Goal: Task Accomplishment & Management: Manage account settings

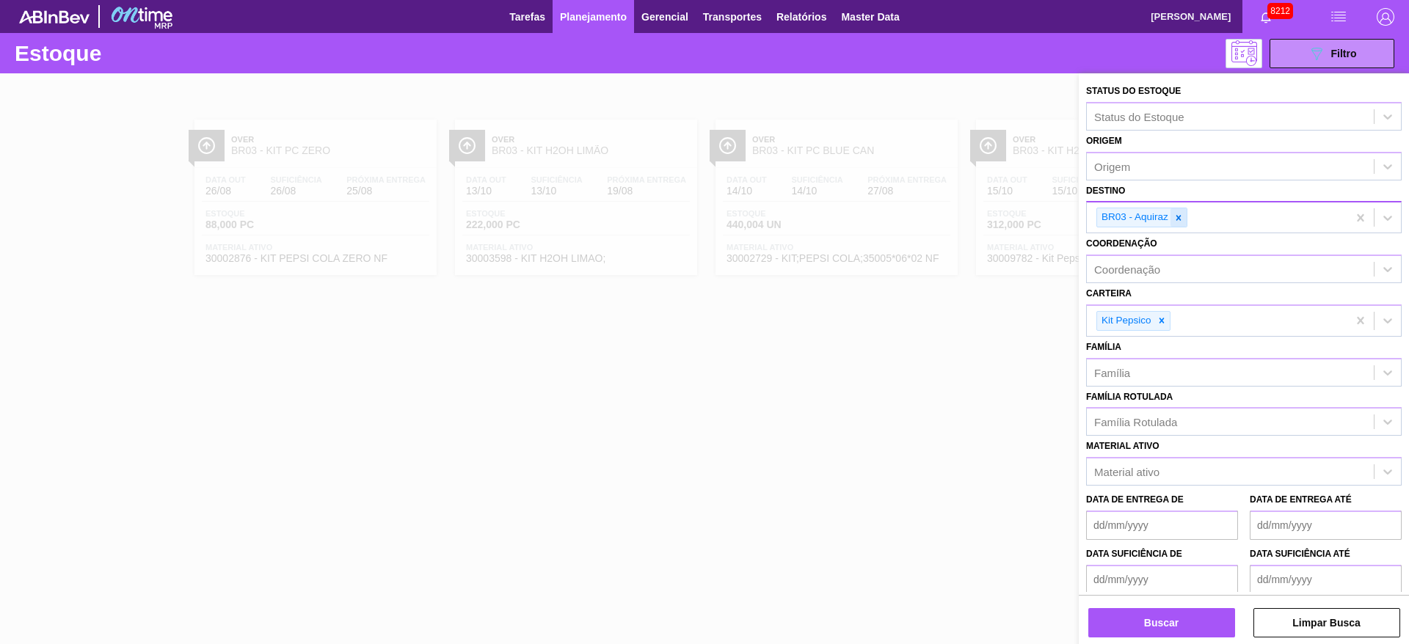
click at [1170, 221] on div at bounding box center [1178, 217] width 16 height 18
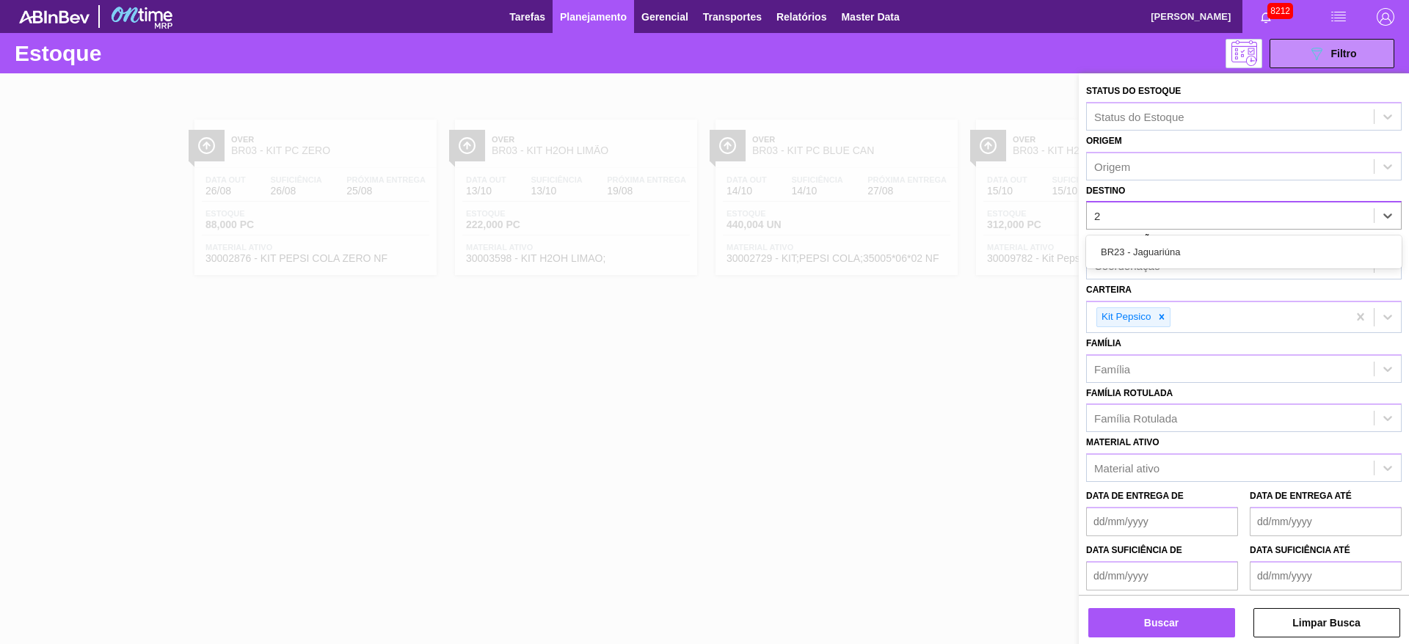
type input "20"
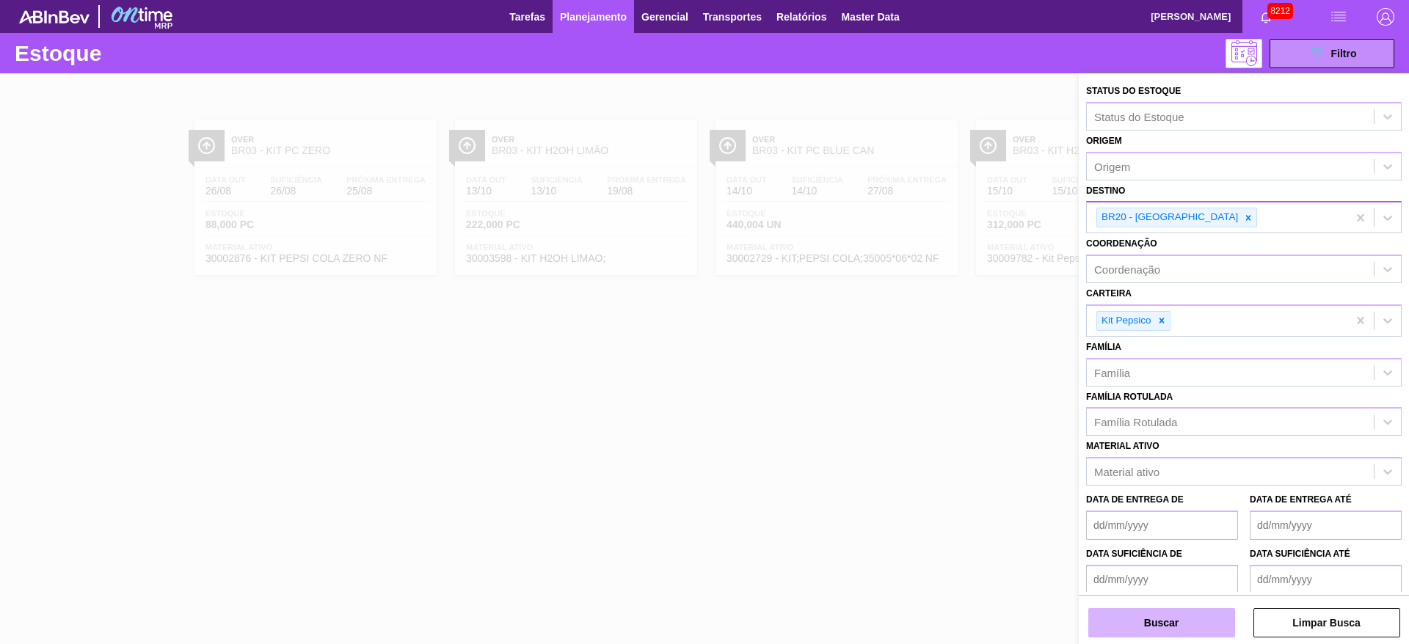
click at [1148, 620] on button "Buscar" at bounding box center [1161, 622] width 147 height 29
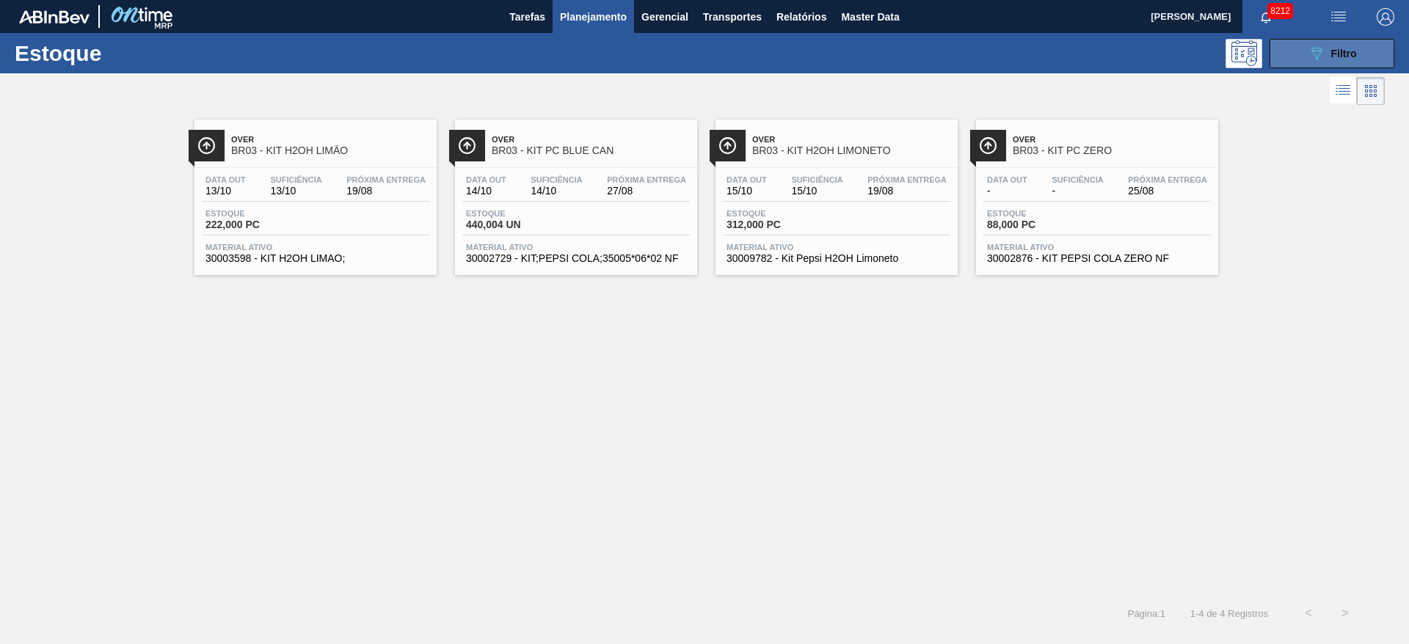
click at [1322, 48] on icon "089F7B8B-B2A5-4AFE-B5C0-19BA573D28AC" at bounding box center [1316, 54] width 18 height 18
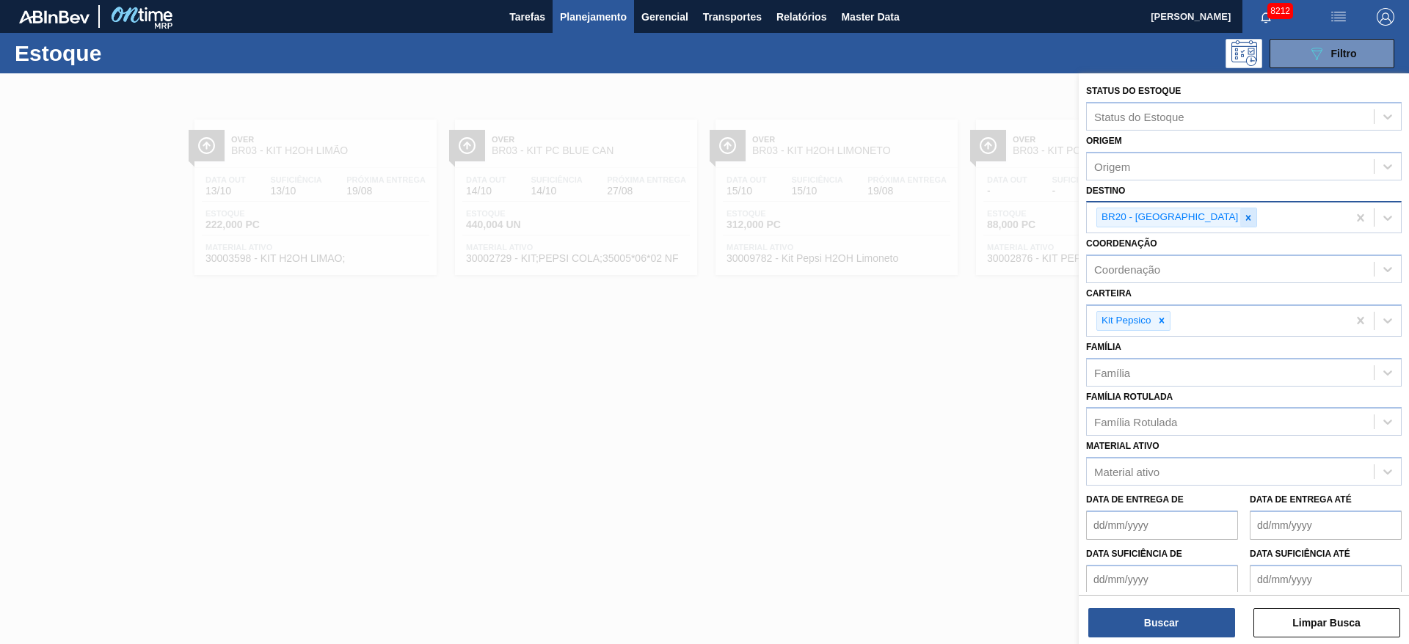
click at [1243, 213] on icon at bounding box center [1248, 218] width 10 height 10
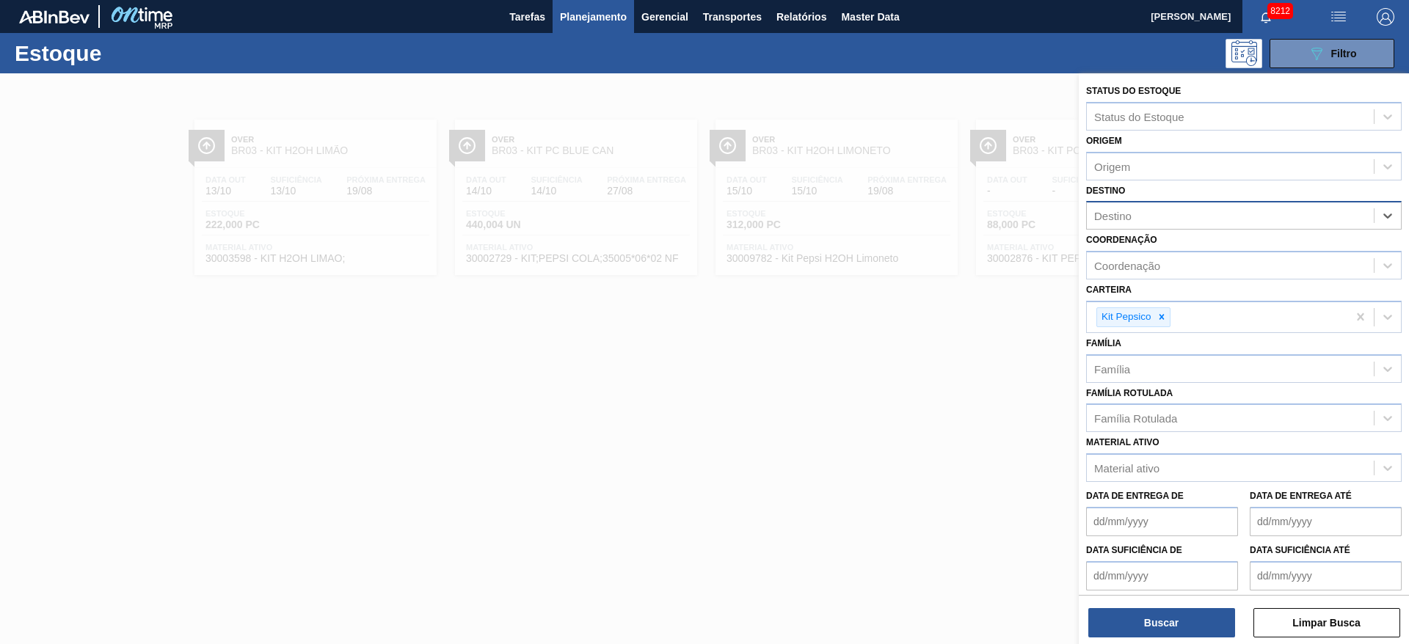
type input "19"
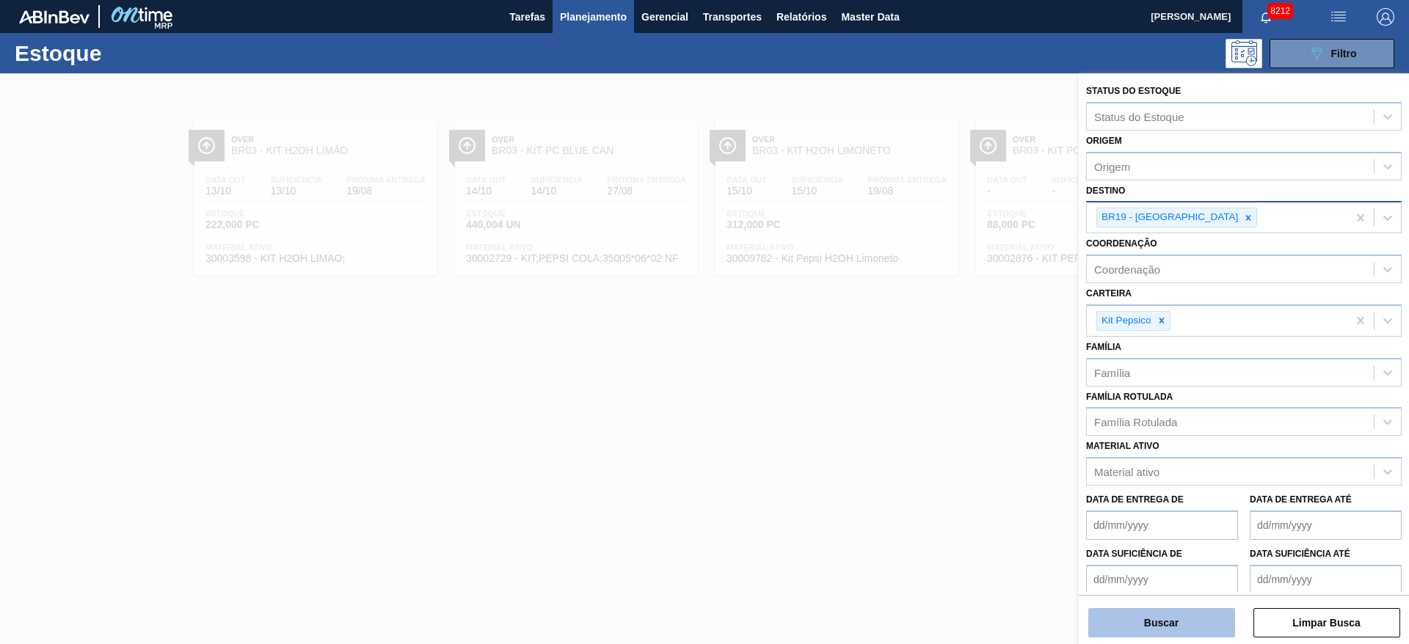
click at [1125, 619] on button "Buscar" at bounding box center [1161, 622] width 147 height 29
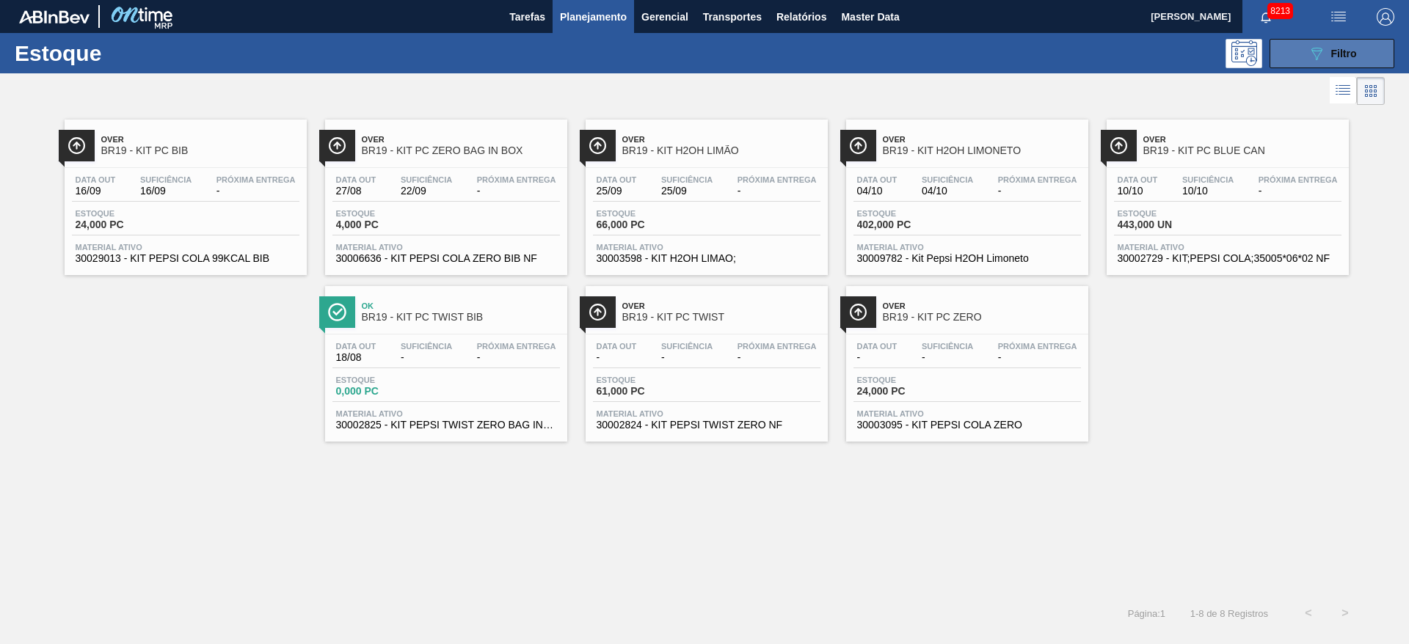
click at [1323, 48] on icon "089F7B8B-B2A5-4AFE-B5C0-19BA573D28AC" at bounding box center [1316, 54] width 18 height 18
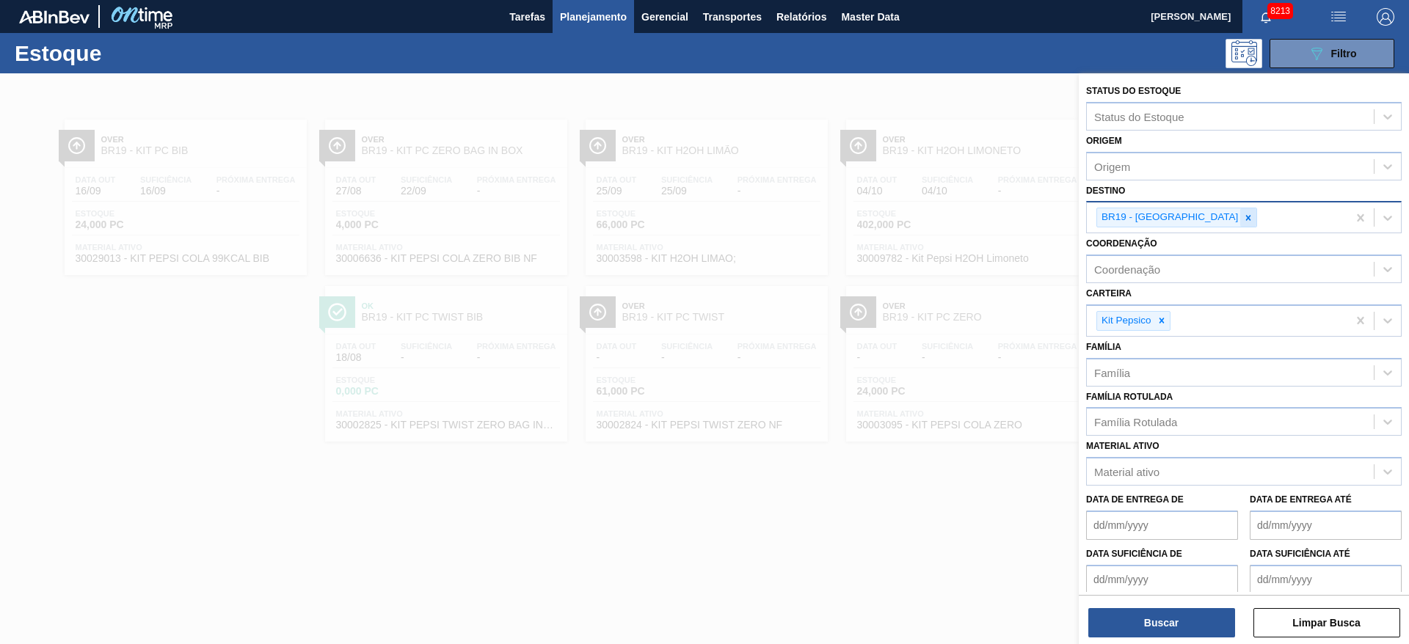
click at [1240, 220] on div at bounding box center [1248, 217] width 16 height 18
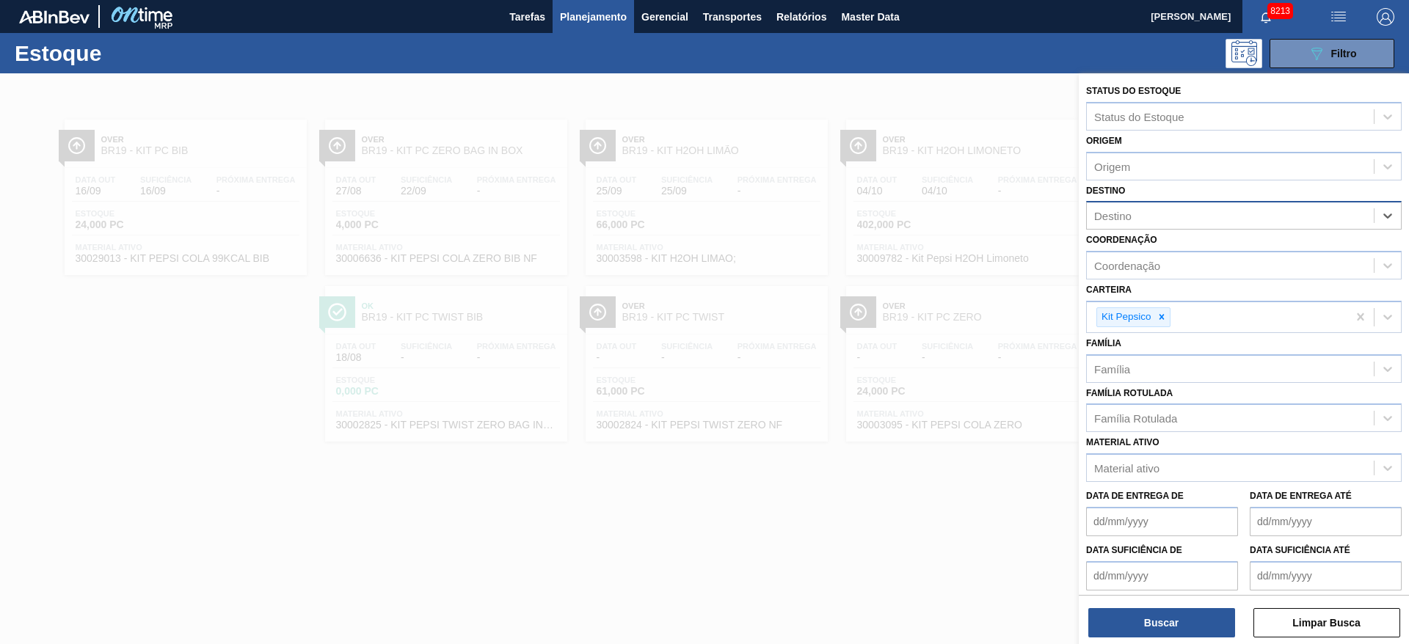
type input "15"
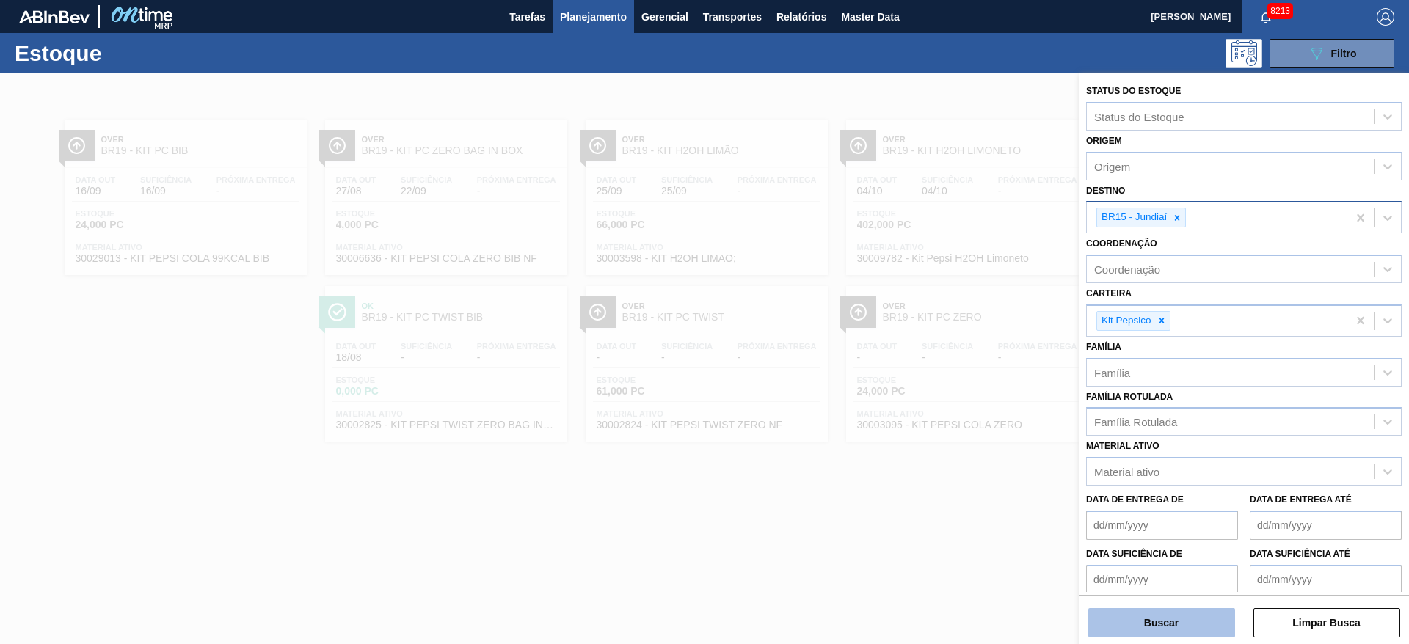
click at [1139, 616] on button "Buscar" at bounding box center [1161, 622] width 147 height 29
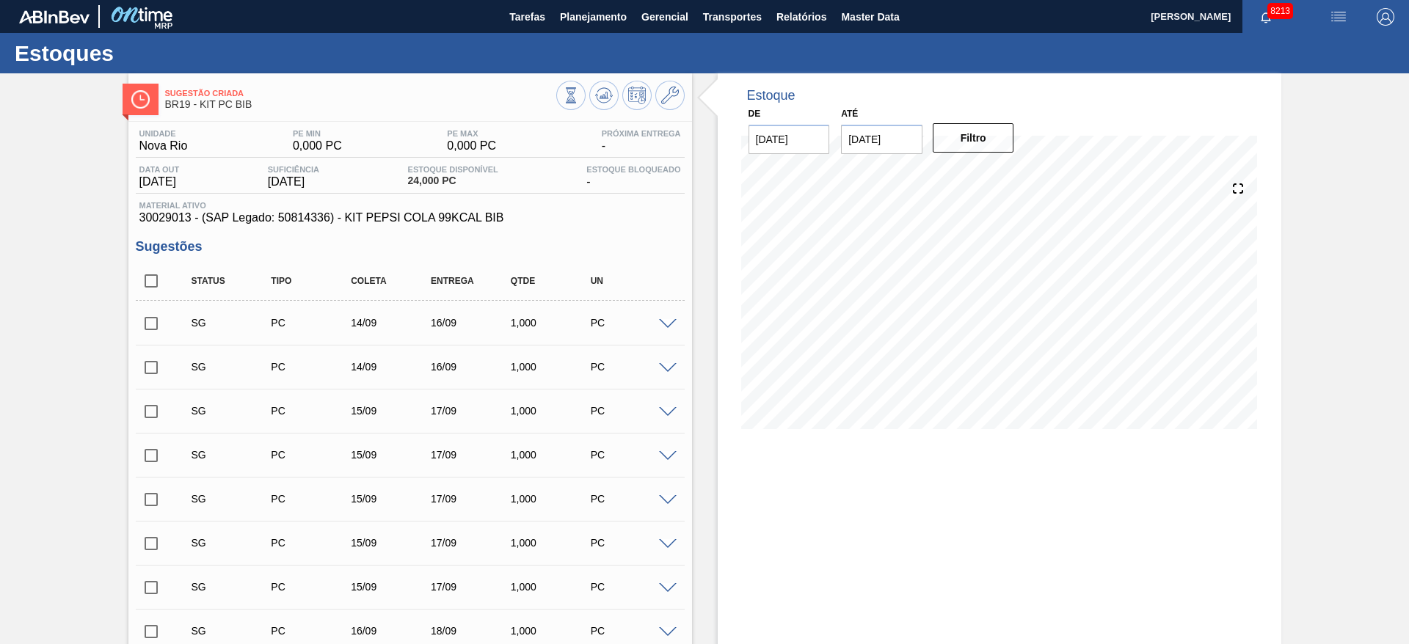
click at [661, 322] on span at bounding box center [668, 324] width 18 height 11
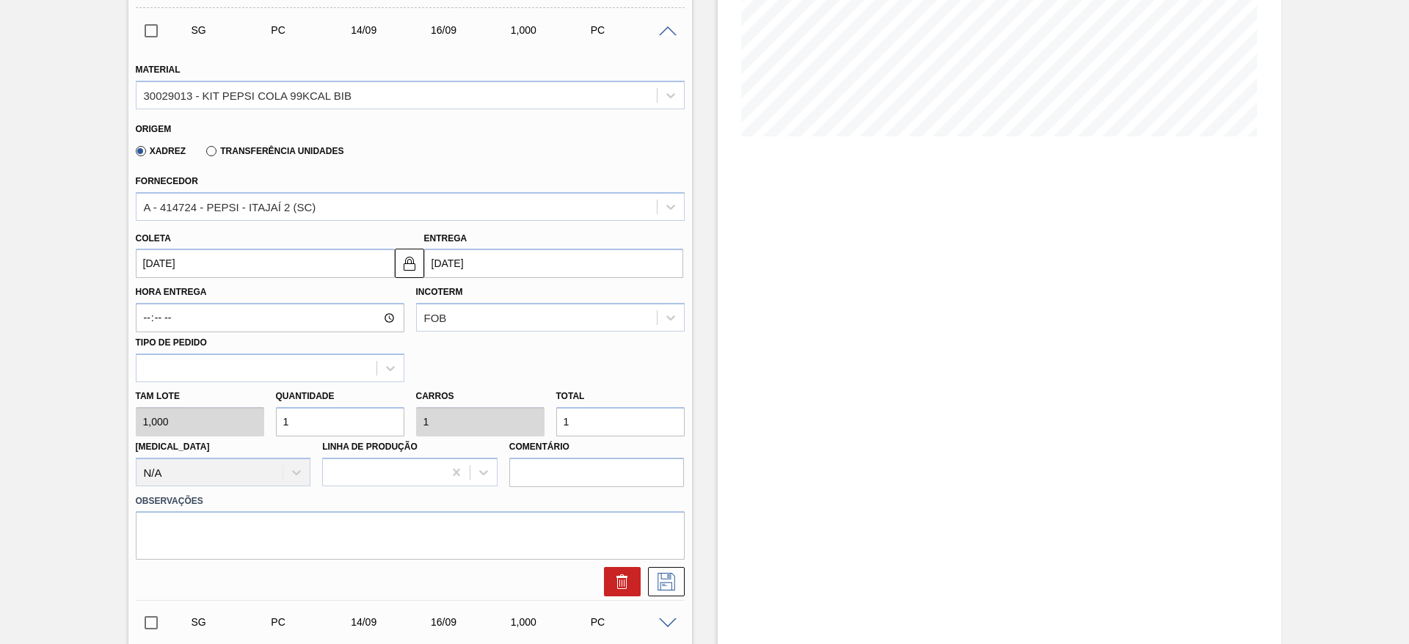
scroll to position [294, 0]
click at [314, 415] on input "1" at bounding box center [340, 420] width 128 height 29
type input "16"
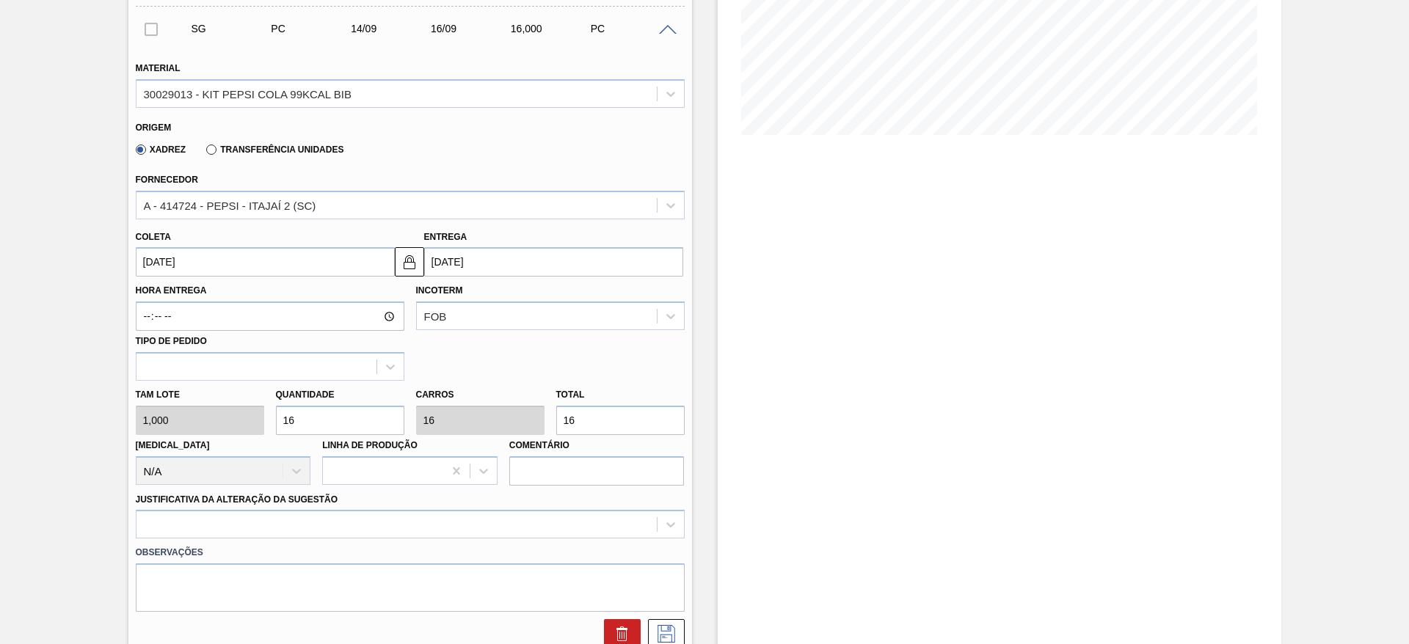
type input "16"
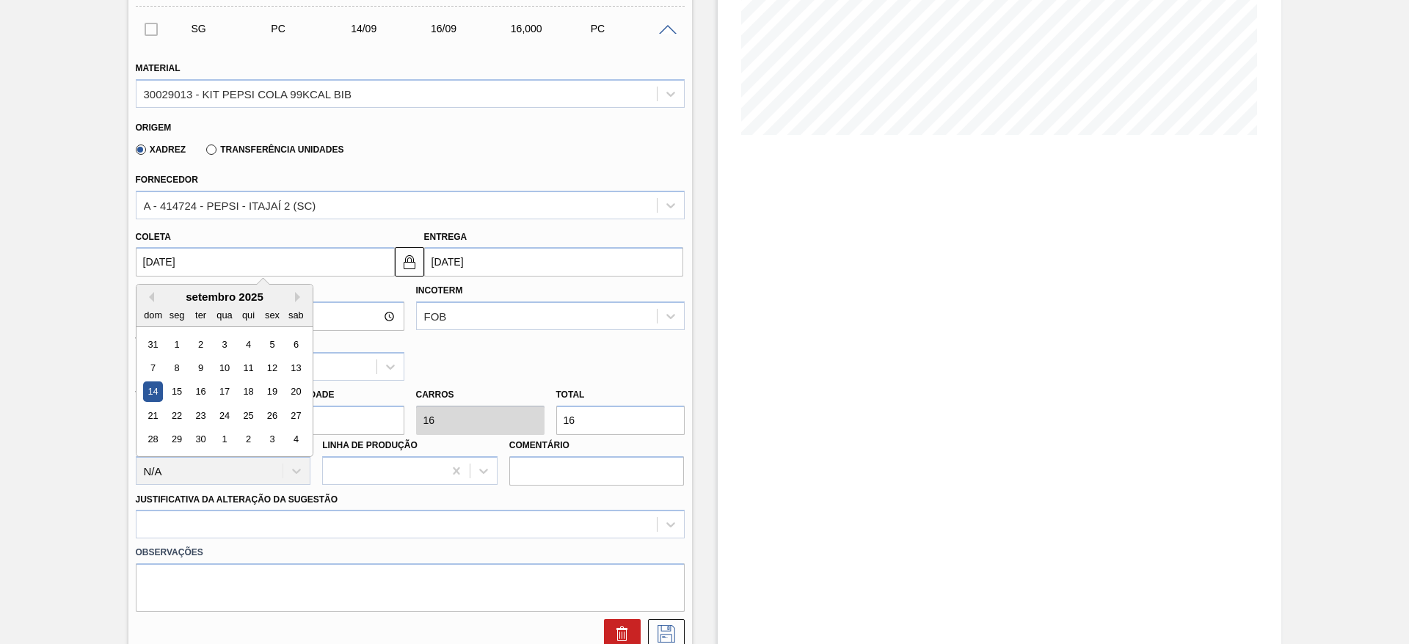
click at [177, 266] on input "14/09/2025" at bounding box center [265, 261] width 259 height 29
click at [148, 299] on button "Previous Month" at bounding box center [149, 297] width 10 height 10
click at [222, 414] on div "20" at bounding box center [224, 416] width 20 height 20
type input "[DATE]"
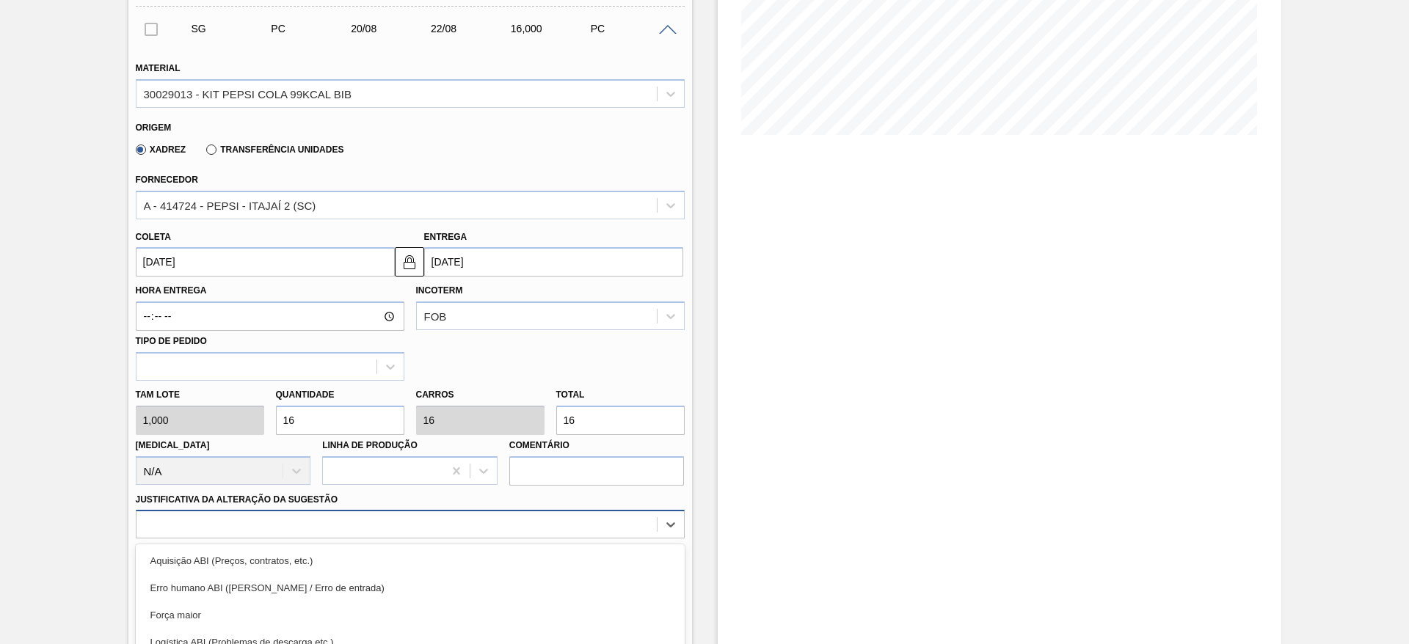
scroll to position [420, 0]
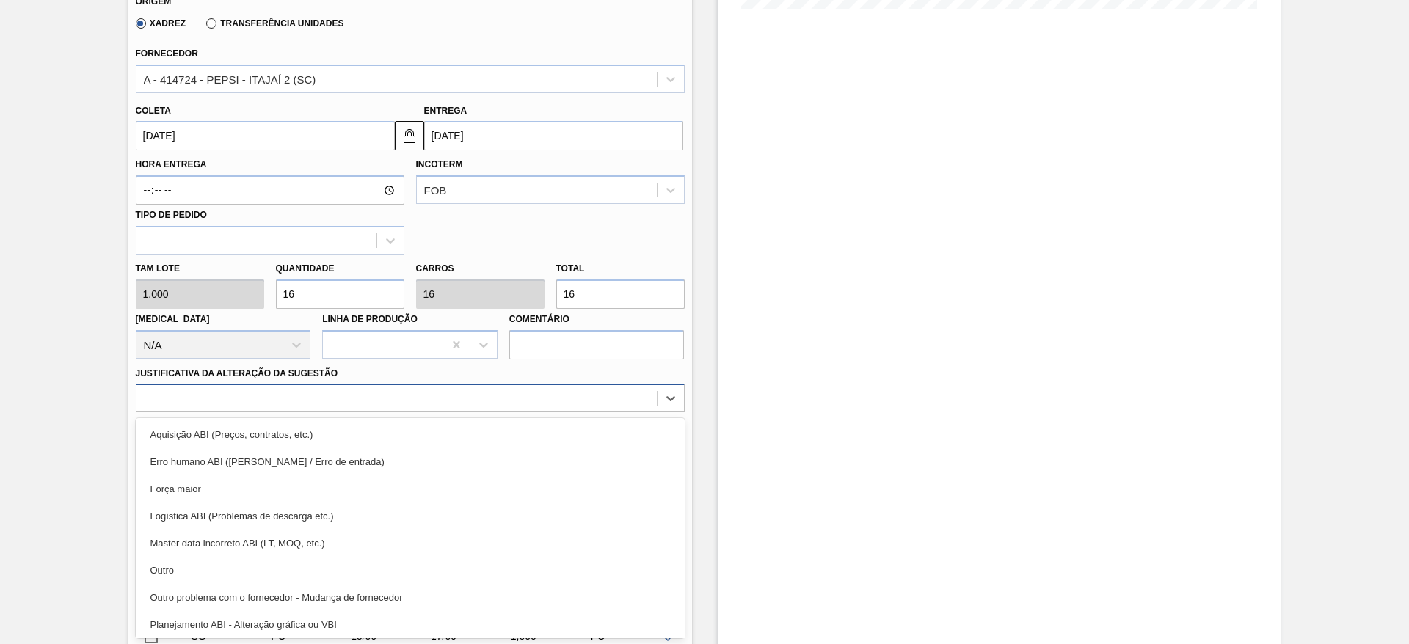
click at [564, 412] on div "option Logística ABI (Problemas de descarga etc.) focused, 4 of 18. 18 results …" at bounding box center [410, 398] width 549 height 29
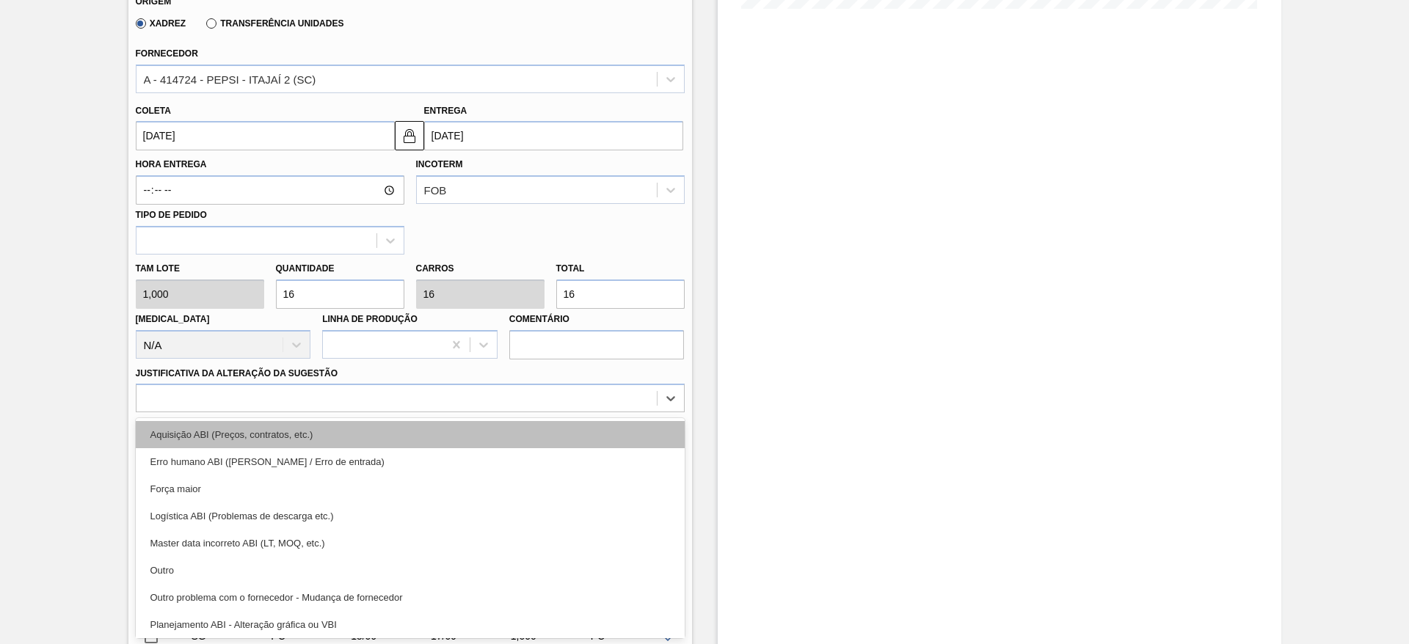
click at [634, 441] on div "Aquisição ABI (Preços, contratos, etc.)" at bounding box center [410, 434] width 549 height 27
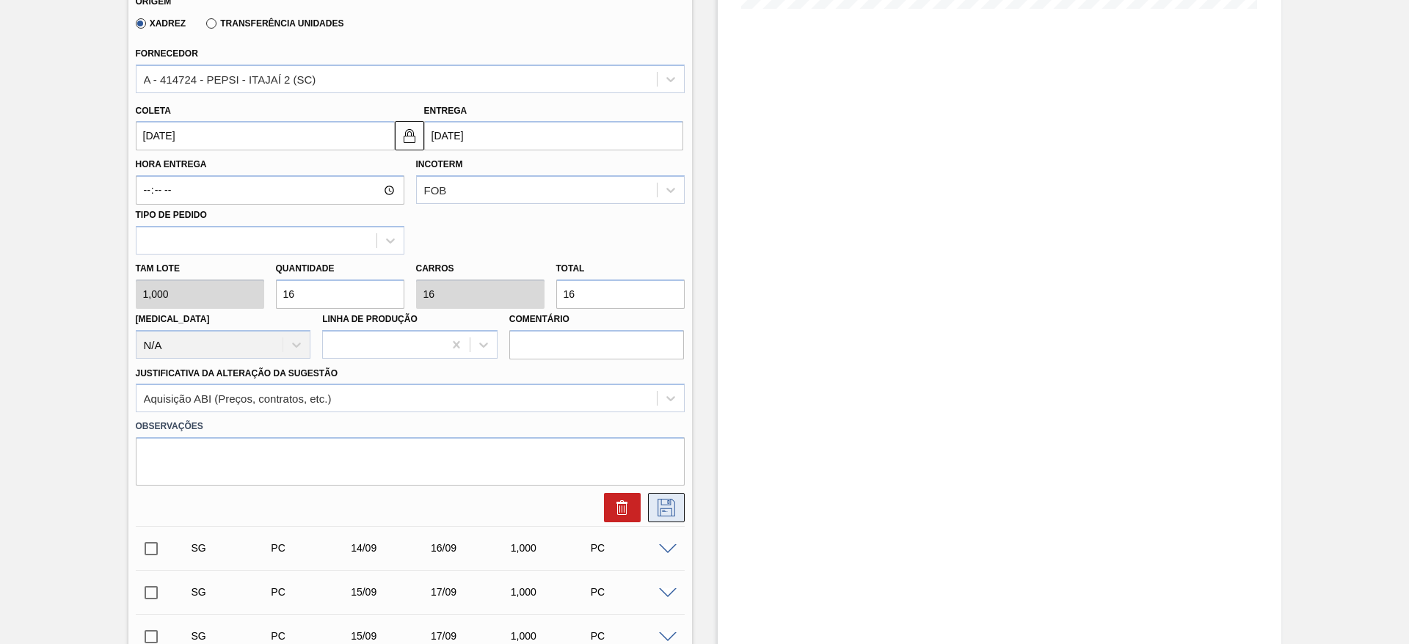
click at [662, 500] on icon at bounding box center [665, 508] width 23 height 18
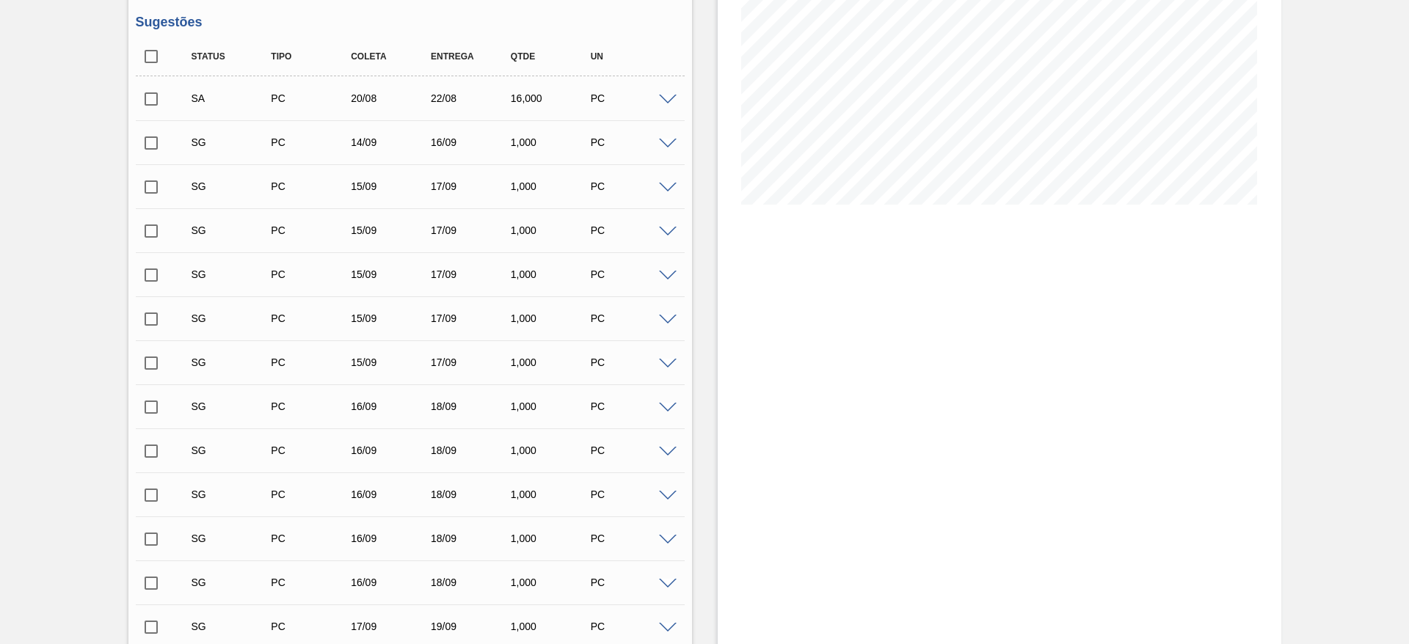
scroll to position [0, 0]
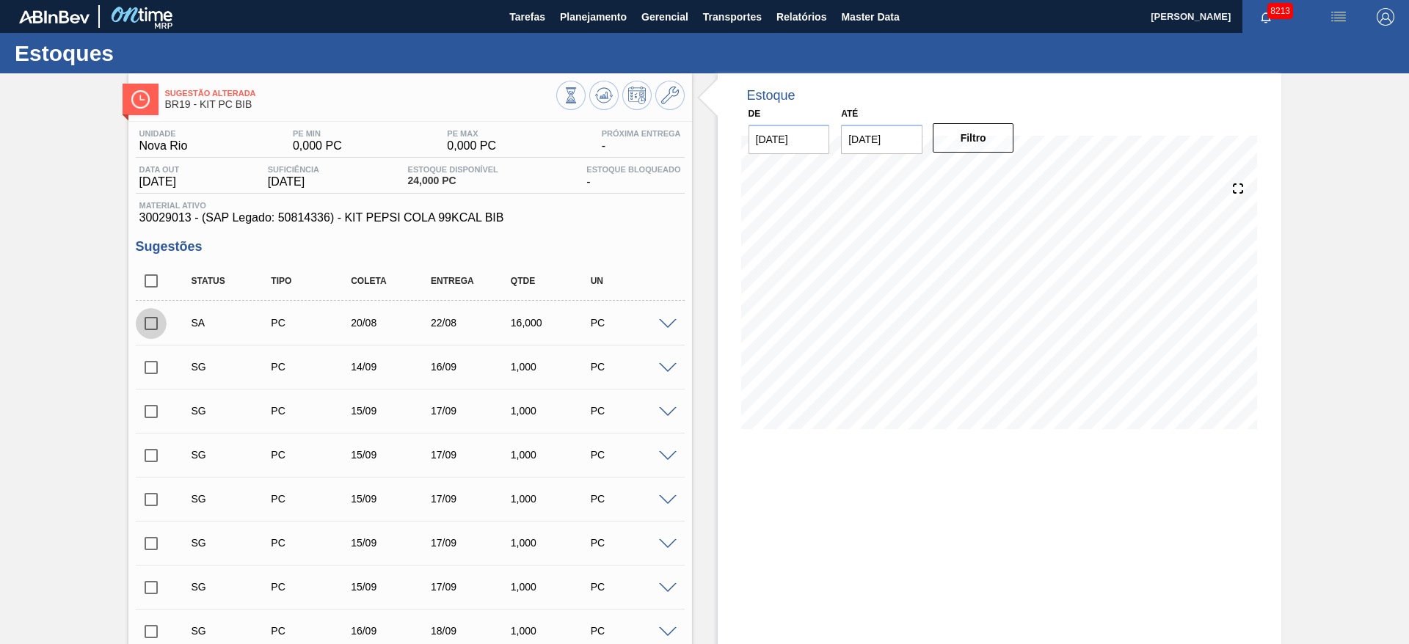
click at [150, 326] on input "checkbox" at bounding box center [151, 323] width 31 height 31
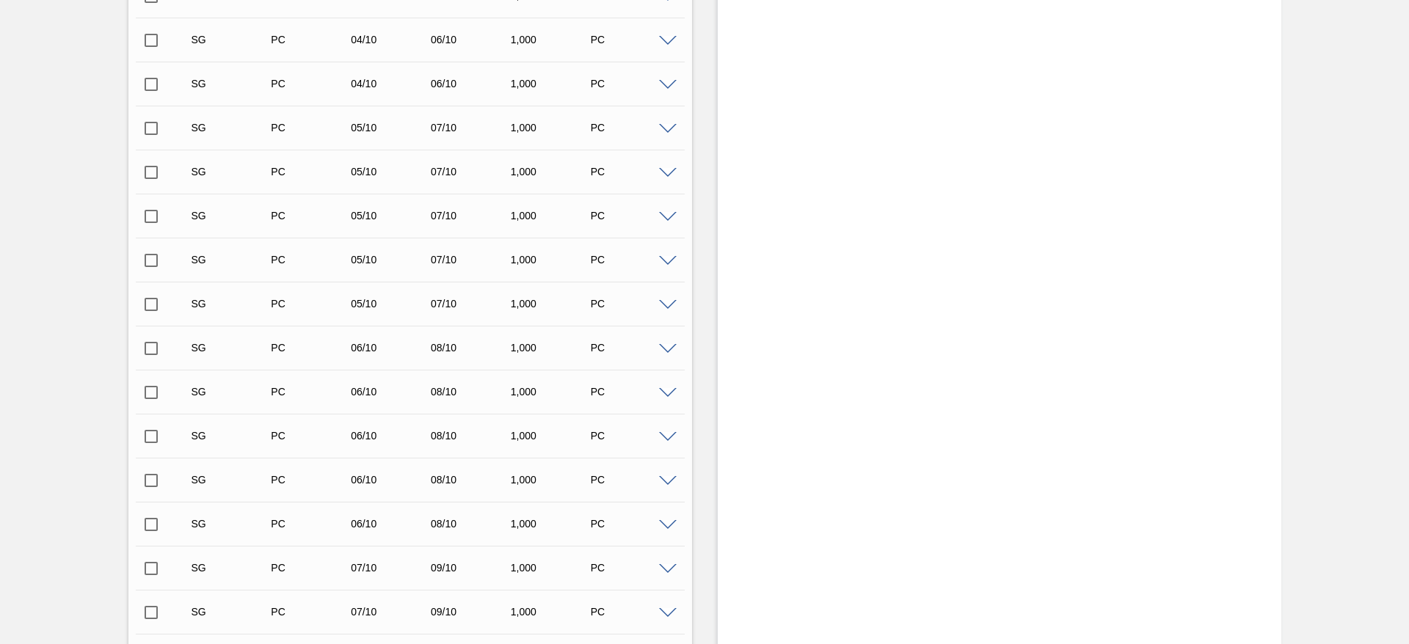
scroll to position [3053, 0]
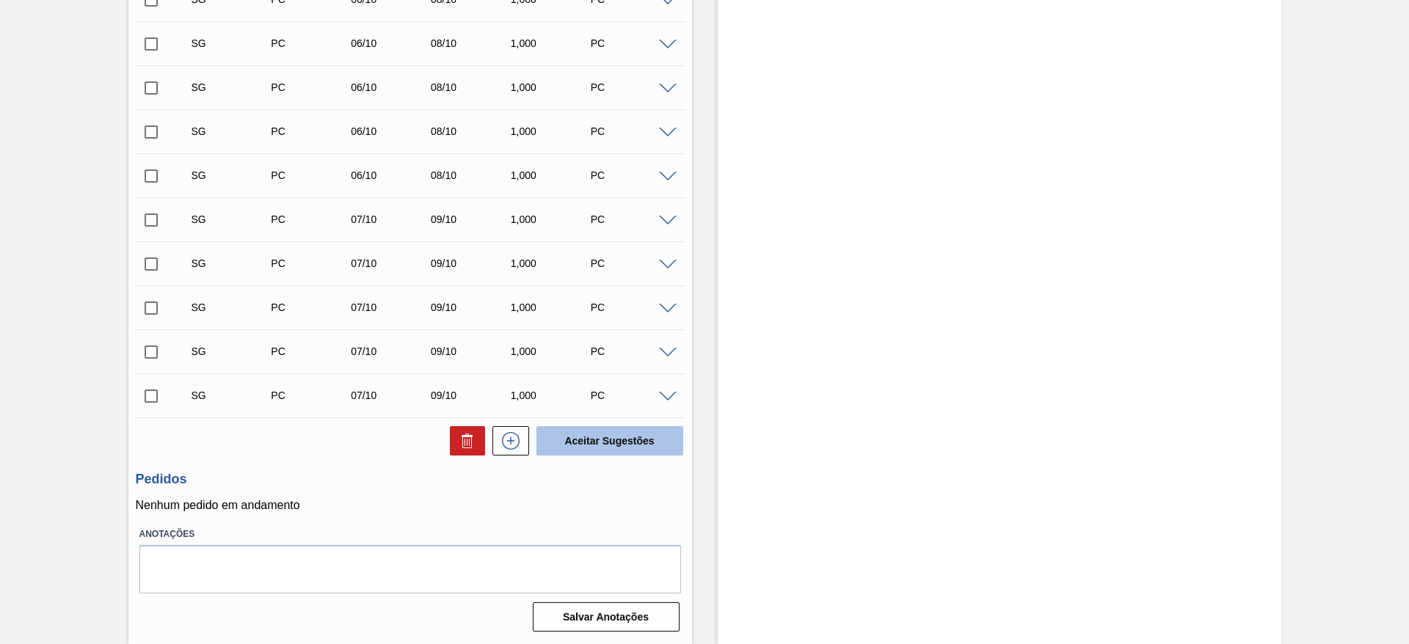
click at [571, 428] on button "Aceitar Sugestões" at bounding box center [609, 440] width 147 height 29
checkbox input "false"
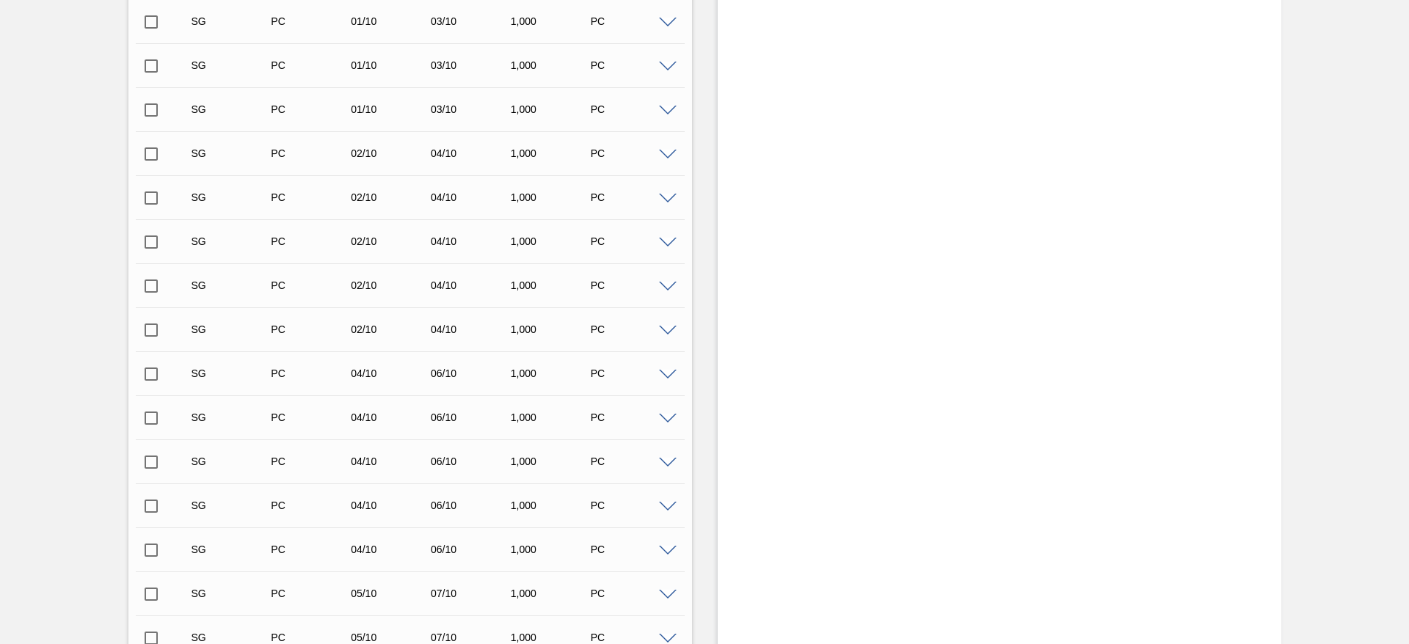
scroll to position [2082, 0]
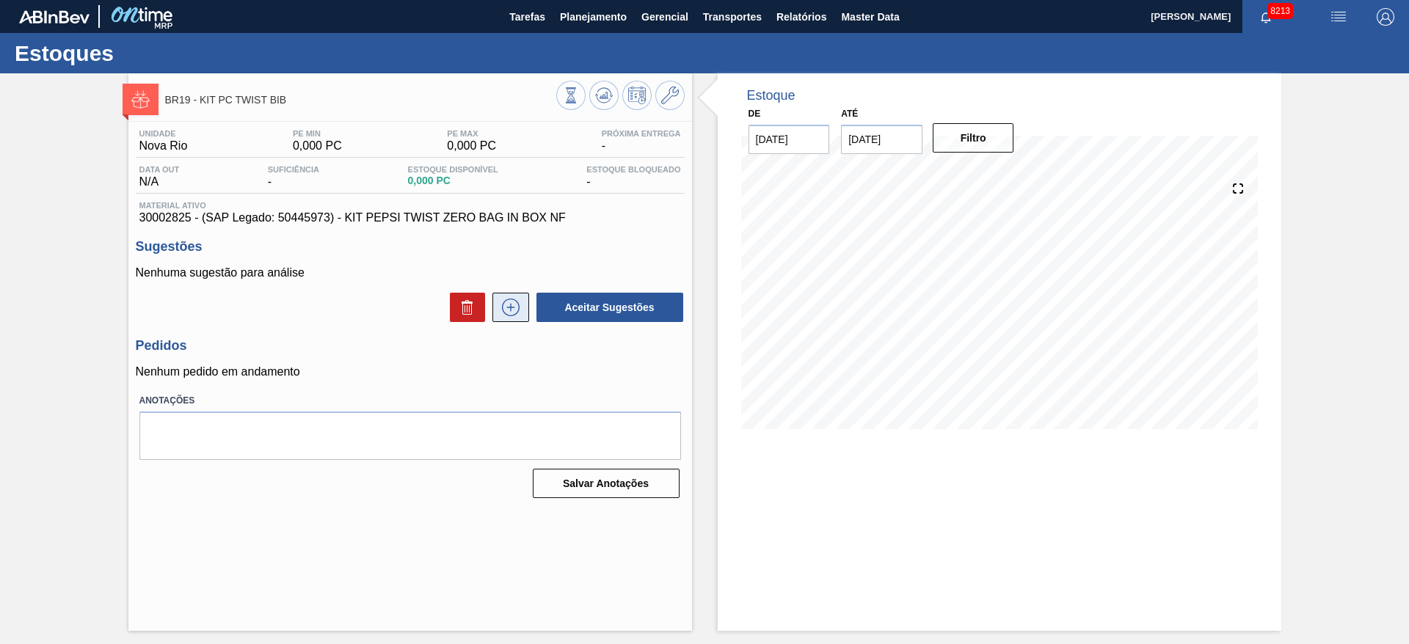
click at [507, 302] on icon at bounding box center [510, 308] width 23 height 18
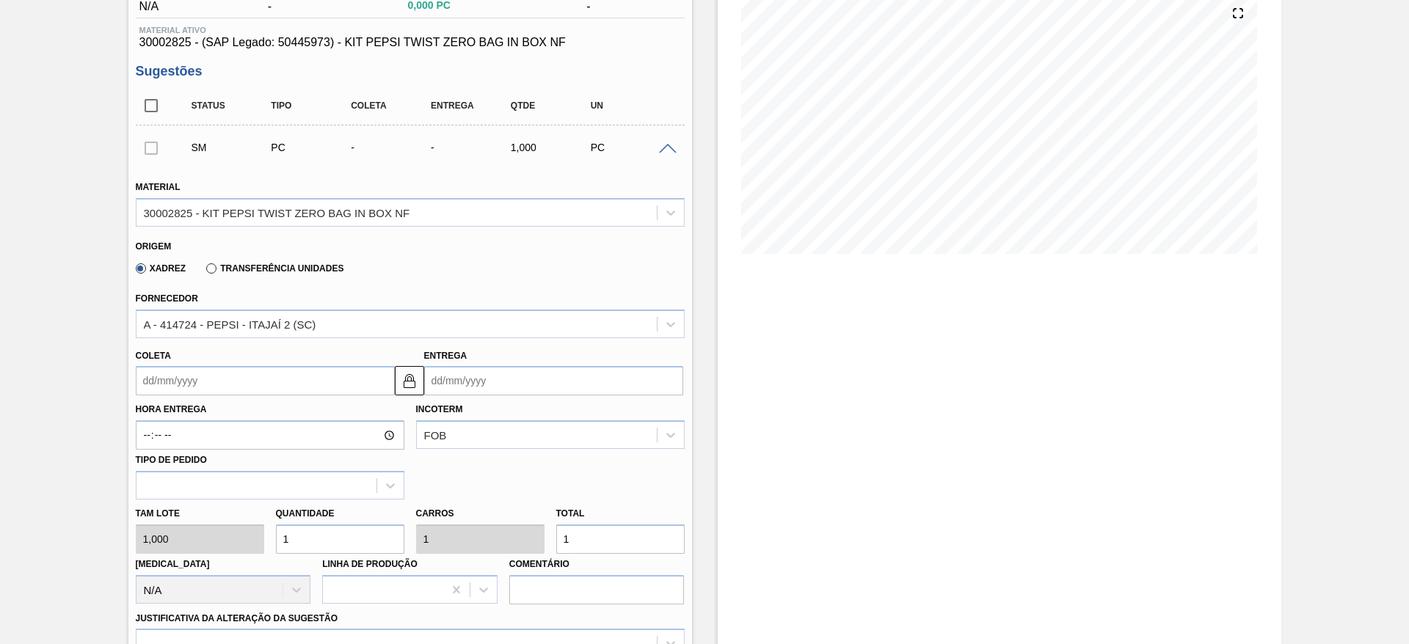
scroll to position [176, 0]
click at [302, 545] on input "1" at bounding box center [340, 538] width 128 height 29
type input "4"
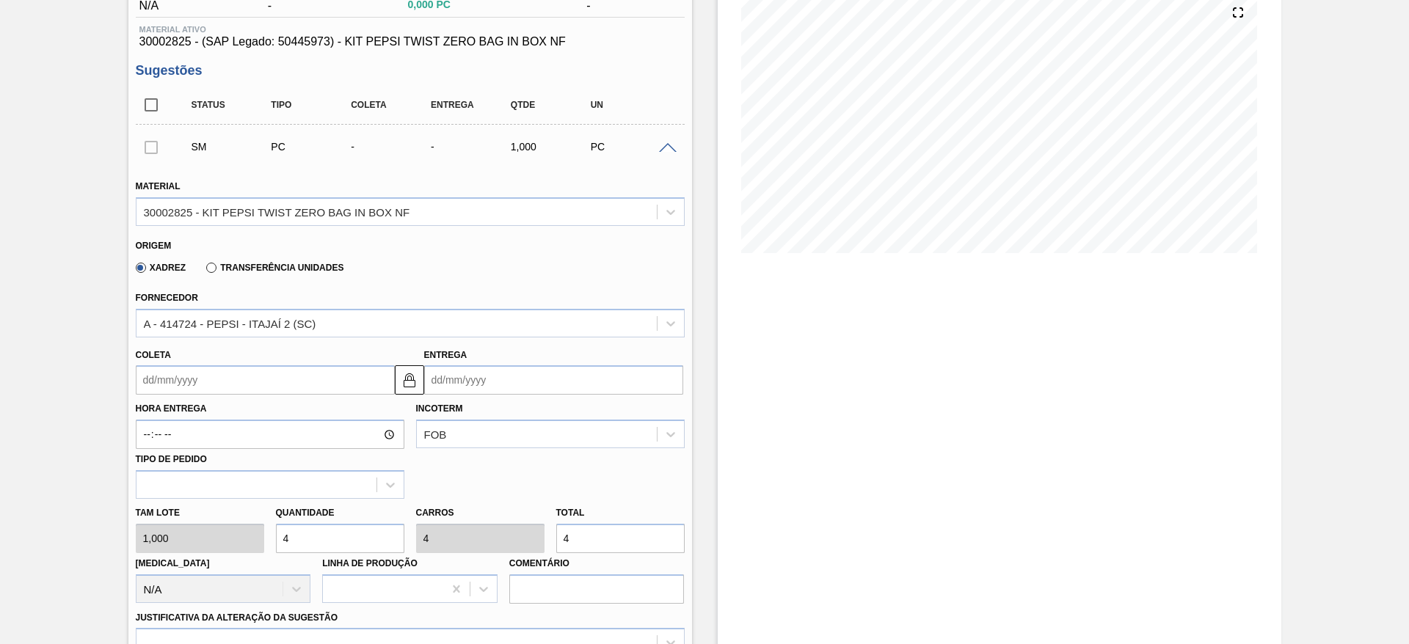
click at [302, 545] on input "4" at bounding box center [340, 538] width 128 height 29
type input "4"
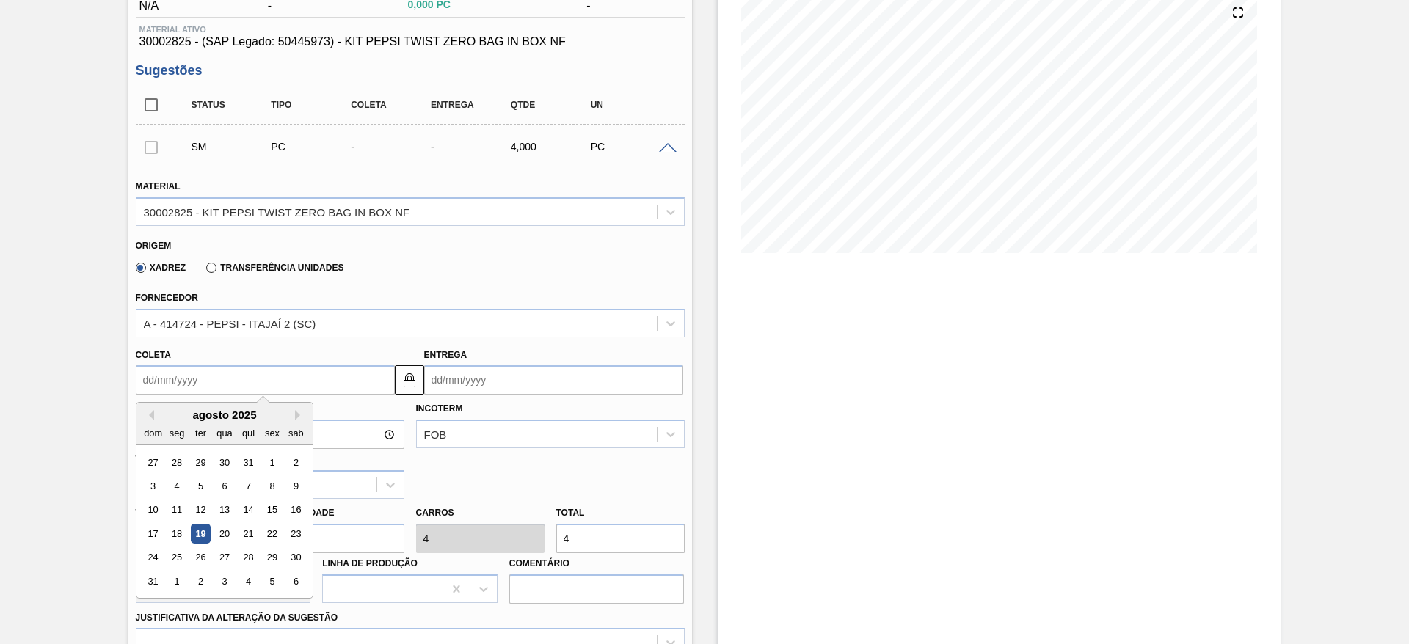
click at [180, 391] on input "Coleta" at bounding box center [265, 379] width 259 height 29
click at [222, 536] on div "20" at bounding box center [224, 534] width 20 height 20
type input "20/08/2025"
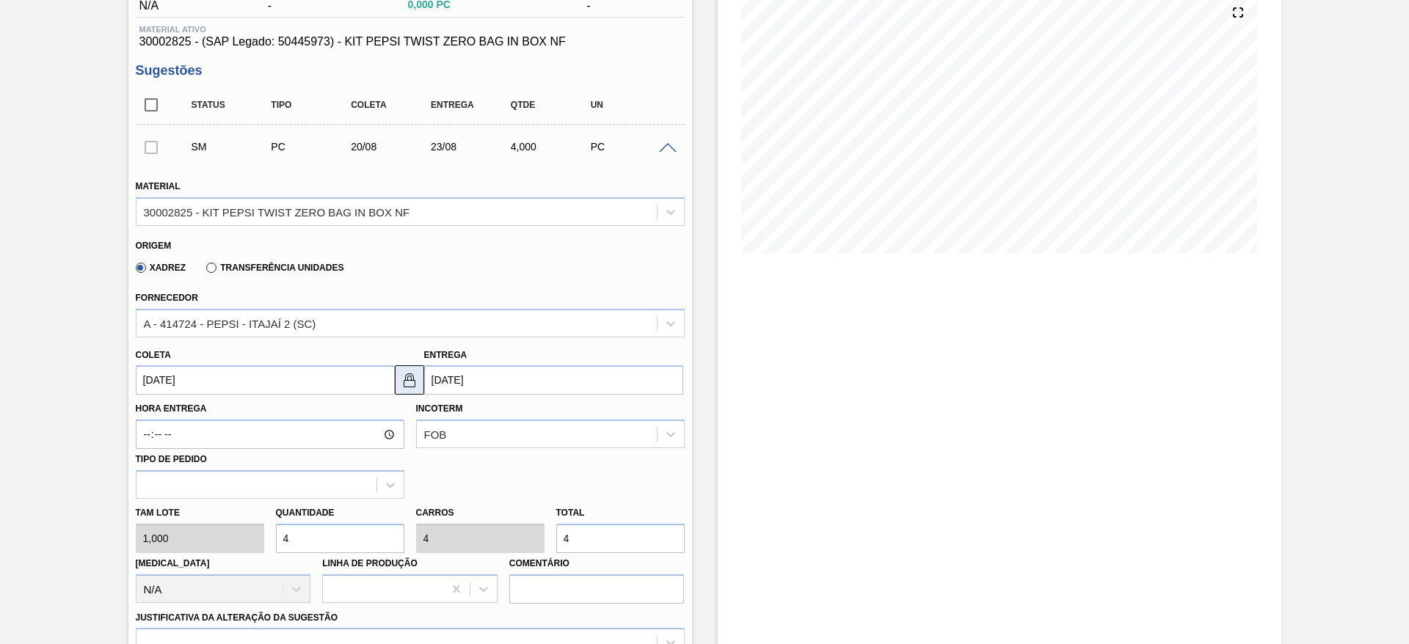
click at [406, 377] on img at bounding box center [410, 380] width 18 height 18
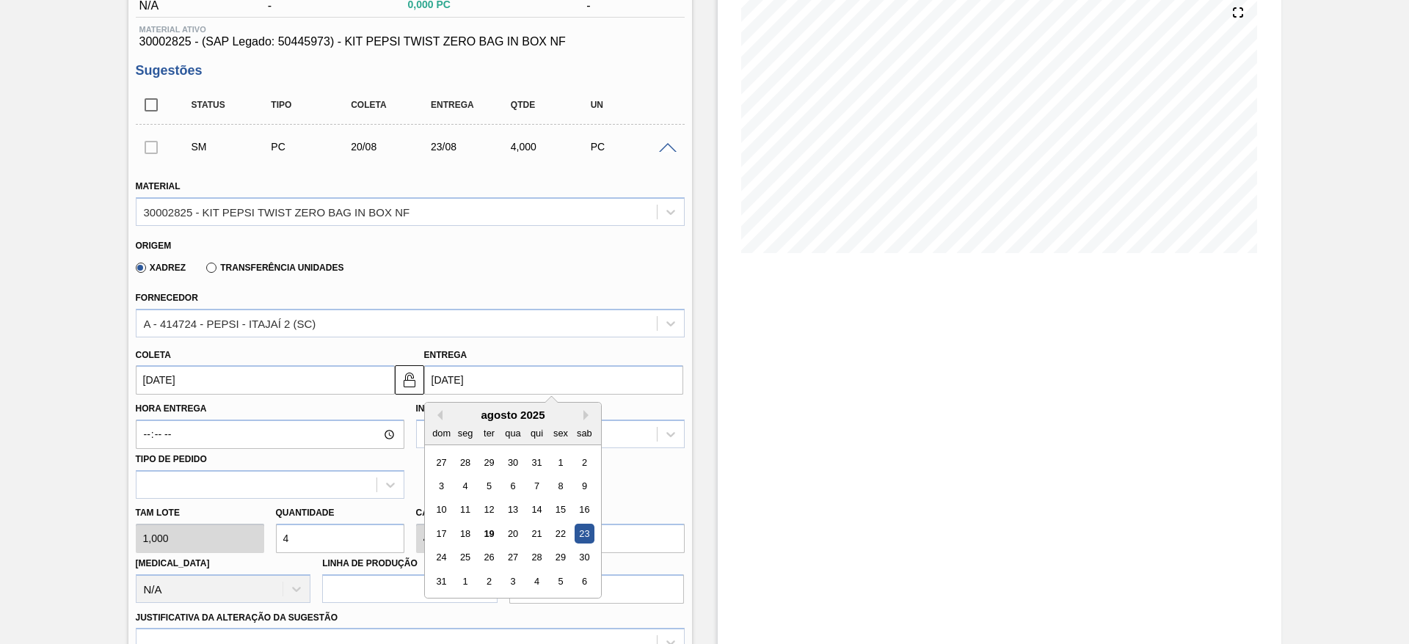
drag, startPoint x: 464, startPoint y: 381, endPoint x: 559, endPoint y: 522, distance: 169.7
click at [559, 395] on div "23/08/2025 Previous Month Next Month agosto 2025 dom seg ter qua qui sex sab 27…" at bounding box center [553, 379] width 259 height 29
click at [559, 529] on div "22" at bounding box center [560, 534] width 20 height 20
type input "22/08/2025"
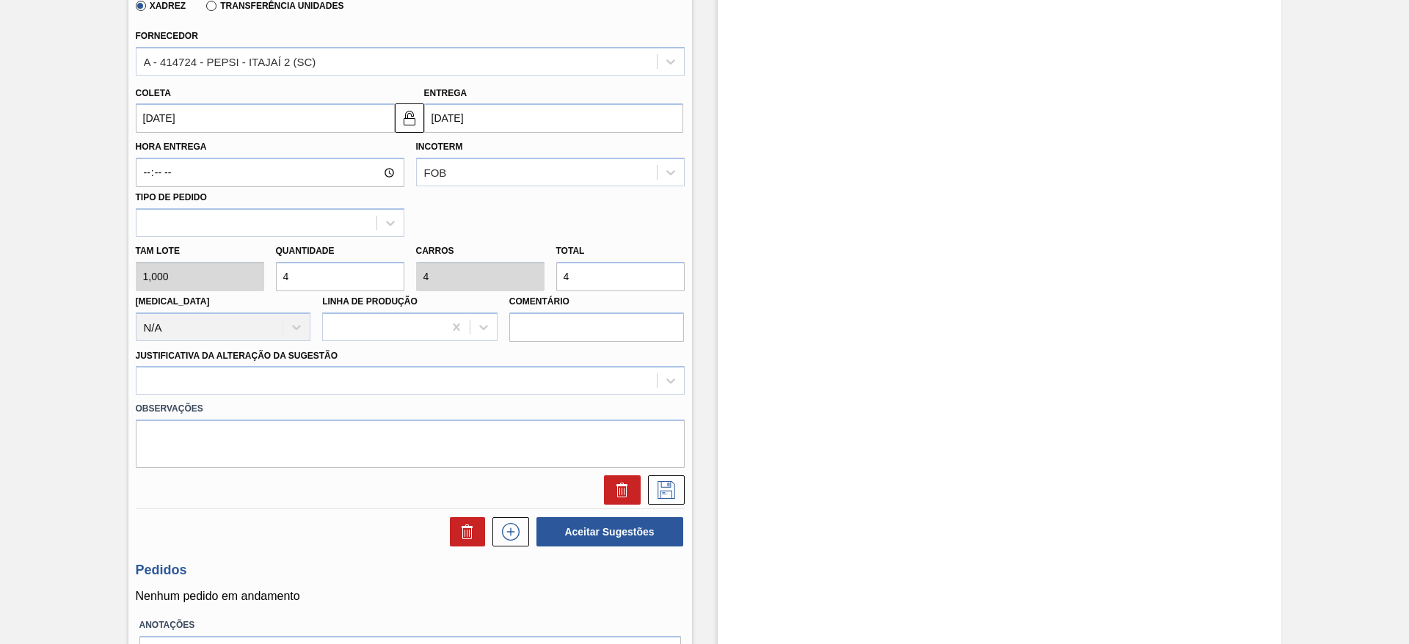
scroll to position [446, 0]
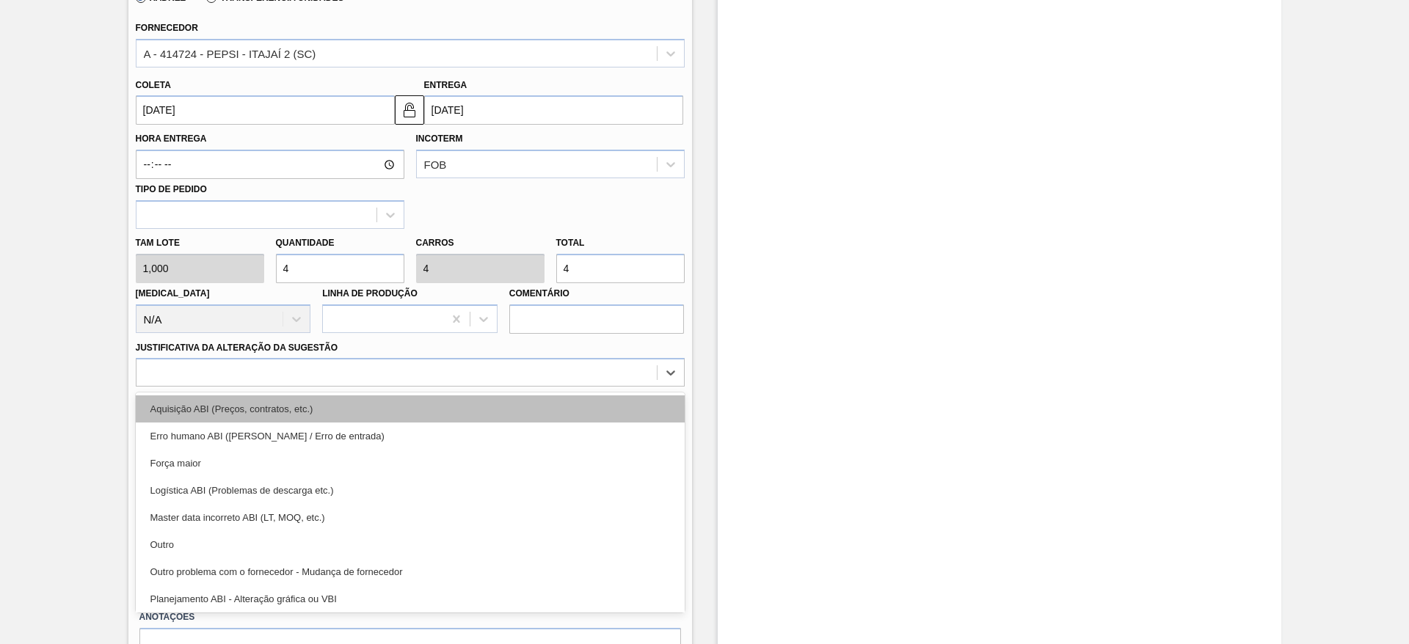
drag, startPoint x: 616, startPoint y: 357, endPoint x: 613, endPoint y: 420, distance: 63.2
click at [613, 387] on div "option Aquisição ABI (Preços, contratos, etc.) focused, 1 of 18. 18 results ava…" at bounding box center [410, 372] width 549 height 29
click at [613, 420] on div "Aquisição ABI (Preços, contratos, etc.)" at bounding box center [410, 408] width 549 height 27
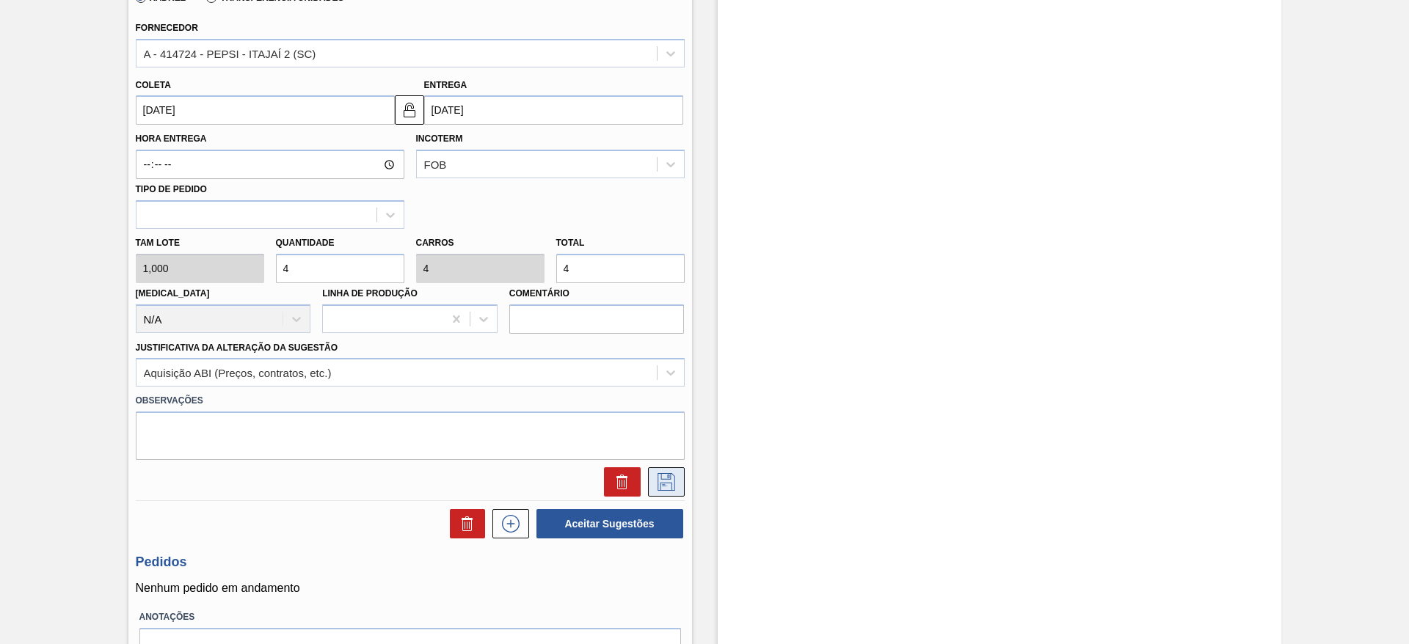
click at [664, 473] on icon at bounding box center [666, 482] width 18 height 18
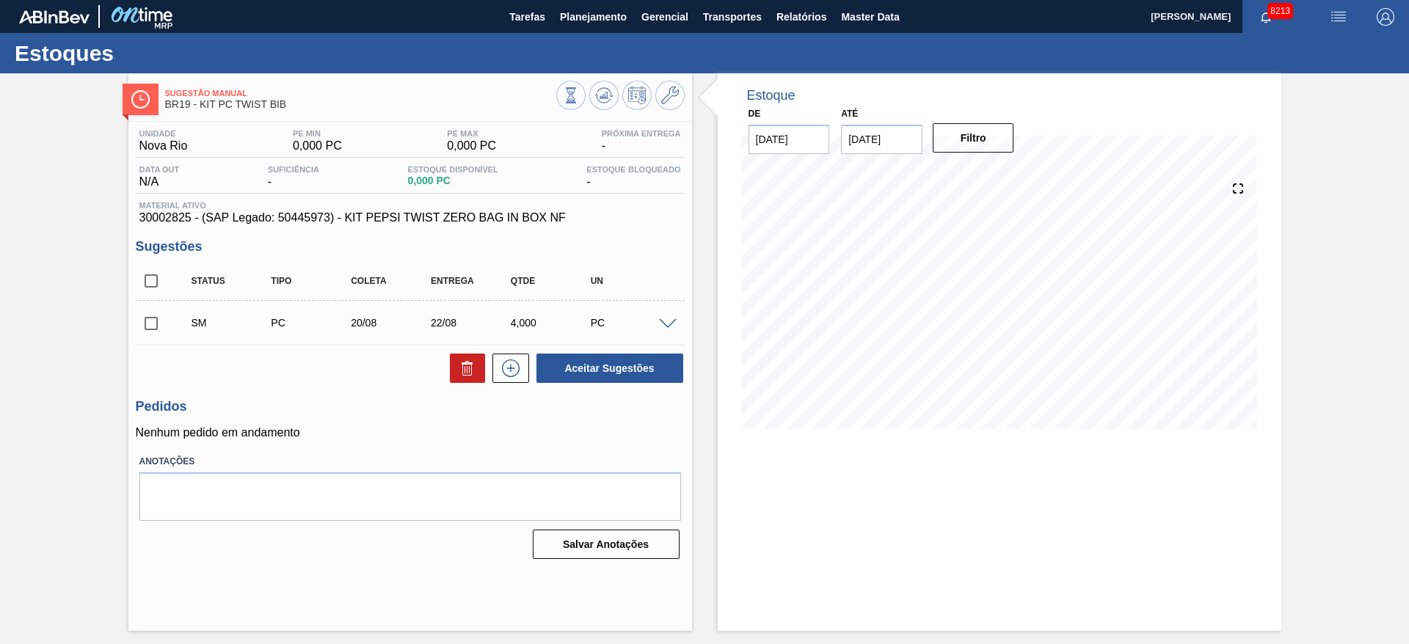
scroll to position [0, 0]
click at [146, 326] on input "checkbox" at bounding box center [151, 323] width 31 height 31
click at [592, 379] on button "Aceitar Sugestões" at bounding box center [609, 368] width 147 height 29
checkbox input "false"
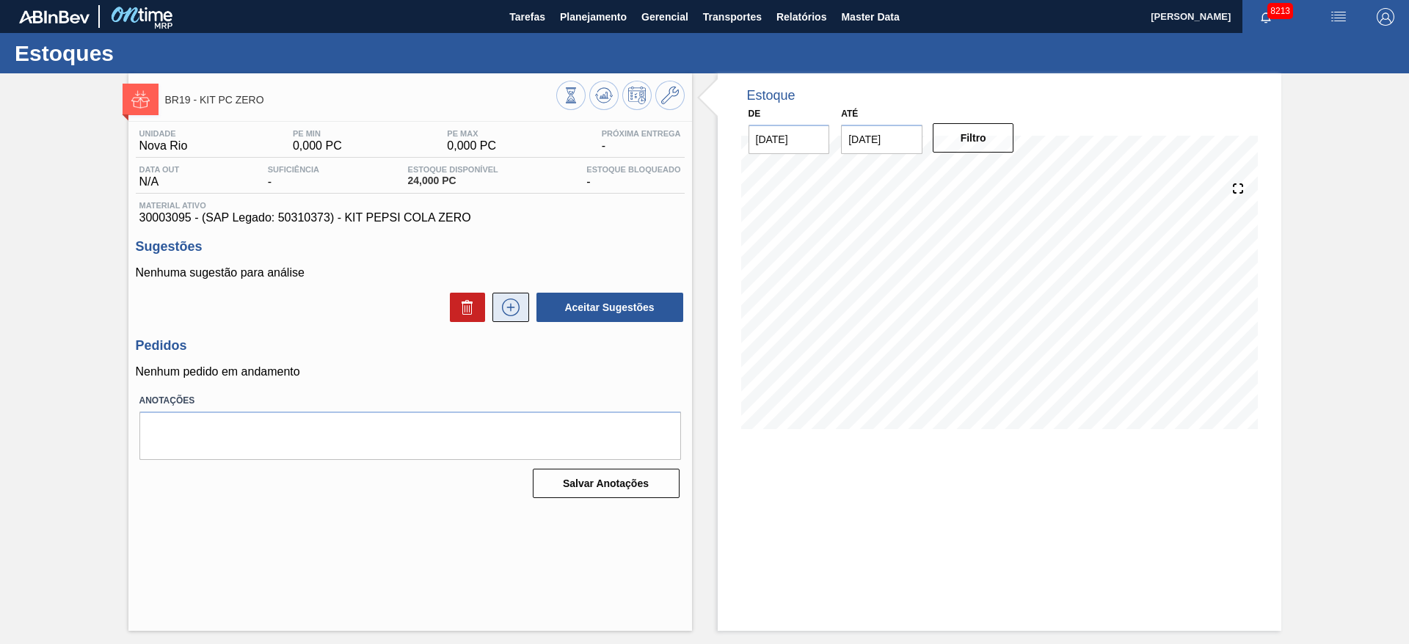
click at [514, 310] on icon at bounding box center [510, 308] width 23 height 18
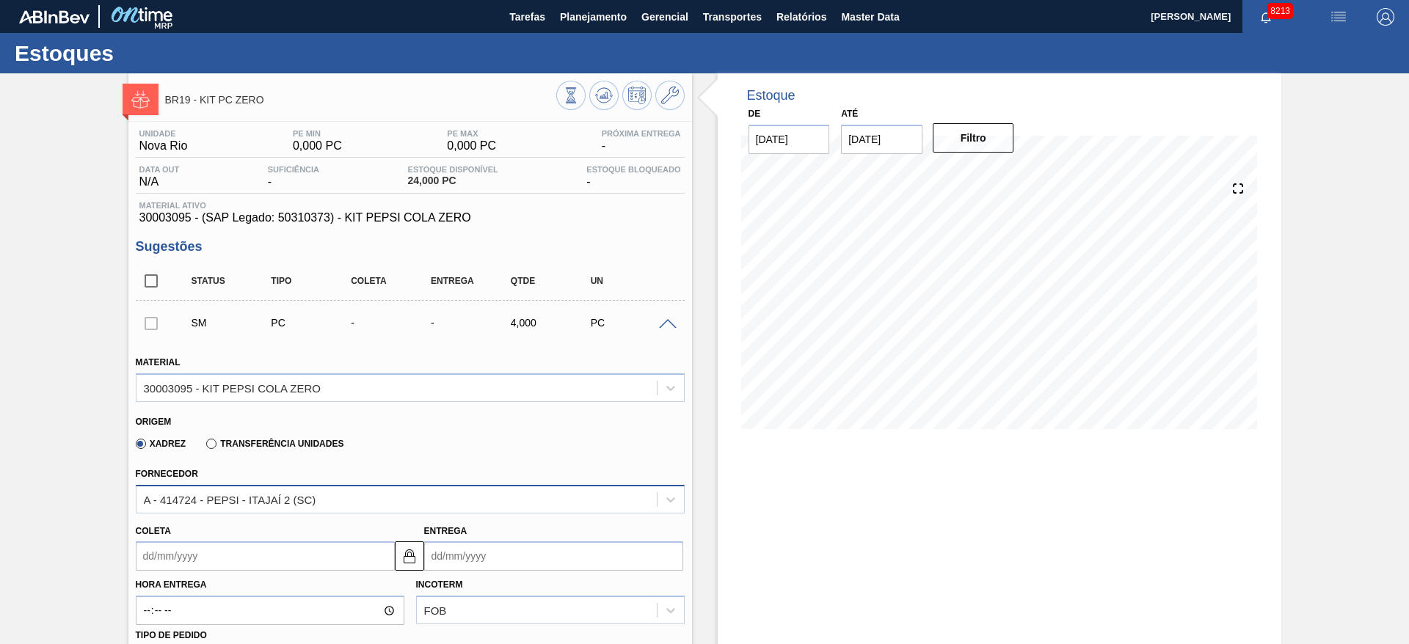
scroll to position [304, 0]
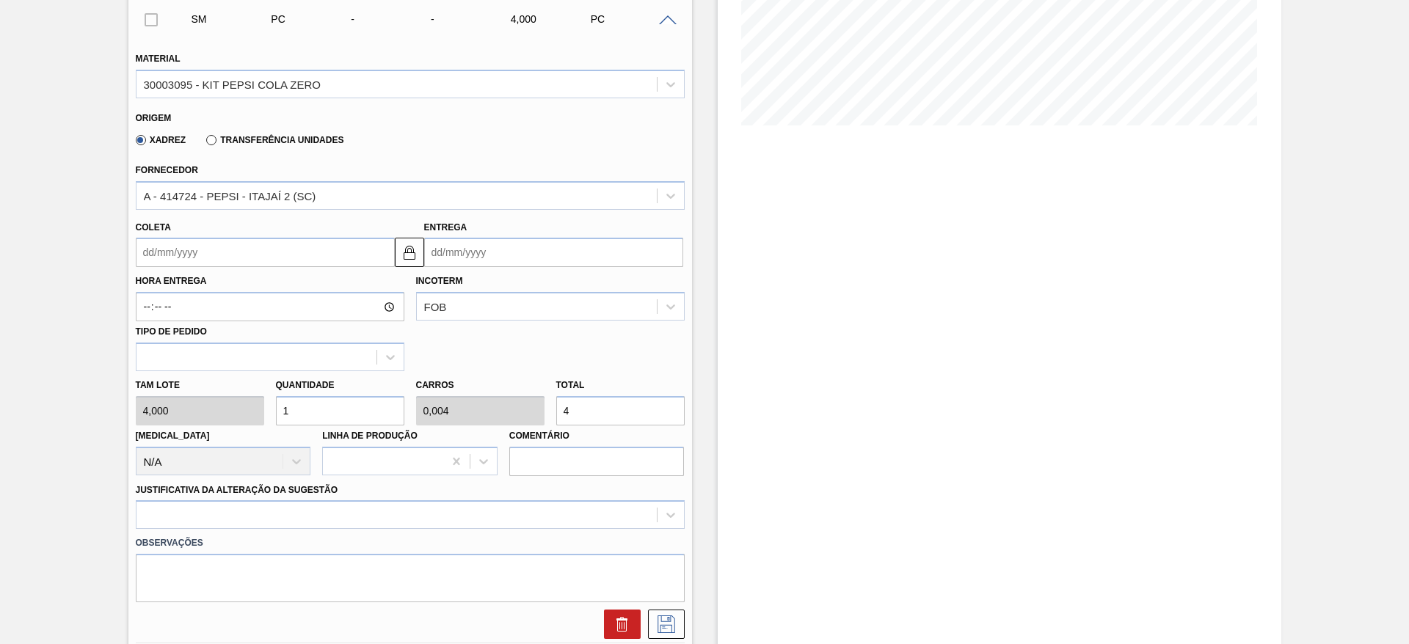
click at [319, 417] on input "1" at bounding box center [340, 410] width 128 height 29
type input "3"
type input "0,012"
type input "12"
click at [319, 417] on input "3" at bounding box center [340, 410] width 128 height 29
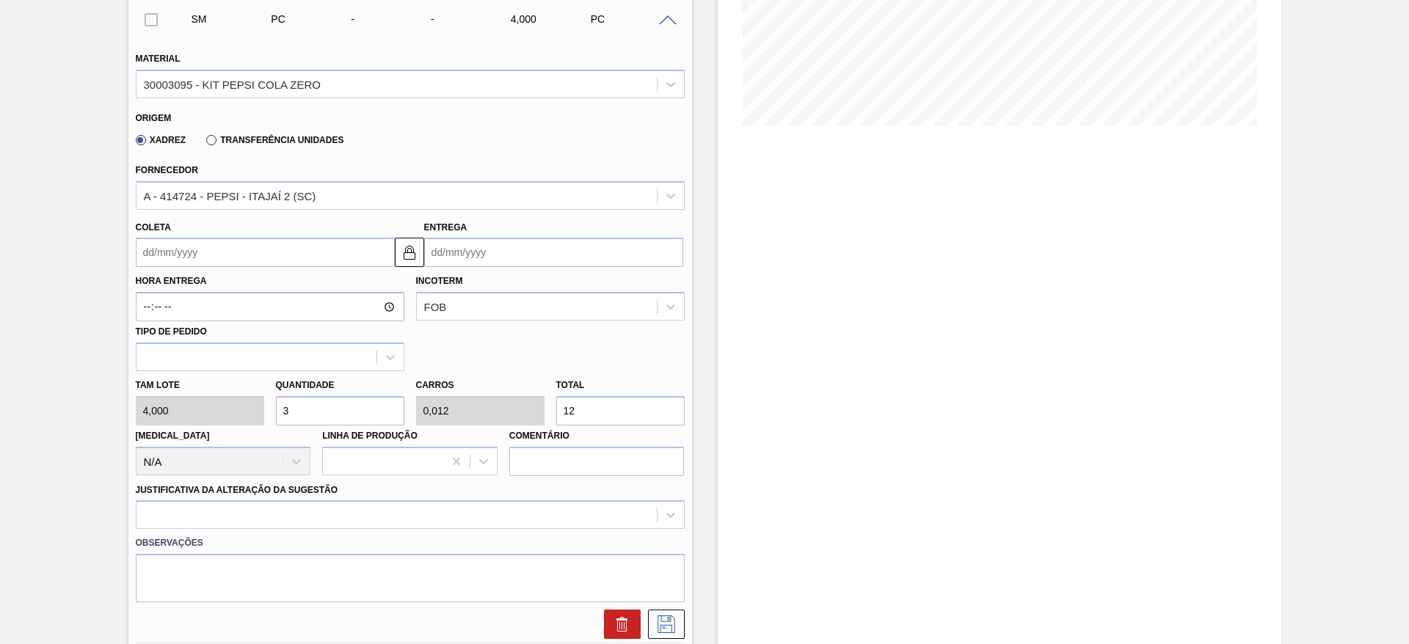
type input "30"
type input "0,12"
type input "120"
type input "30"
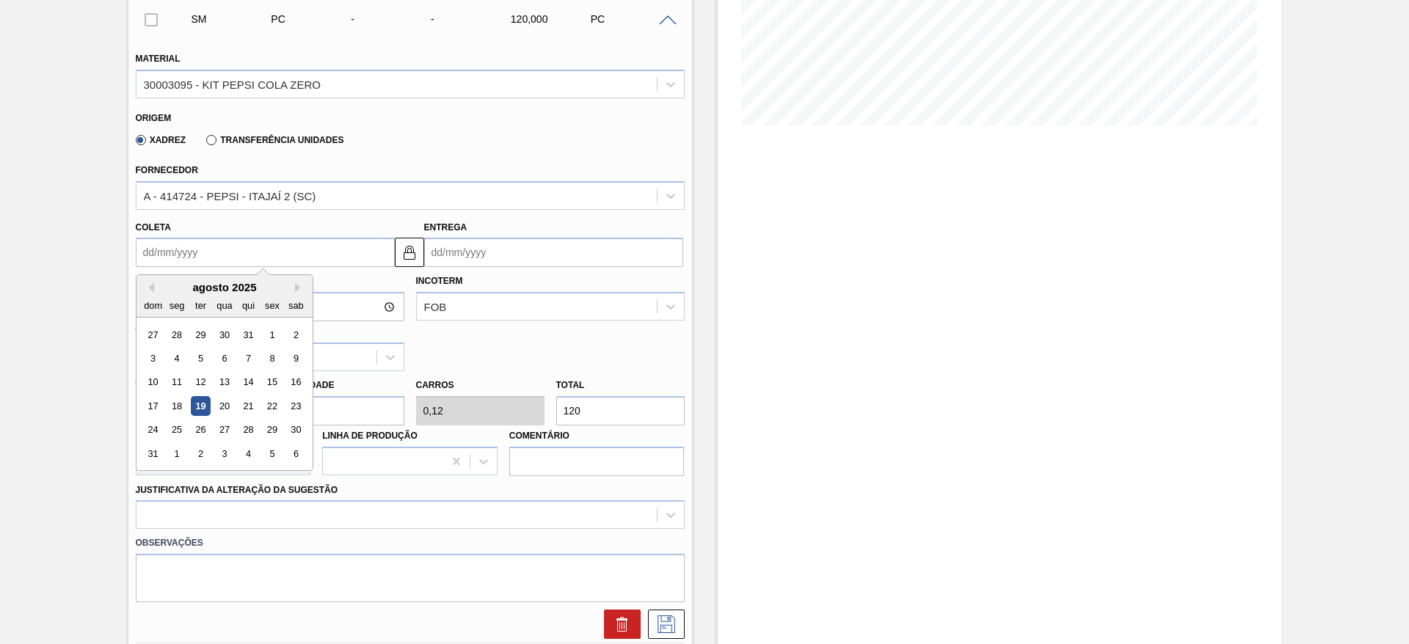
click at [172, 248] on input "Coleta" at bounding box center [265, 252] width 259 height 29
click at [225, 403] on div "20" at bounding box center [224, 406] width 20 height 20
type input "[DATE]"
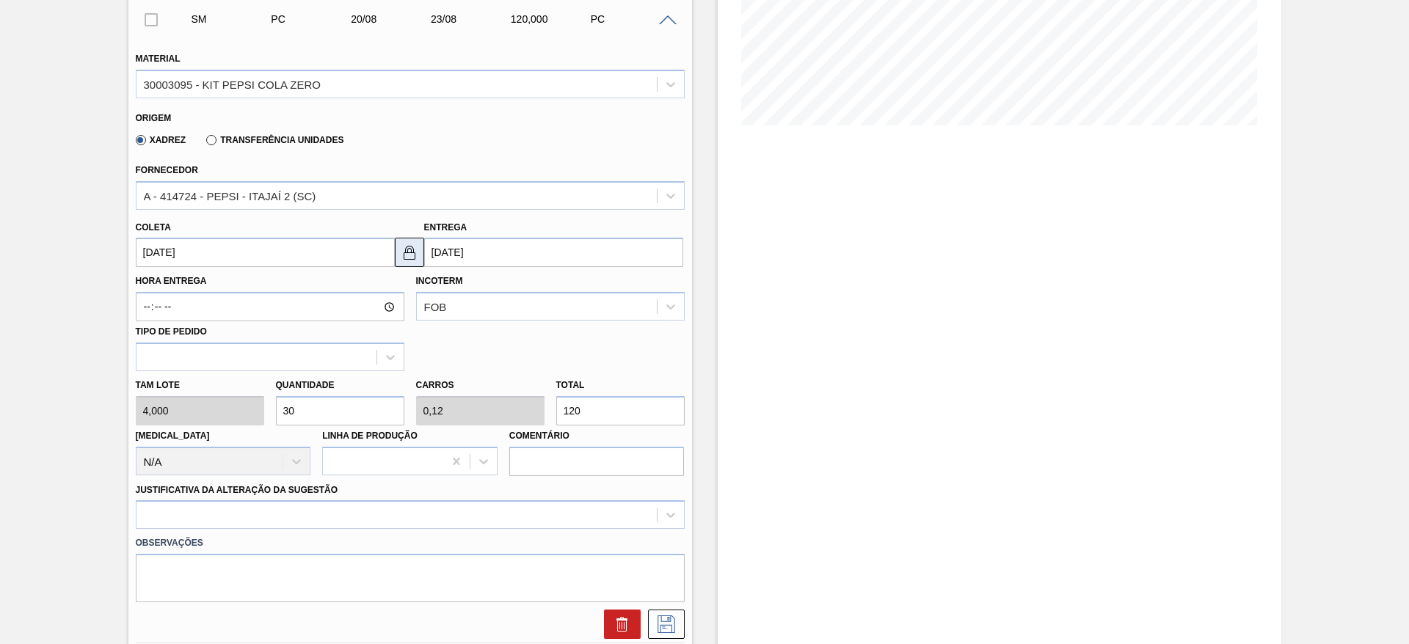
click at [405, 244] on img at bounding box center [410, 253] width 18 height 18
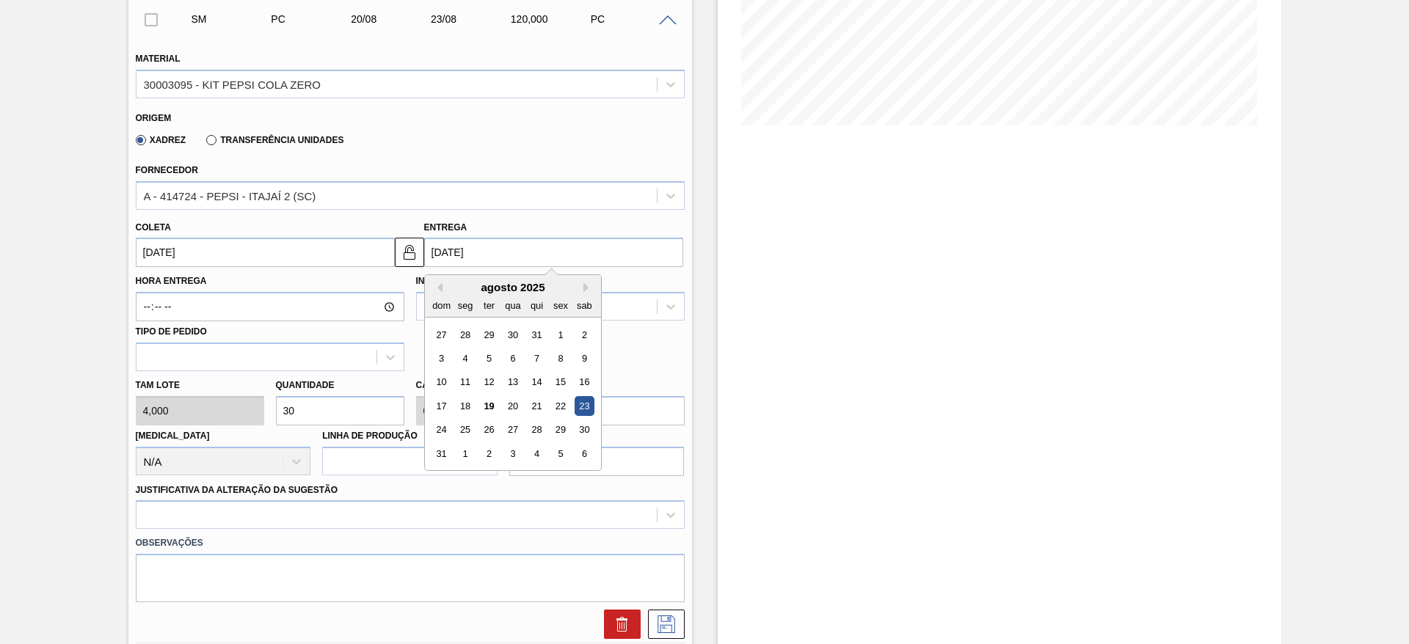
drag, startPoint x: 464, startPoint y: 251, endPoint x: 574, endPoint y: 406, distance: 189.9
click at [574, 267] on div "23/08/2025 Previous Month Next Month agosto 2025 dom seg ter qua qui sex sab 27…" at bounding box center [553, 252] width 259 height 29
click at [568, 406] on div "22" at bounding box center [560, 406] width 20 height 20
type input "[DATE]"
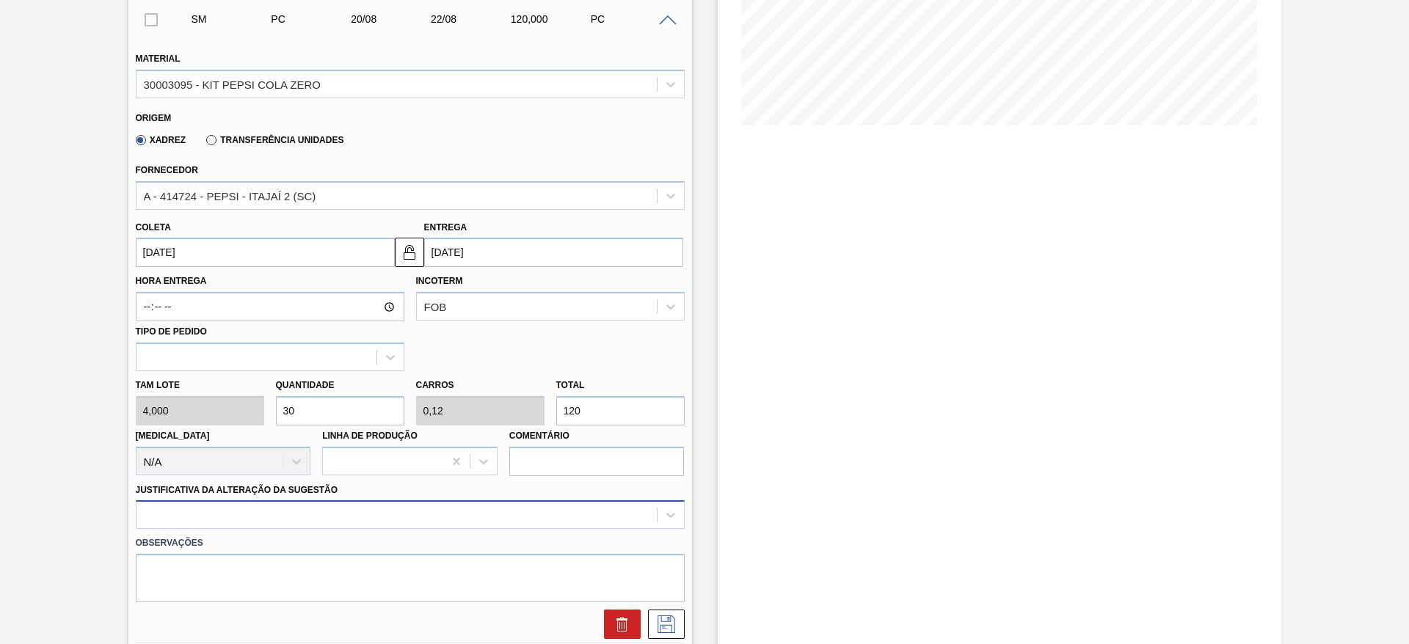
scroll to position [420, 0]
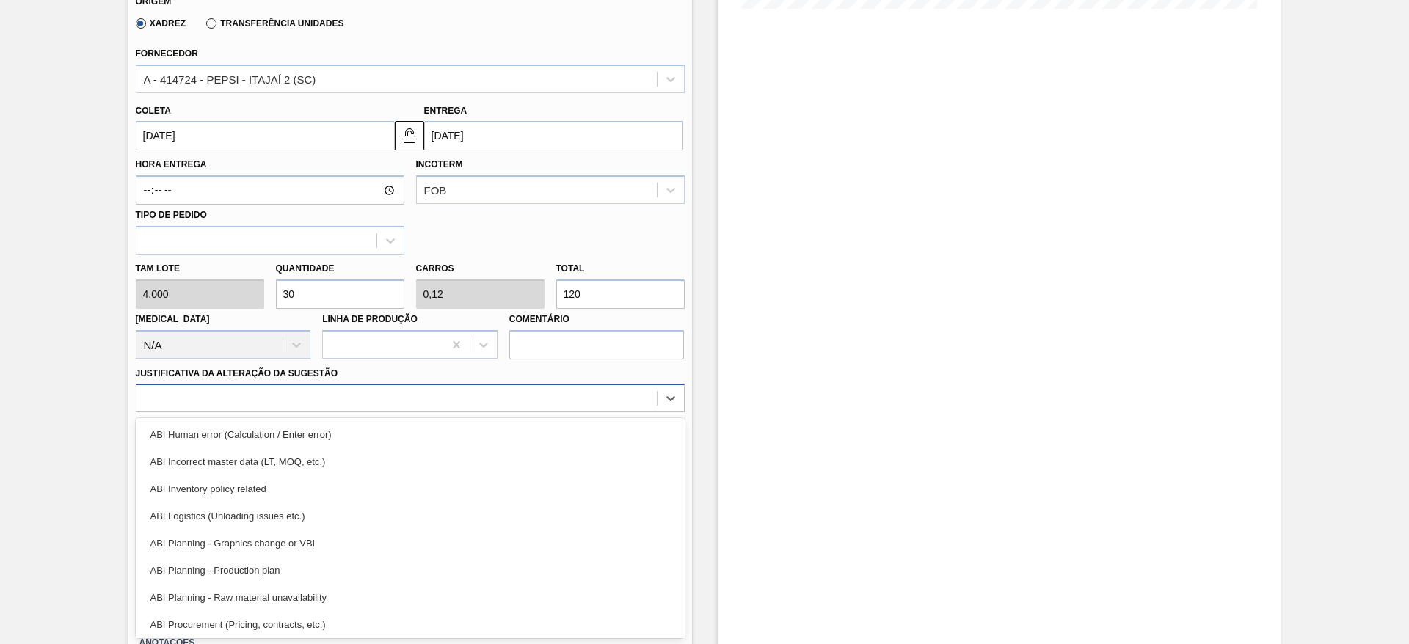
click at [598, 412] on div "option ABI Logistics (Unloading issues etc.) focused, 4 of 18. 18 results avail…" at bounding box center [410, 398] width 549 height 29
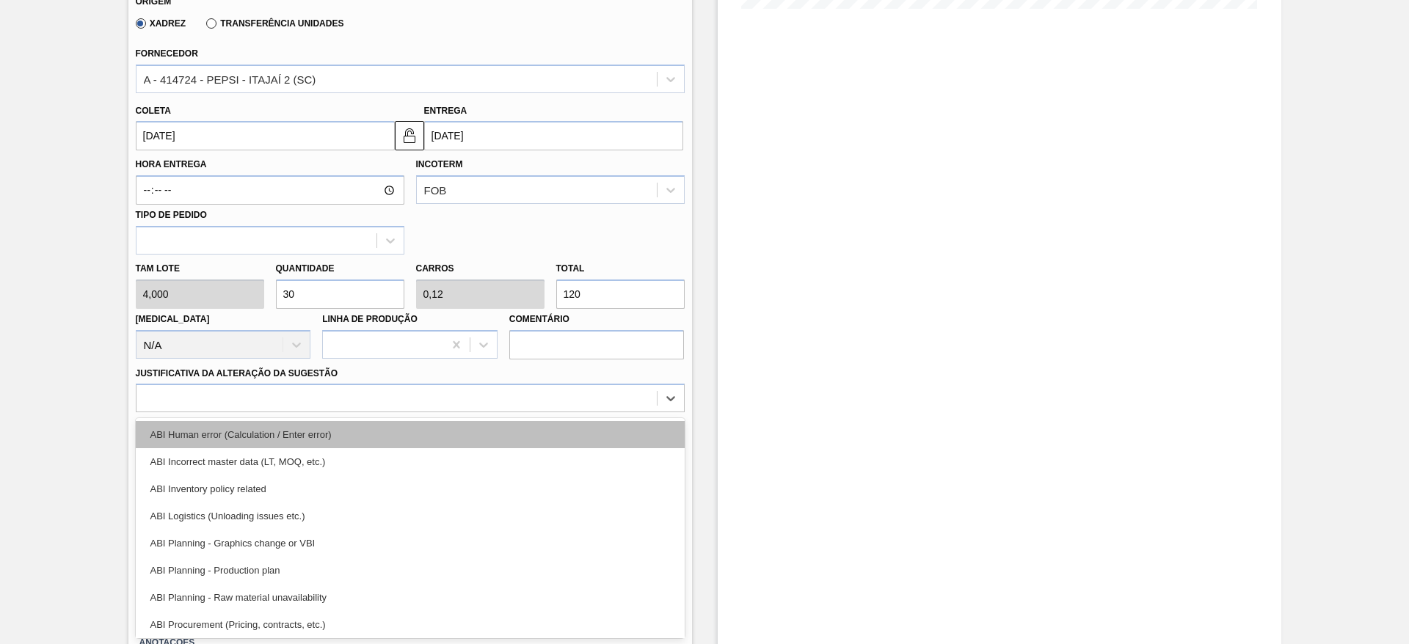
click at [623, 430] on div "ABI Human error (Calculation / Enter error)" at bounding box center [410, 434] width 549 height 27
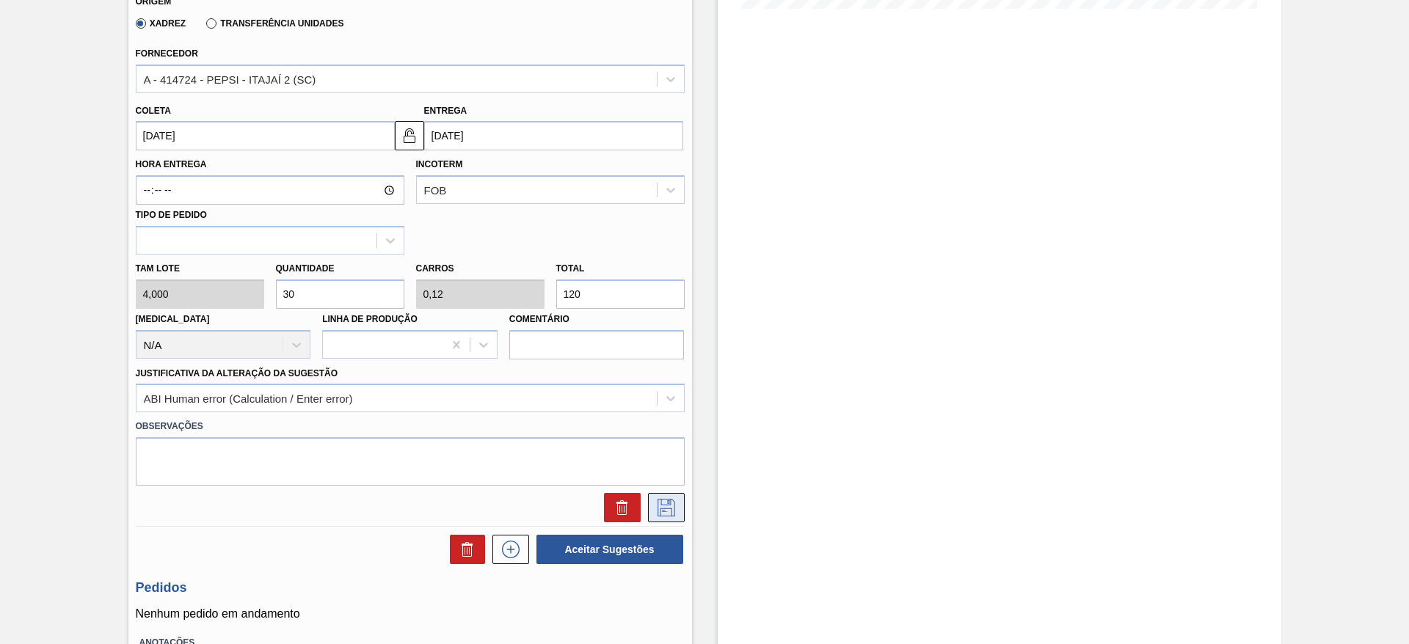
click at [663, 497] on button at bounding box center [666, 507] width 37 height 29
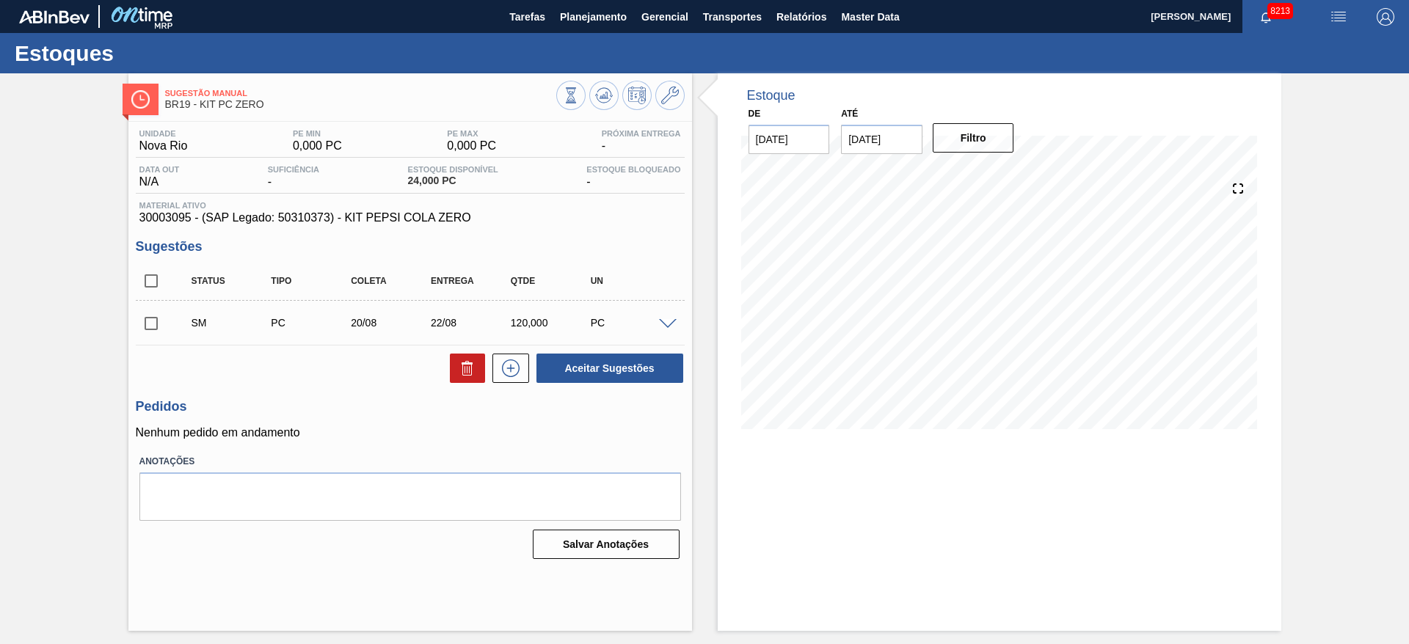
scroll to position [0, 0]
click at [138, 321] on input "checkbox" at bounding box center [151, 323] width 31 height 31
click at [605, 360] on button "Aceitar Sugestões" at bounding box center [609, 368] width 147 height 29
checkbox input "false"
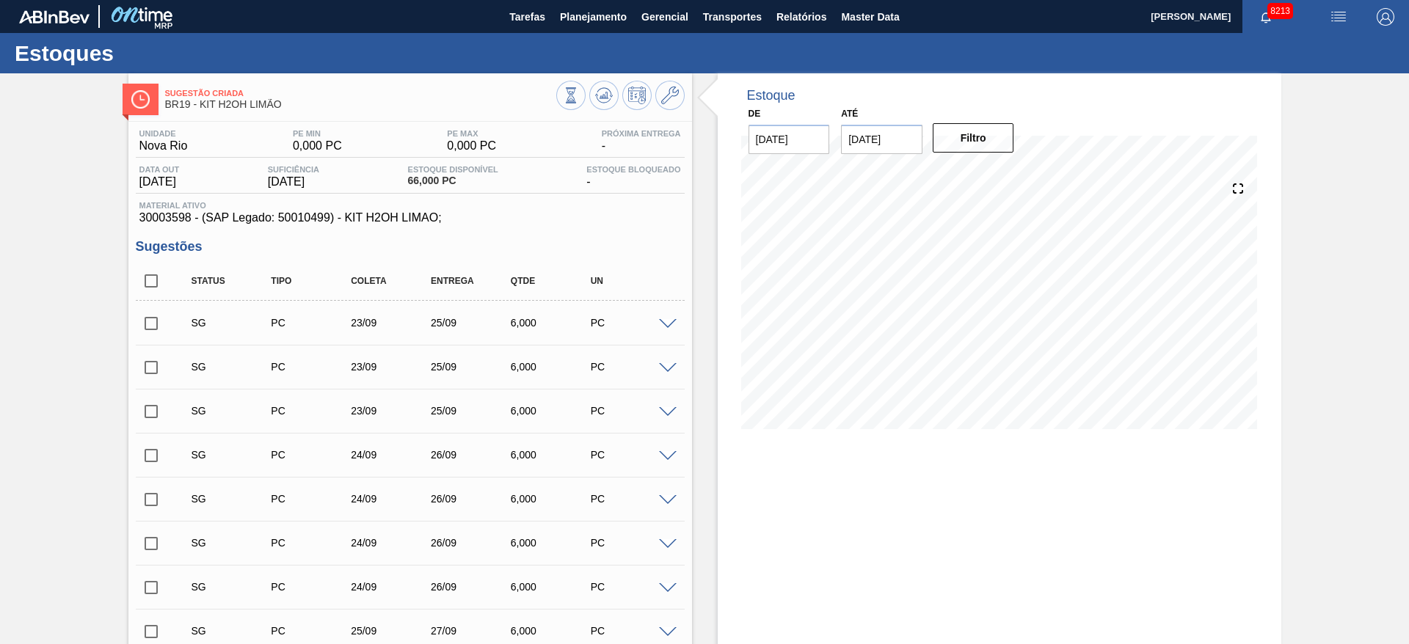
click at [665, 324] on span at bounding box center [668, 324] width 18 height 11
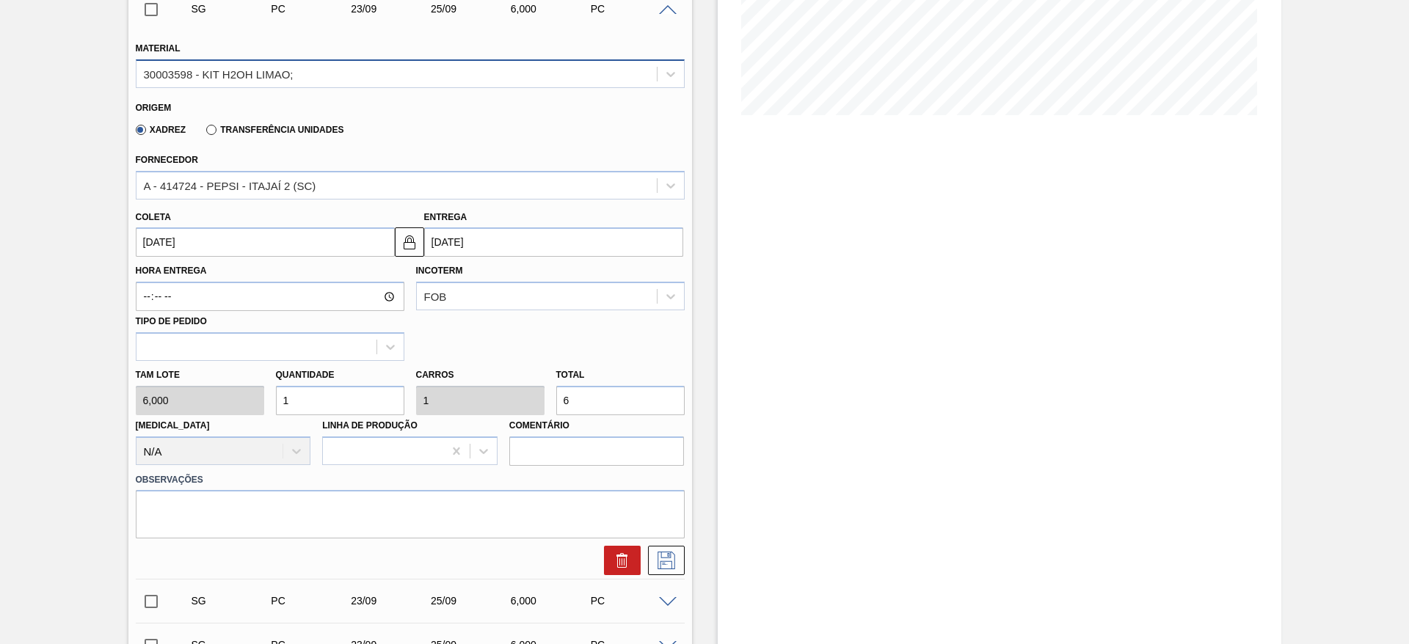
scroll to position [317, 0]
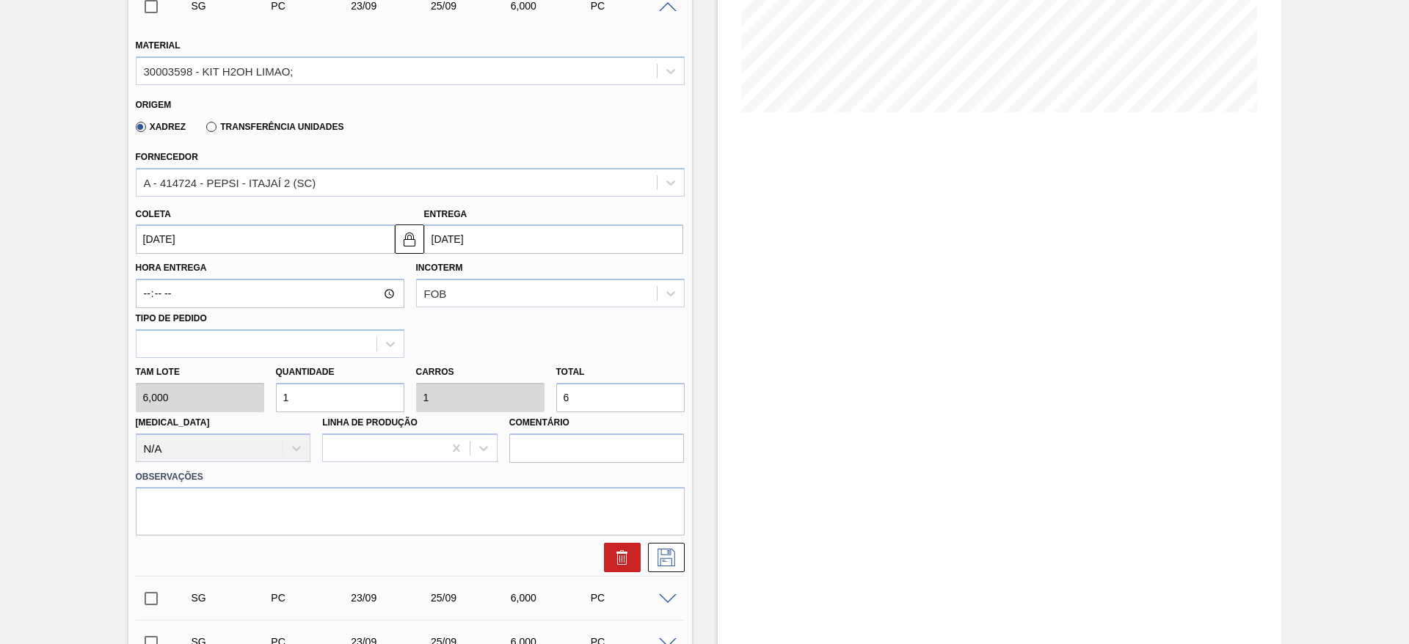
click at [341, 403] on input "1" at bounding box center [340, 397] width 128 height 29
type input "2"
type input "12"
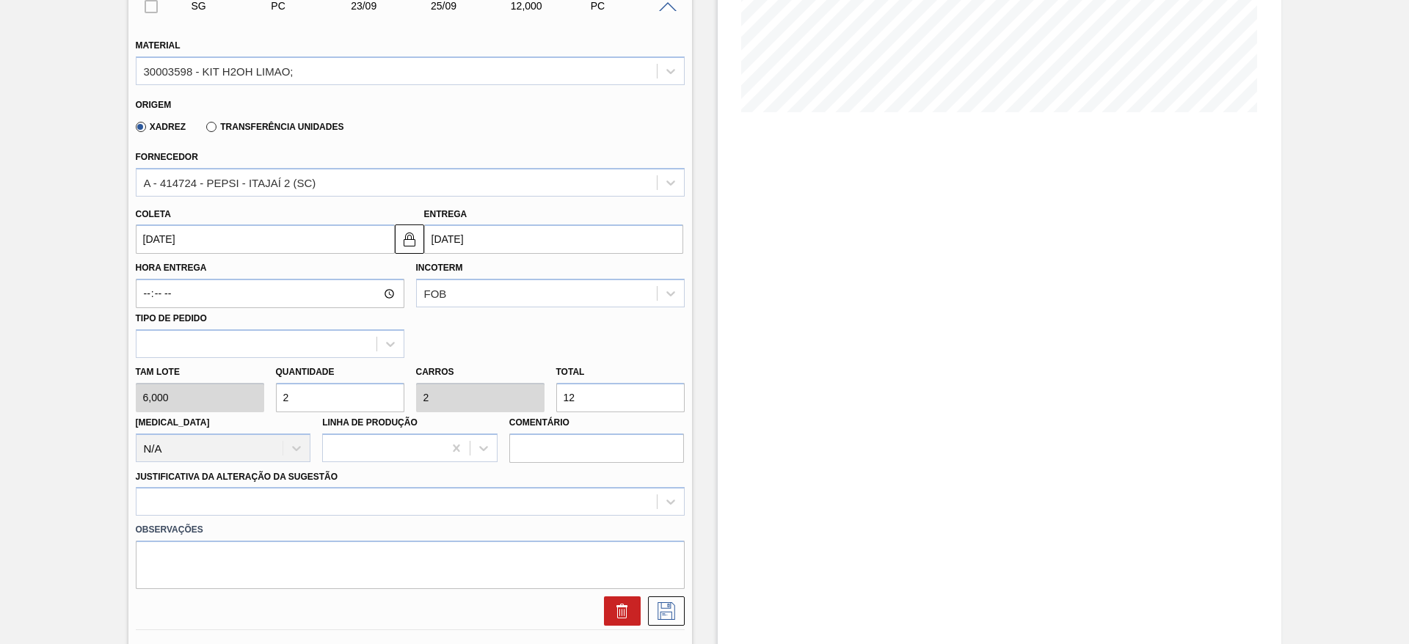
type input "25"
type input "150"
type input "25"
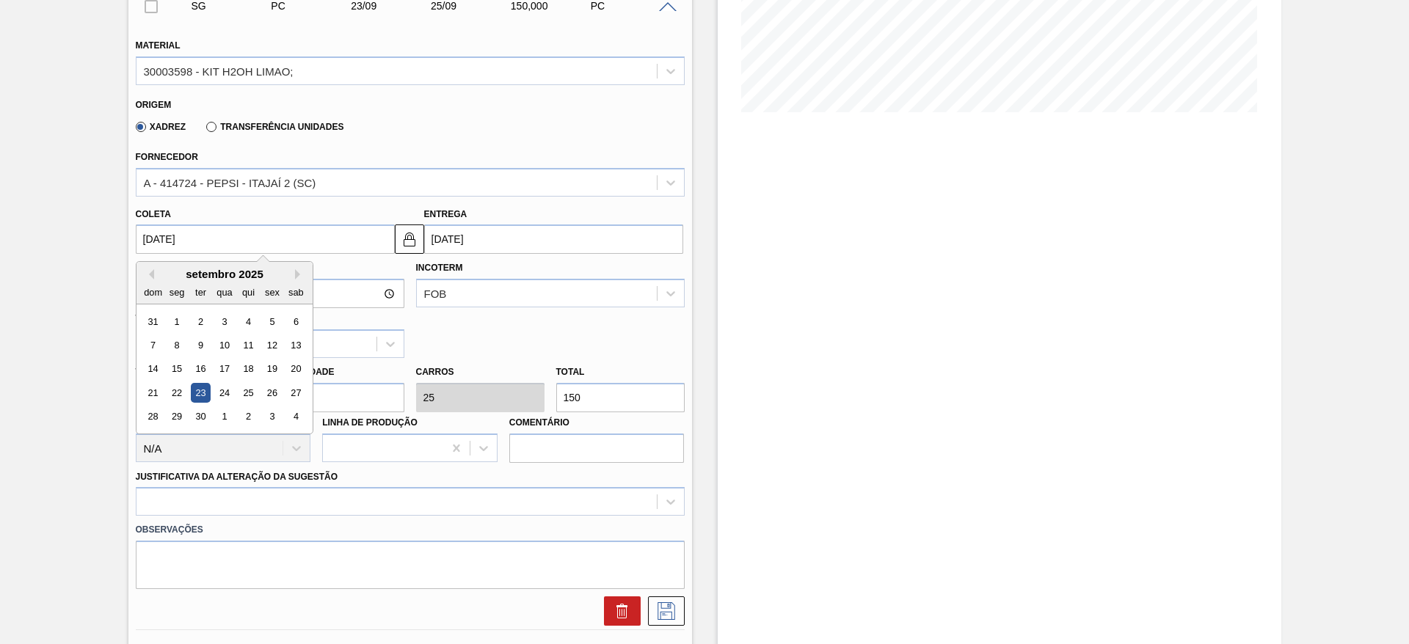
click at [169, 232] on input "23/09/2025" at bounding box center [265, 238] width 259 height 29
click at [151, 271] on button "Previous Month" at bounding box center [149, 274] width 10 height 10
click at [229, 395] on div "20" at bounding box center [224, 393] width 20 height 20
type input "[DATE]"
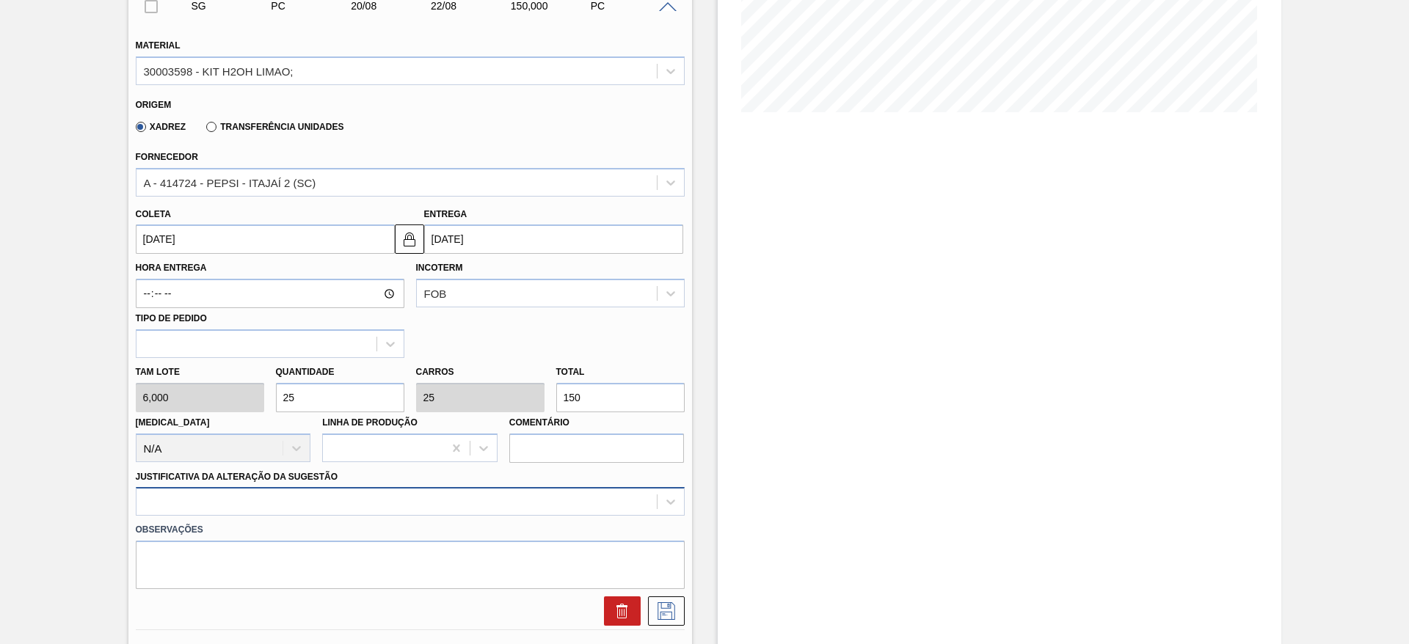
scroll to position [420, 0]
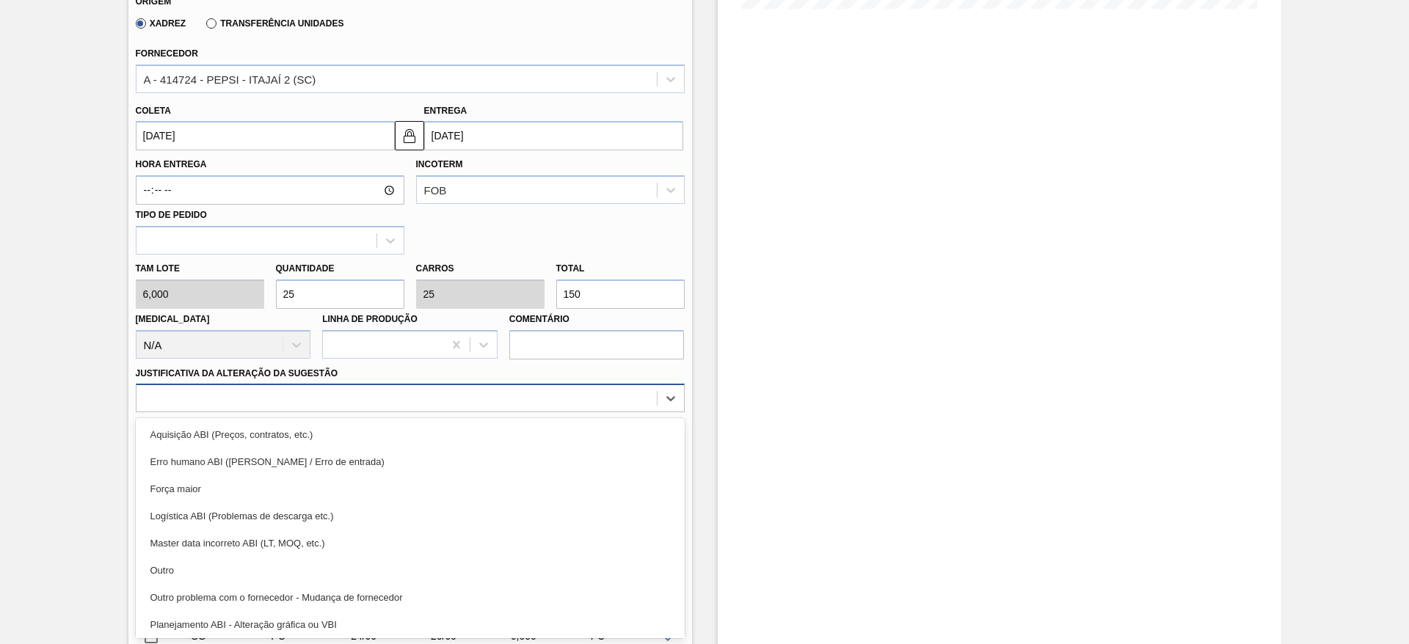
click at [481, 412] on div "option Logística ABI (Problemas de descarga etc.) focused, 4 of 18. 18 results …" at bounding box center [410, 398] width 549 height 29
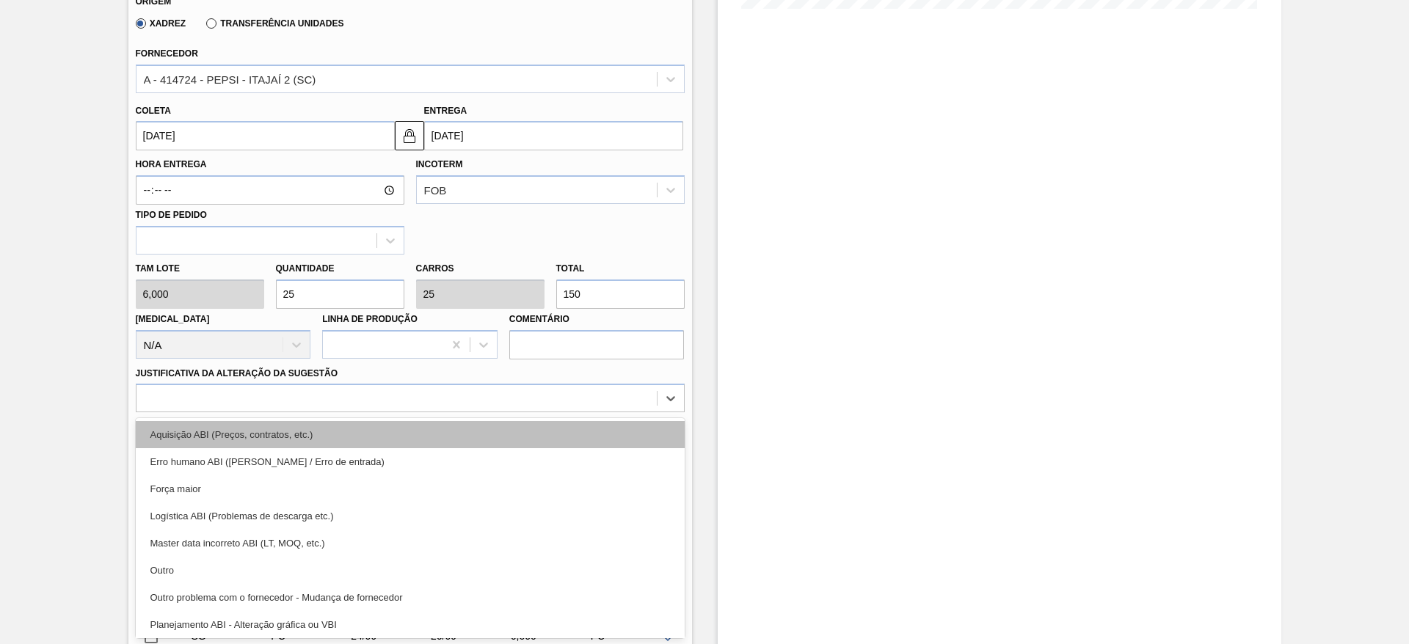
click at [536, 443] on div "Aquisição ABI (Preços, contratos, etc.)" at bounding box center [410, 434] width 549 height 27
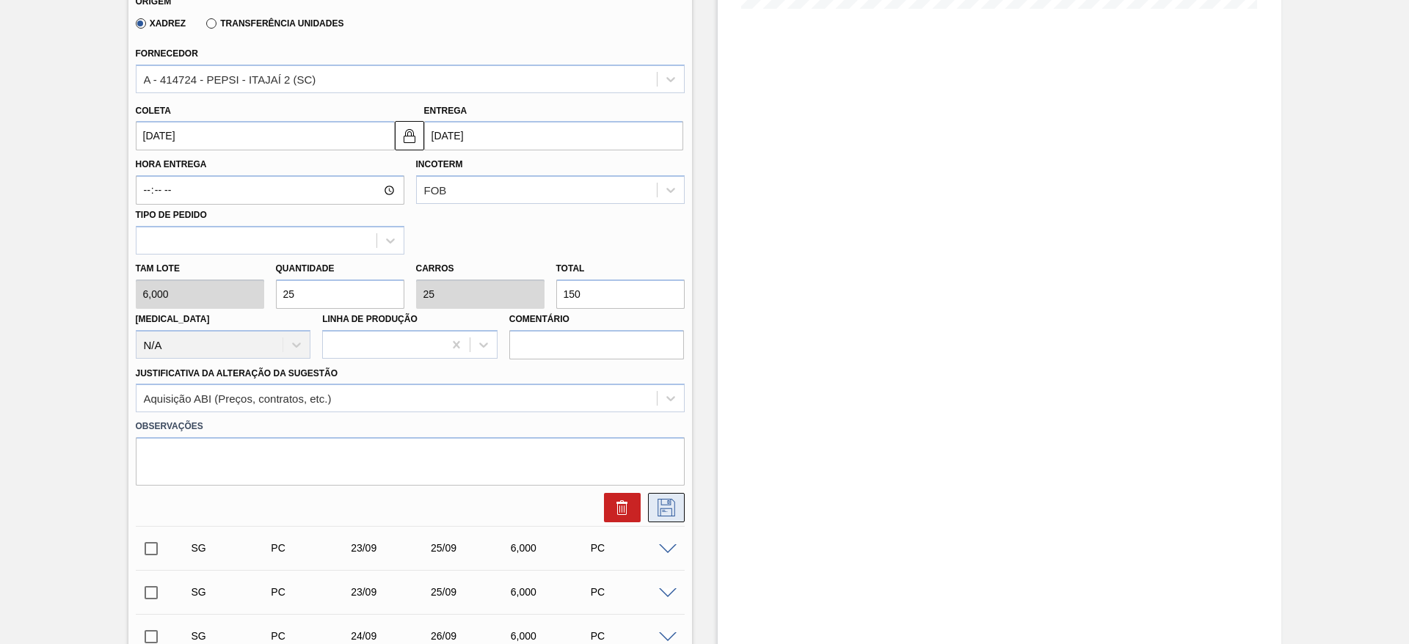
click at [676, 517] on button at bounding box center [666, 507] width 37 height 29
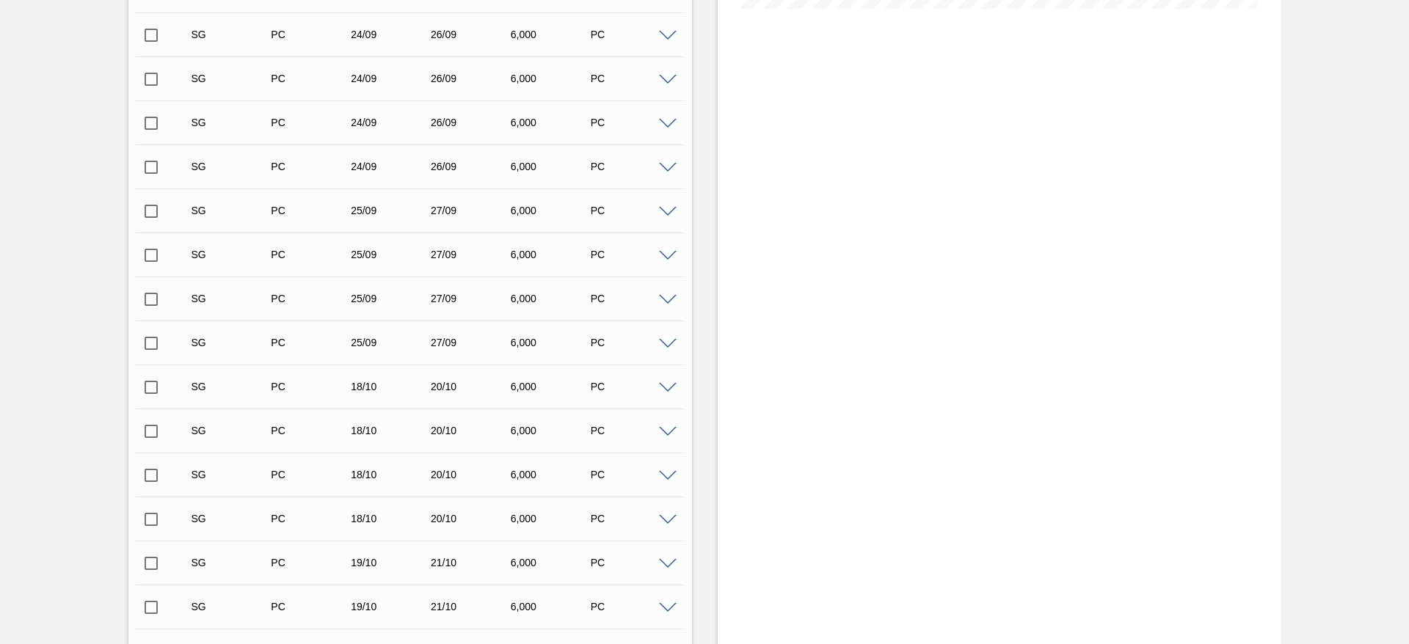
scroll to position [0, 0]
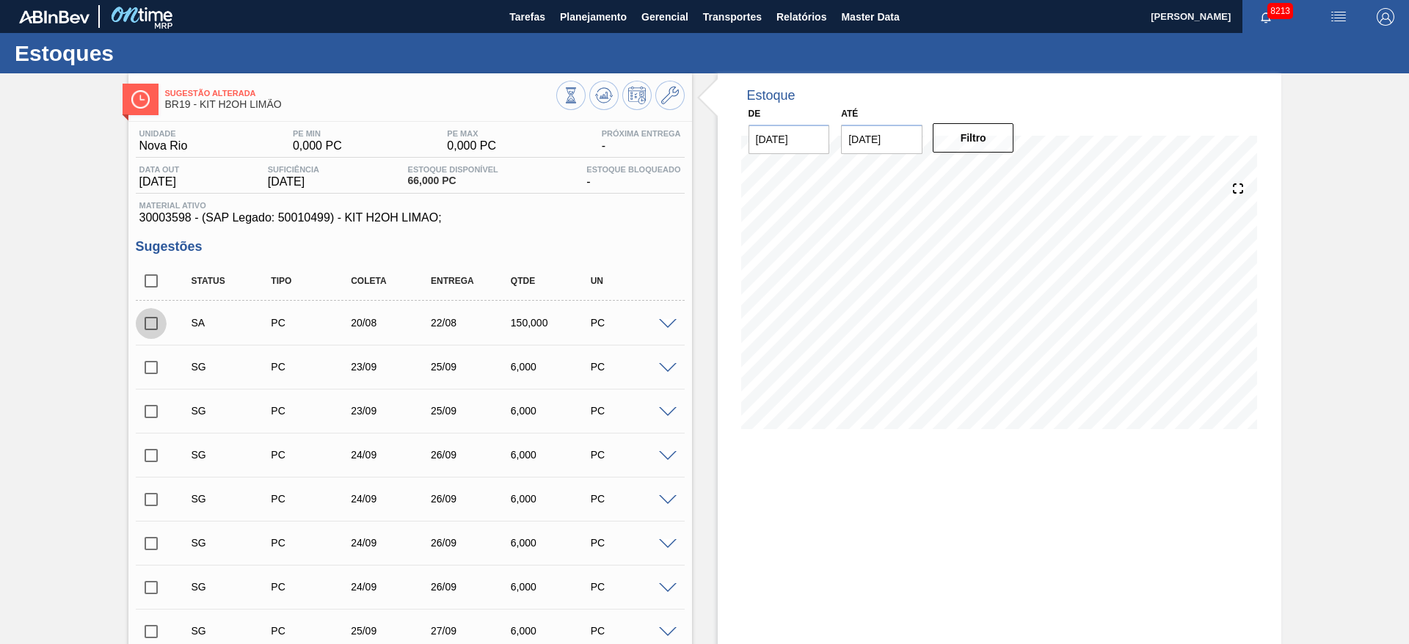
click at [149, 330] on input "checkbox" at bounding box center [151, 323] width 31 height 31
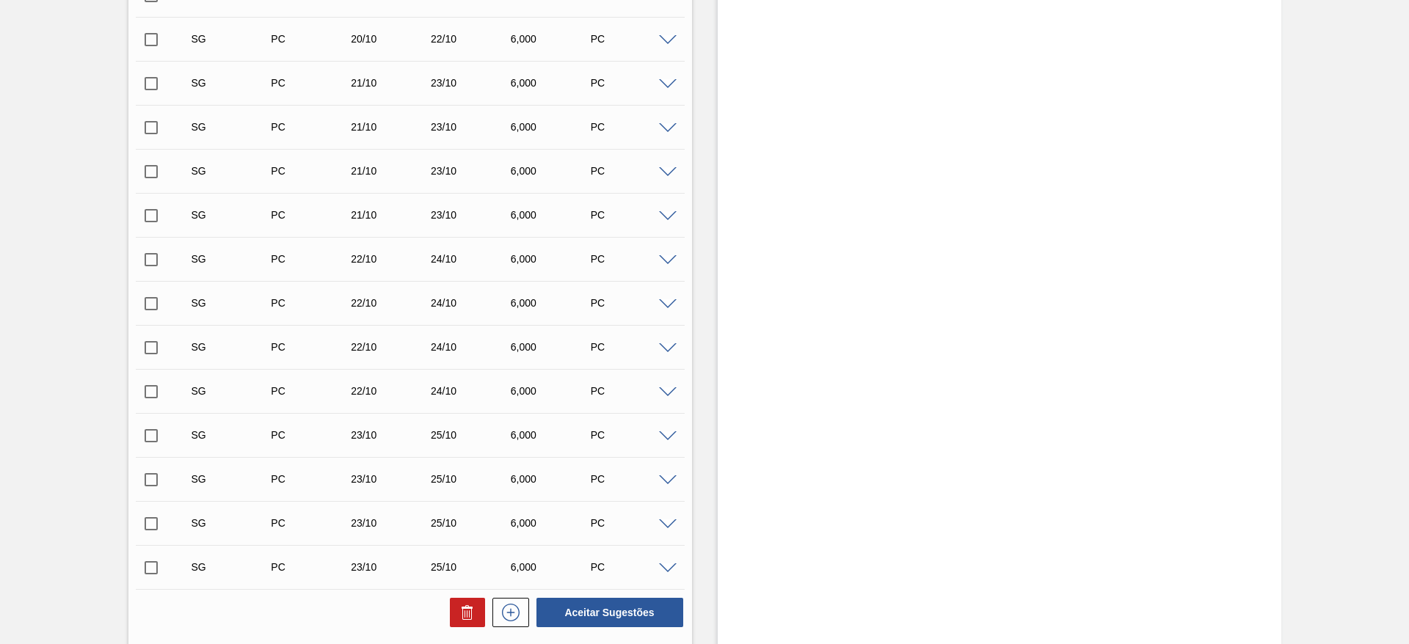
scroll to position [1424, 0]
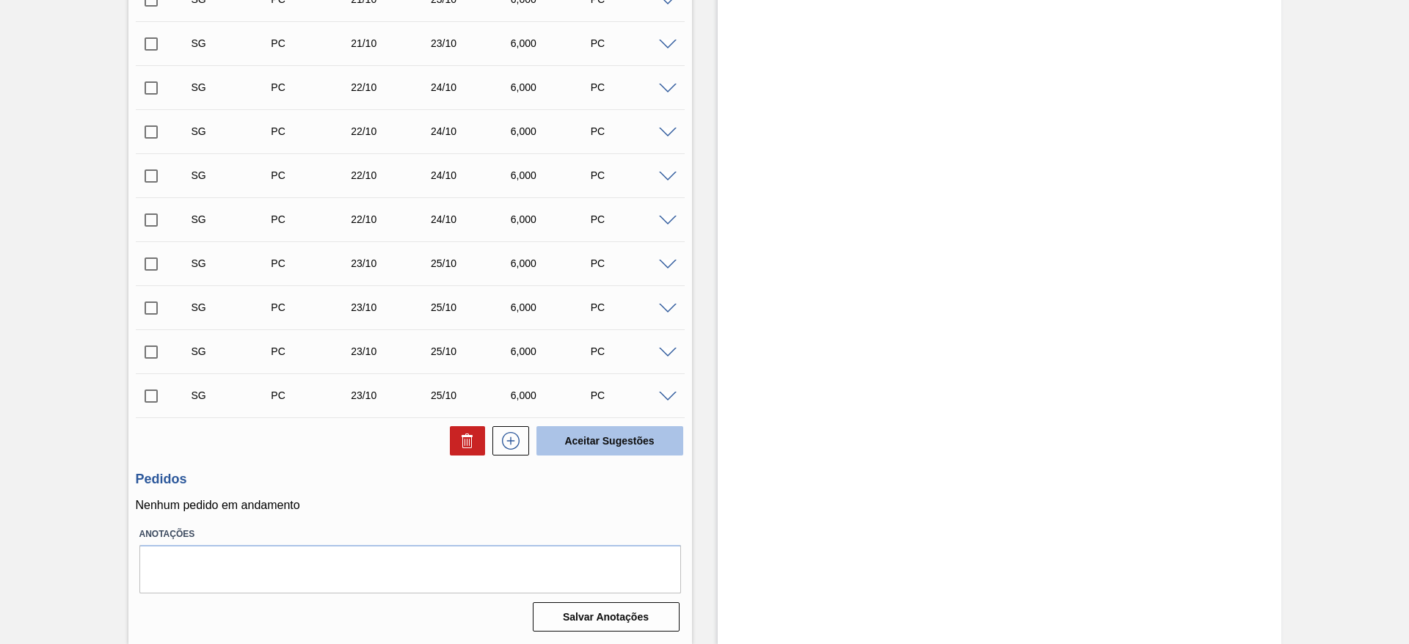
click at [586, 439] on button "Aceitar Sugestões" at bounding box center [609, 440] width 147 height 29
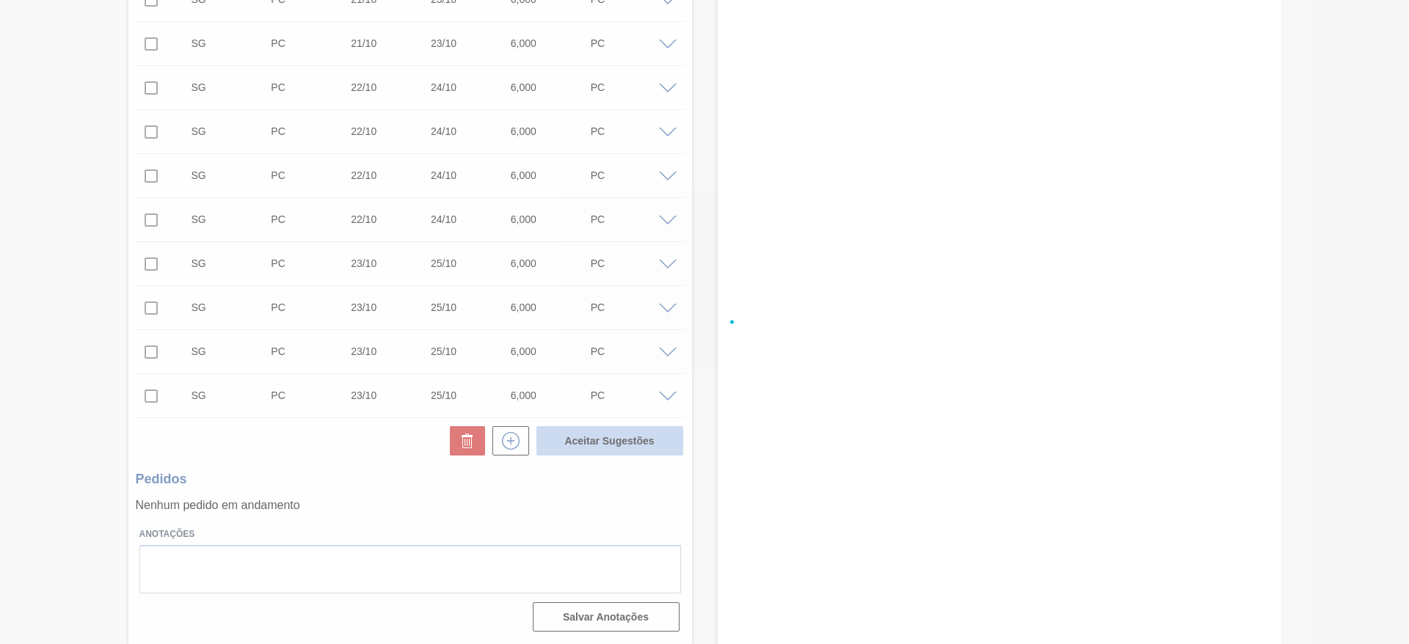
checkbox input "false"
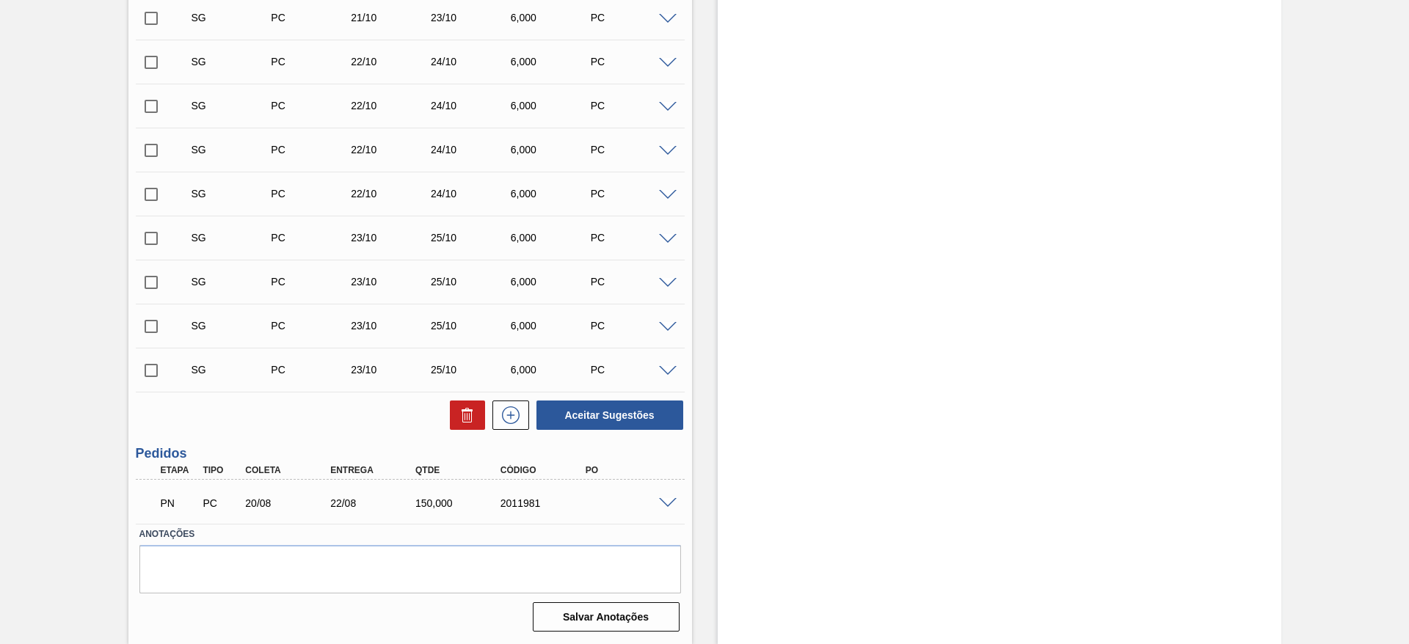
scroll to position [1380, 0]
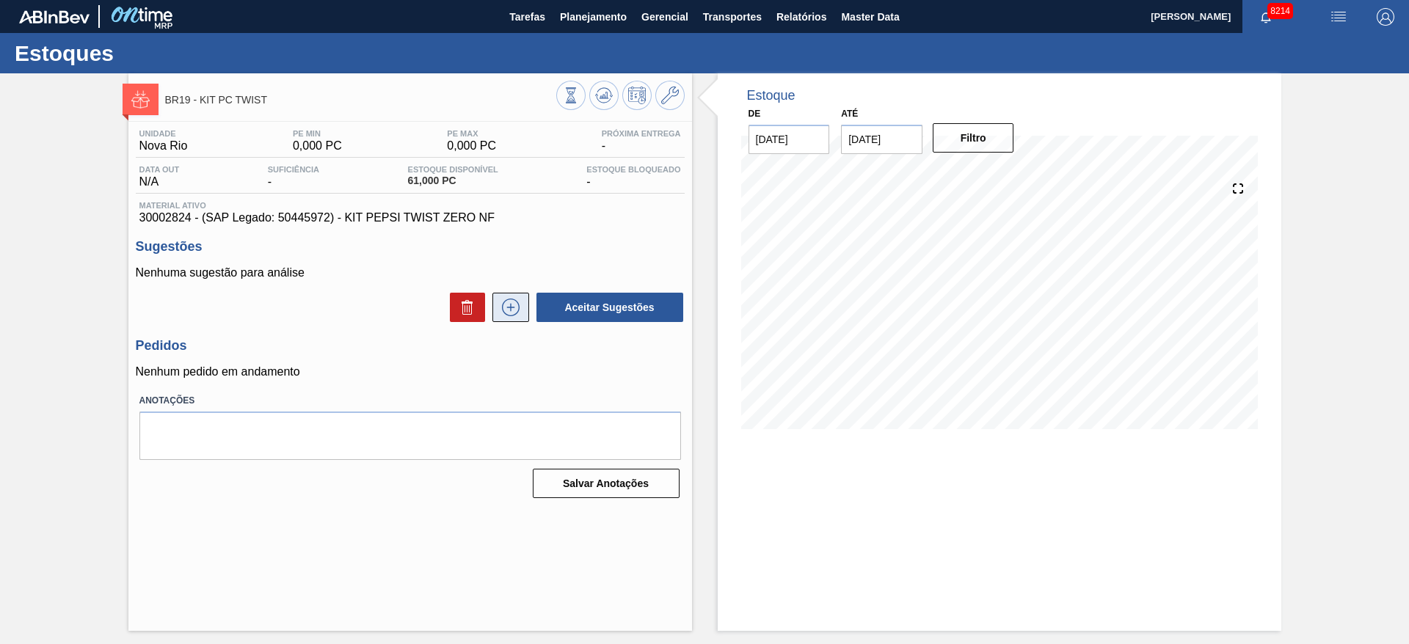
click at [527, 312] on button at bounding box center [510, 307] width 37 height 29
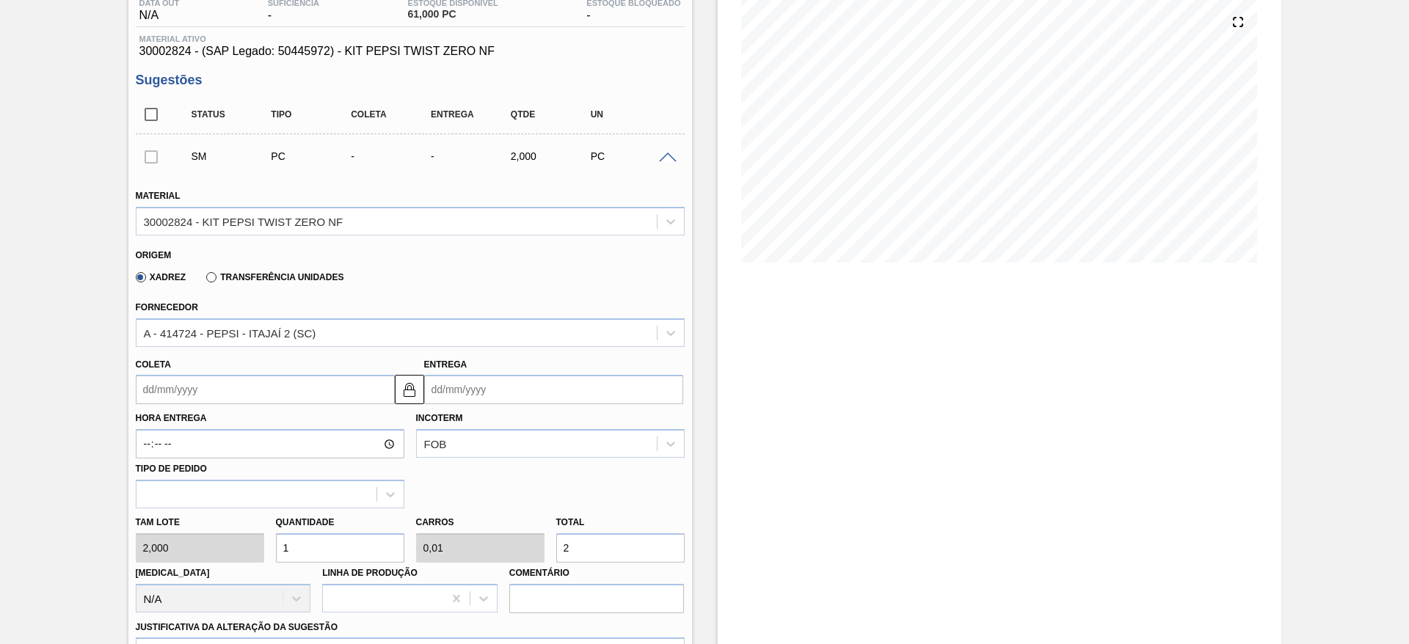
scroll to position [174, 0]
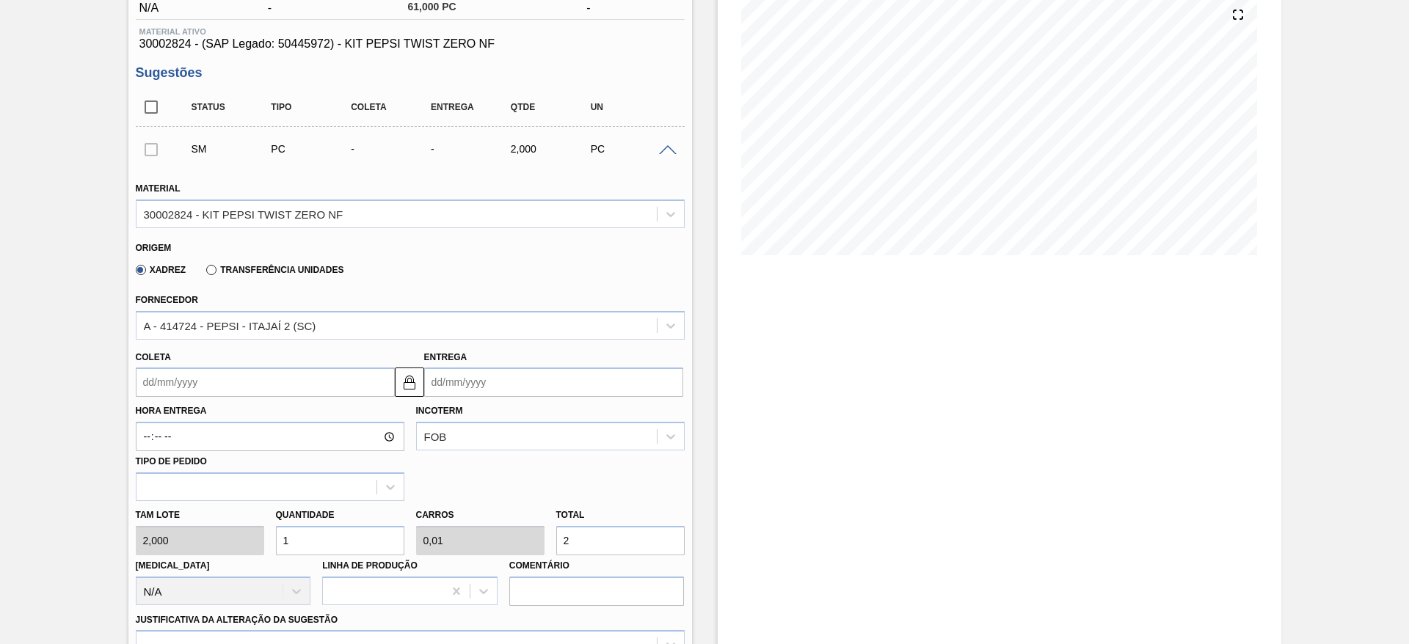
click at [309, 552] on input "1" at bounding box center [340, 540] width 128 height 29
type input "2"
type input "0,02"
type input "4"
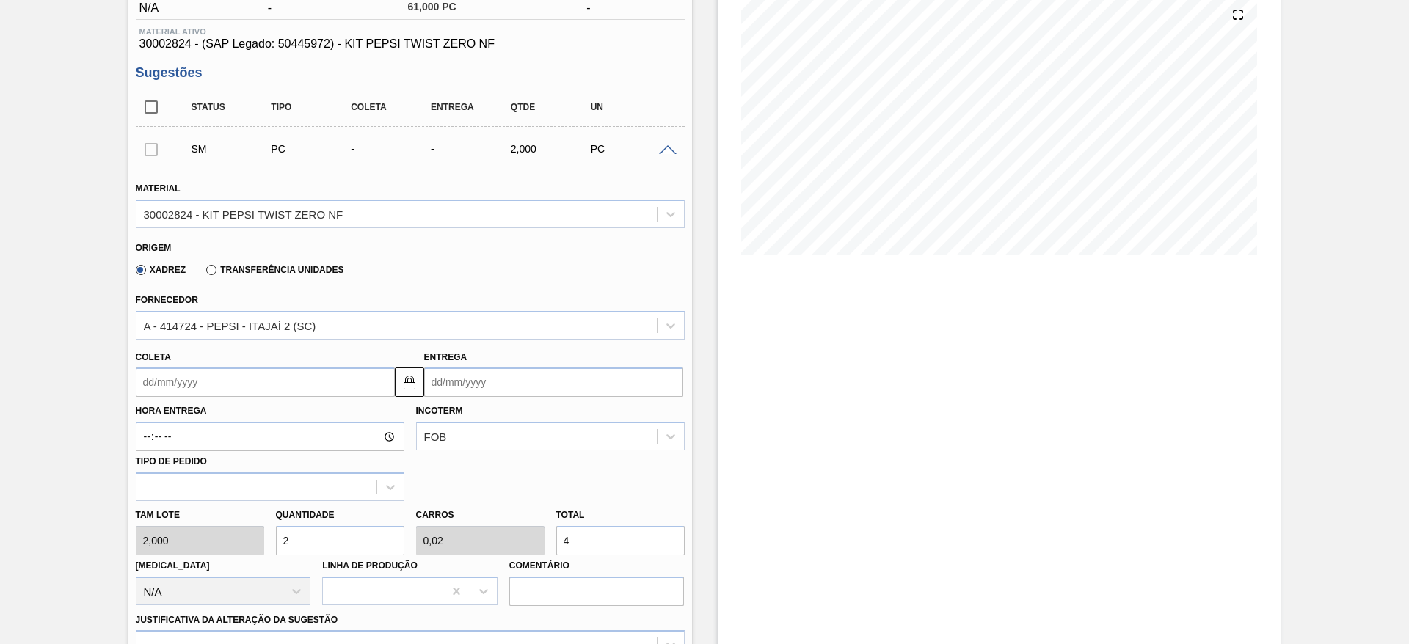
type input "20"
type input "0,2"
type input "40"
type input "20"
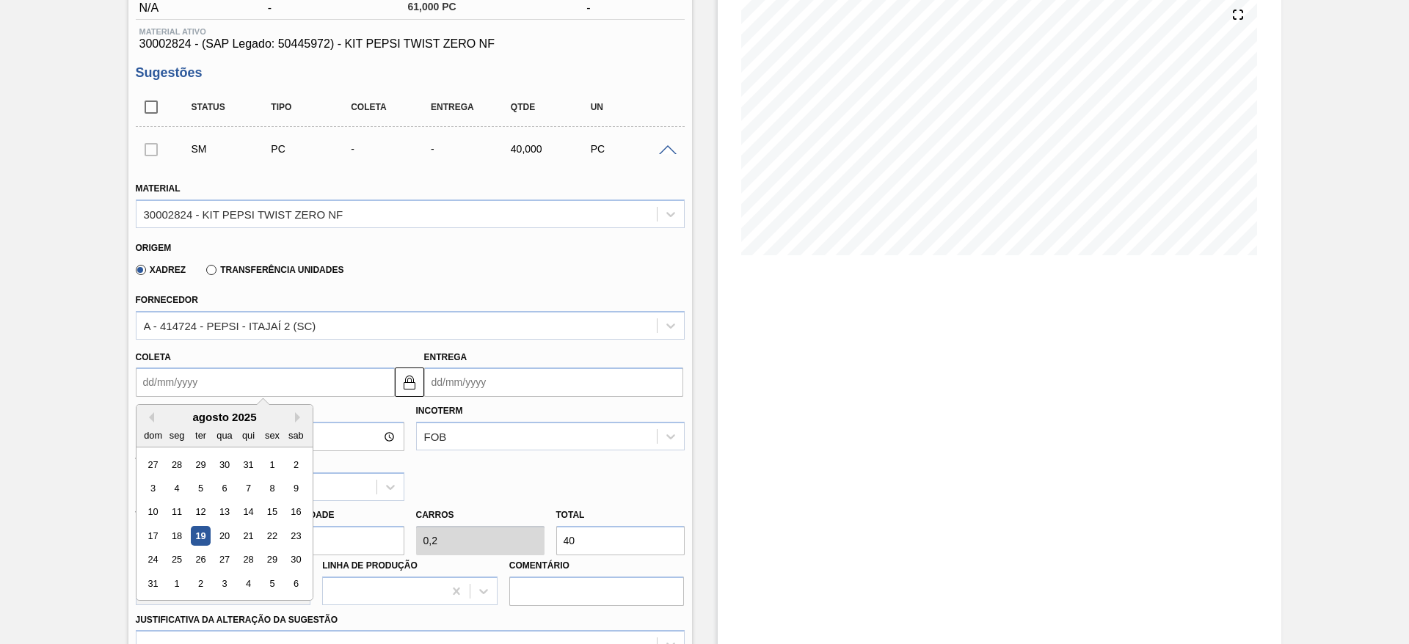
click at [183, 387] on input "Coleta" at bounding box center [265, 382] width 259 height 29
click at [230, 538] on div "20" at bounding box center [224, 536] width 20 height 20
type input "[DATE]"
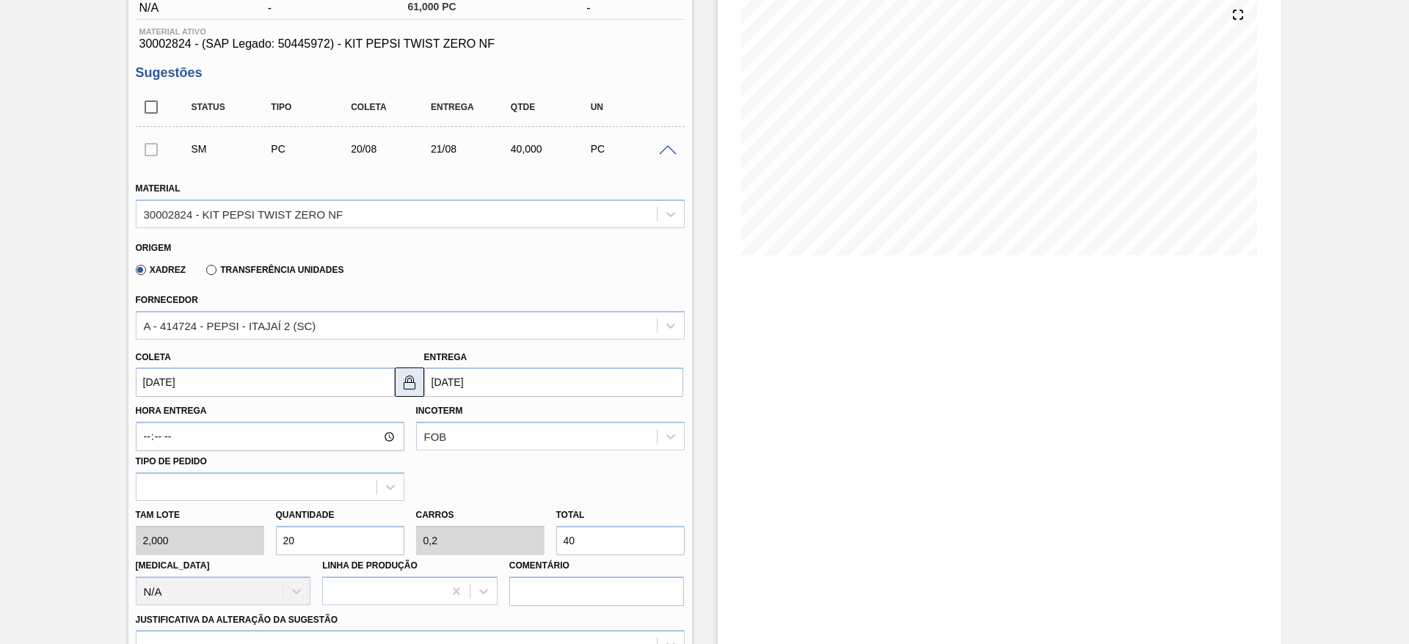
click at [408, 370] on button at bounding box center [409, 382] width 29 height 29
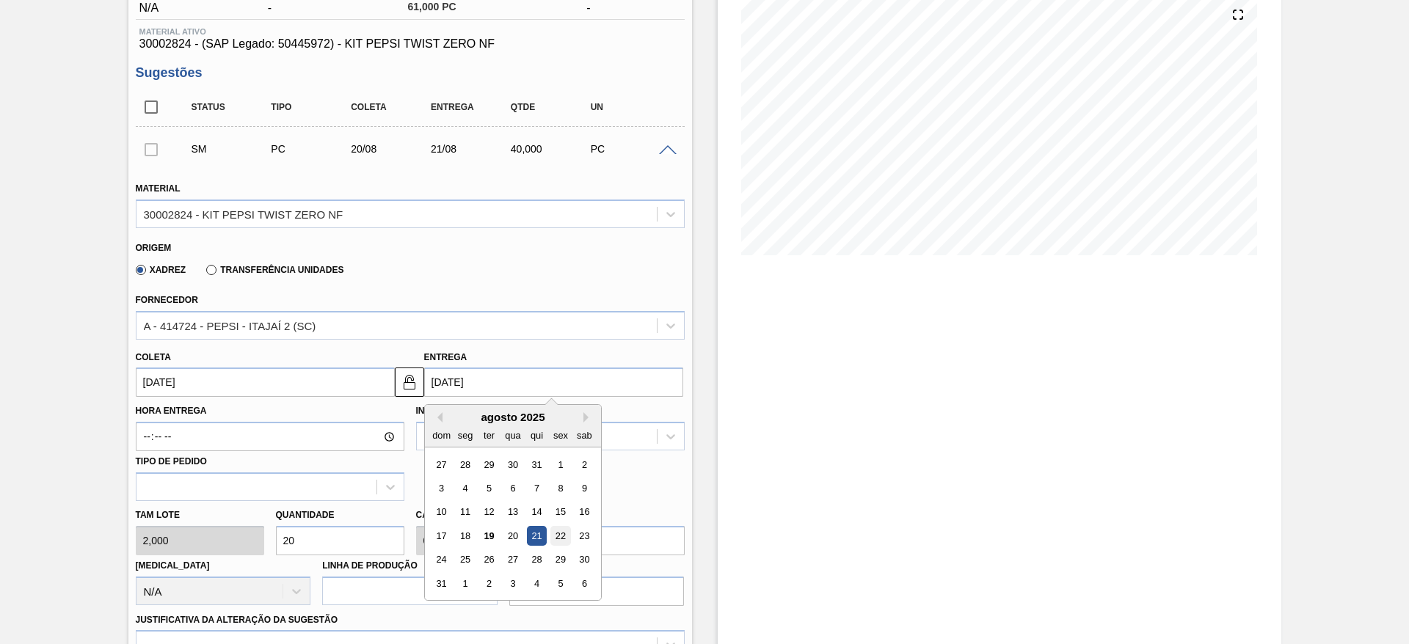
drag, startPoint x: 458, startPoint y: 382, endPoint x: 556, endPoint y: 541, distance: 186.5
click at [556, 397] on div "[DATE] Previous Month Next Month agosto 2025 dom seg ter qua qui sex sab 27 28 …" at bounding box center [553, 382] width 259 height 29
click at [556, 541] on div "22" at bounding box center [560, 536] width 20 height 20
type input "[DATE]"
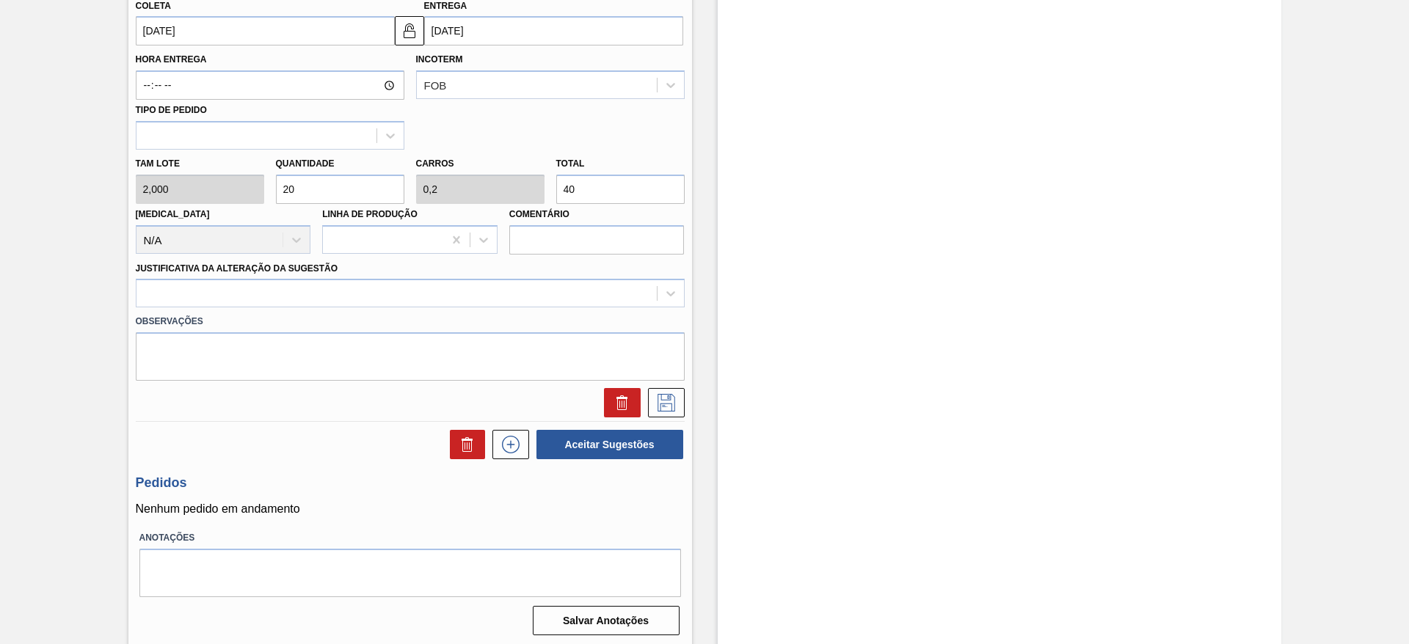
scroll to position [529, 0]
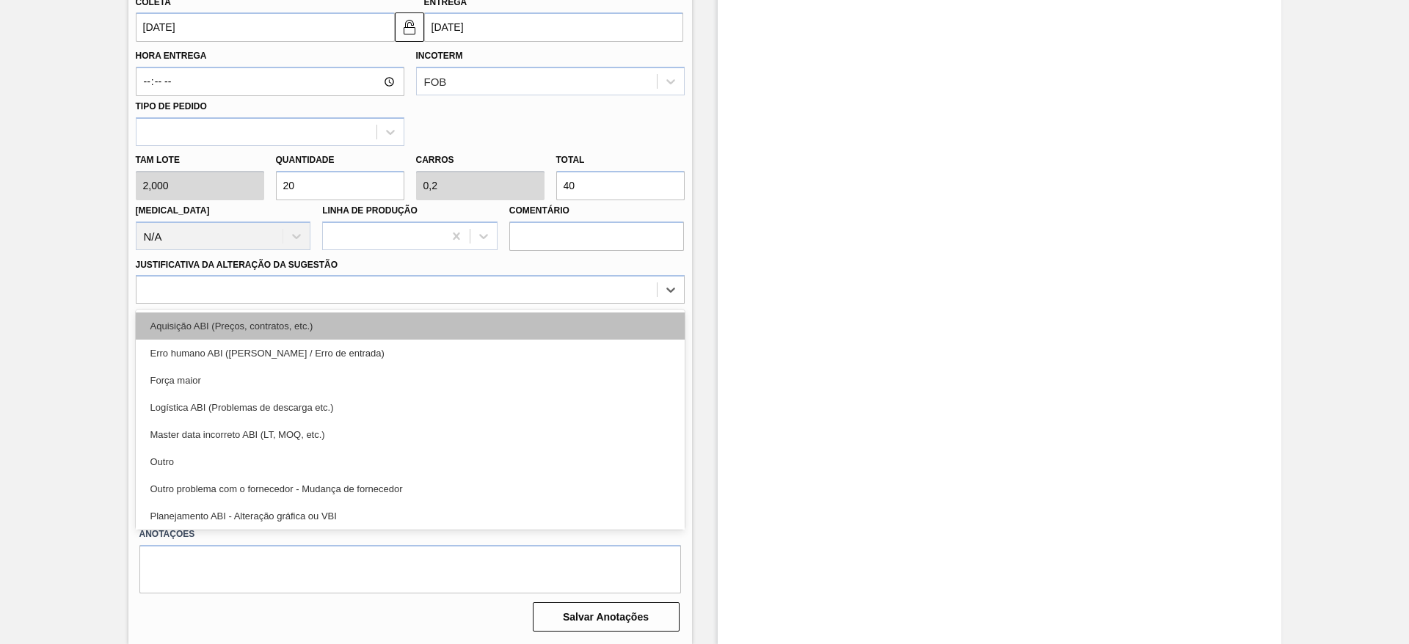
drag, startPoint x: 596, startPoint y: 287, endPoint x: 597, endPoint y: 326, distance: 38.9
click at [597, 304] on div "option Aquisição ABI (Preços, contratos, etc.) focused, 1 of 18. 18 results ava…" at bounding box center [410, 289] width 549 height 29
click at [597, 326] on div "Aquisição ABI (Preços, contratos, etc.)" at bounding box center [410, 326] width 549 height 27
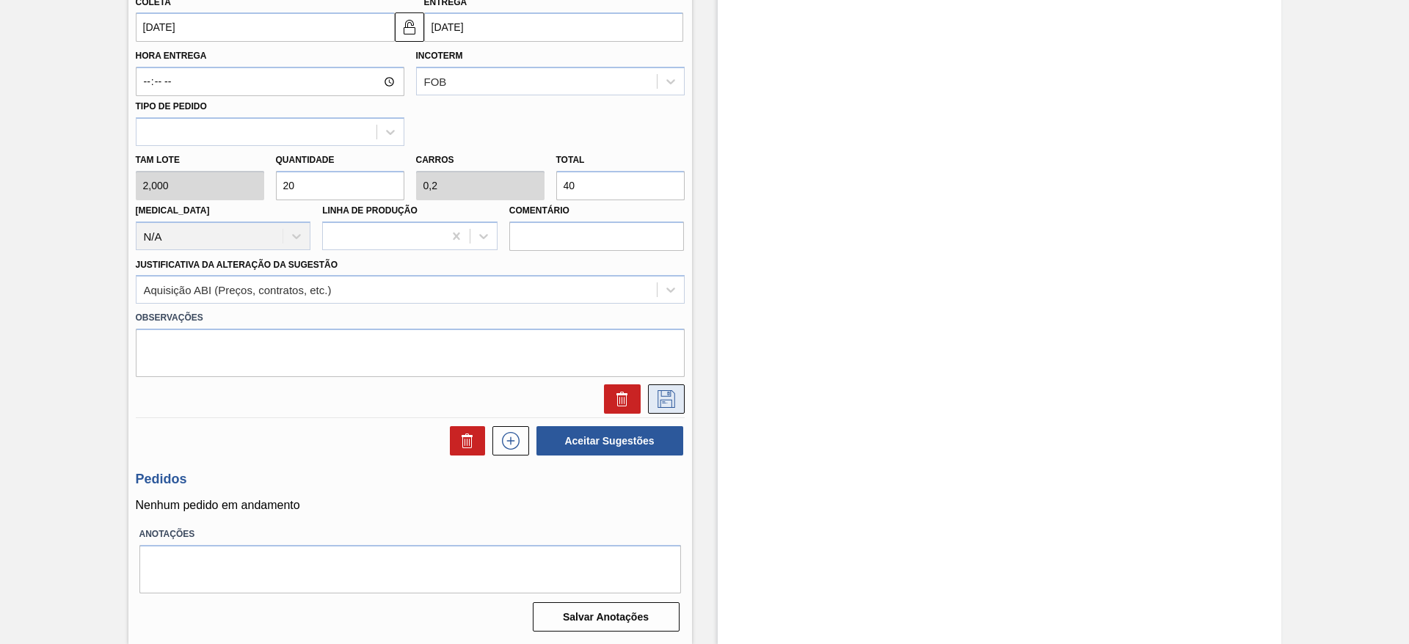
click at [660, 392] on icon at bounding box center [666, 399] width 18 height 18
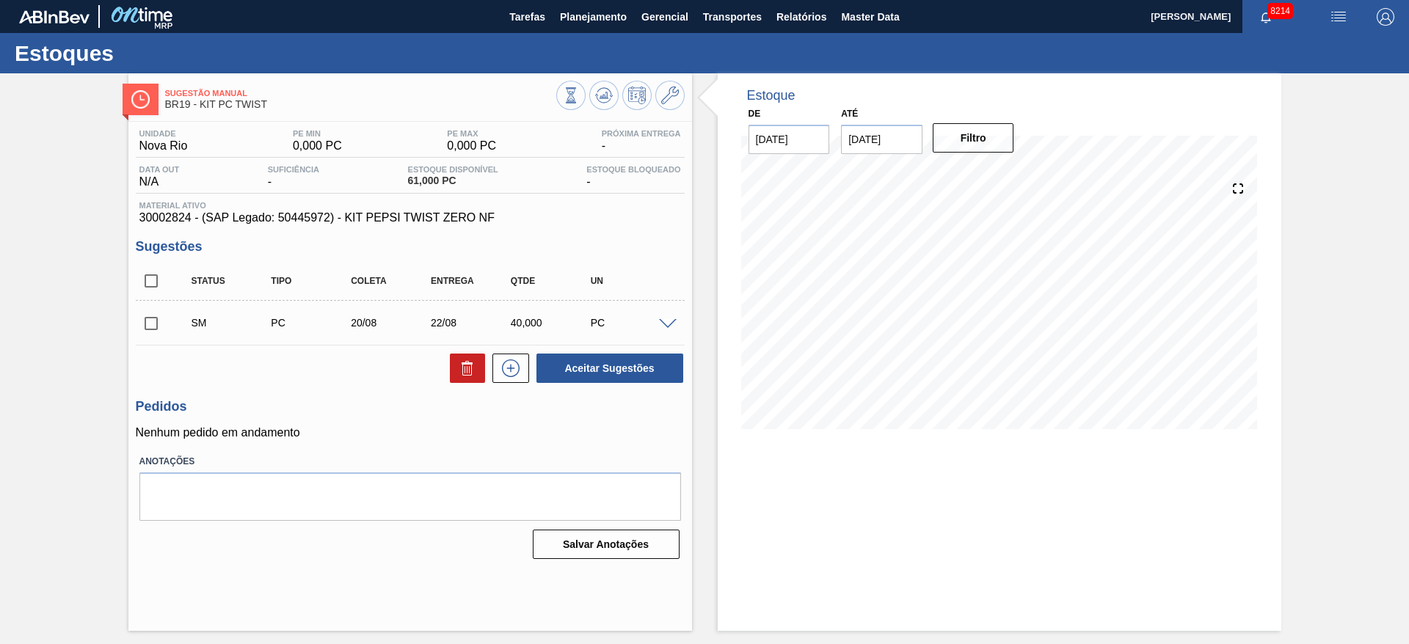
scroll to position [0, 0]
click at [146, 337] on input "checkbox" at bounding box center [151, 323] width 31 height 31
click at [600, 382] on button "Aceitar Sugestões" at bounding box center [609, 368] width 147 height 29
checkbox input "false"
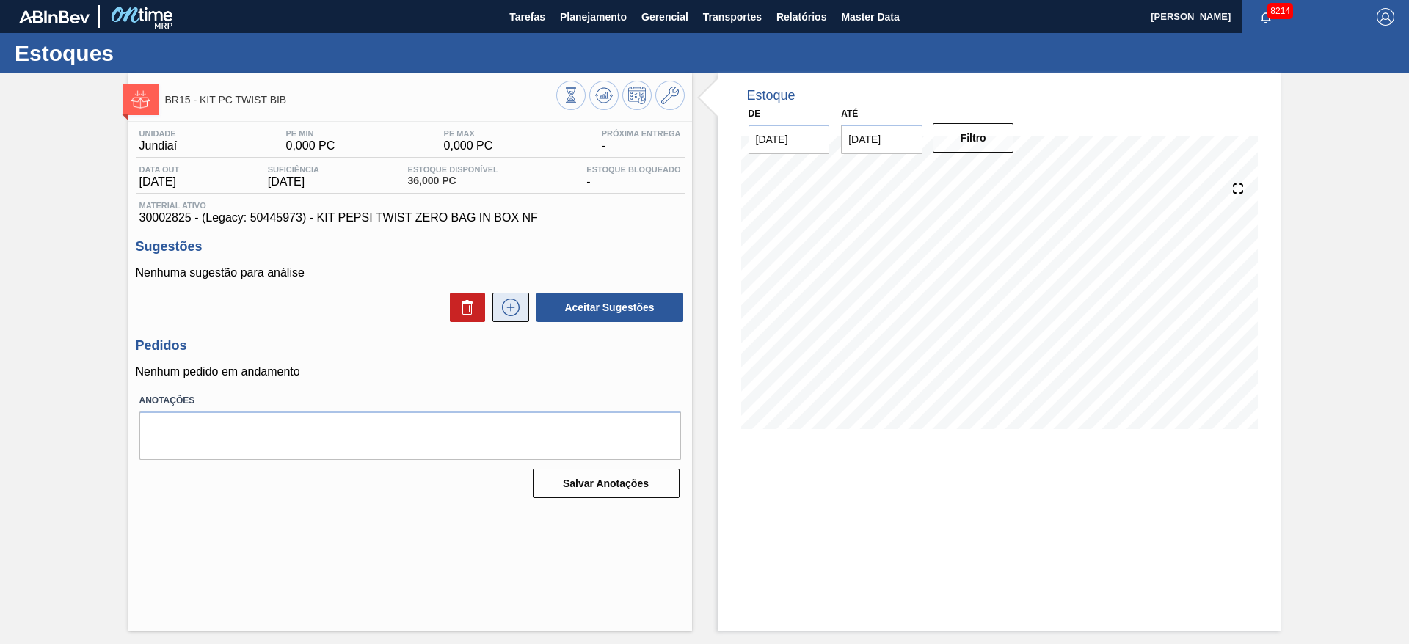
click at [513, 304] on icon at bounding box center [510, 308] width 23 height 18
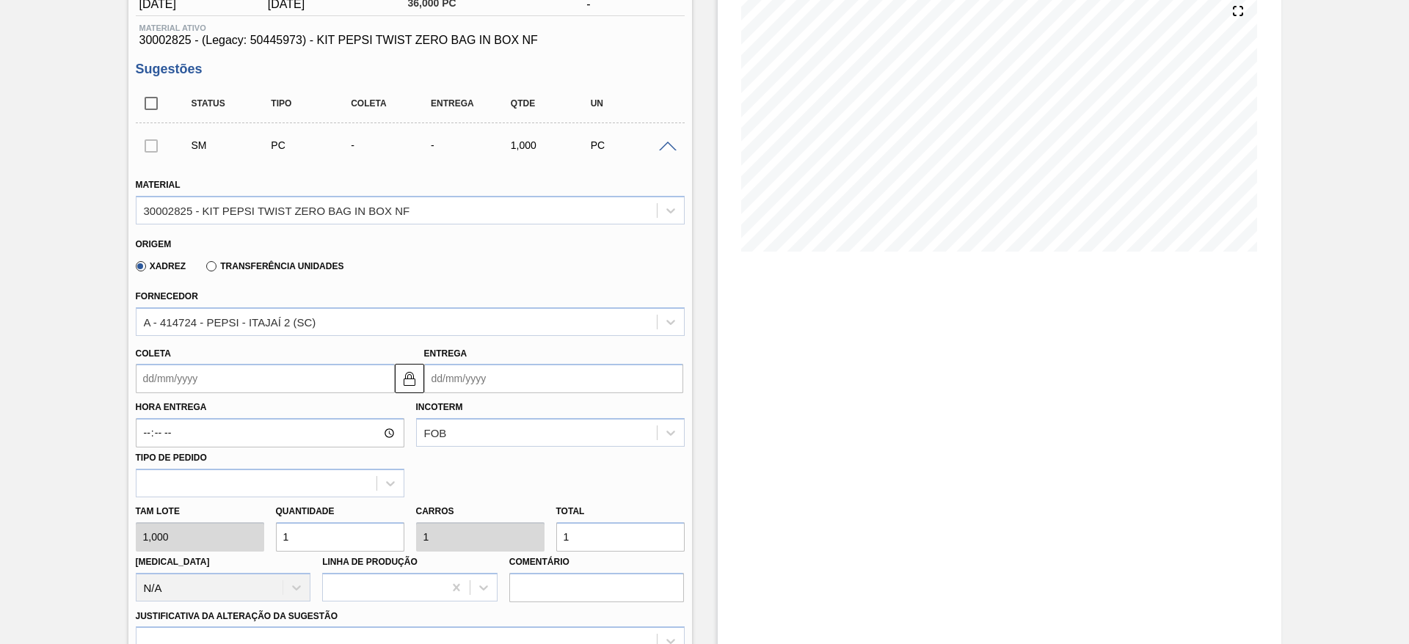
scroll to position [178, 0]
click at [321, 529] on input "1" at bounding box center [340, 536] width 128 height 29
type input "16"
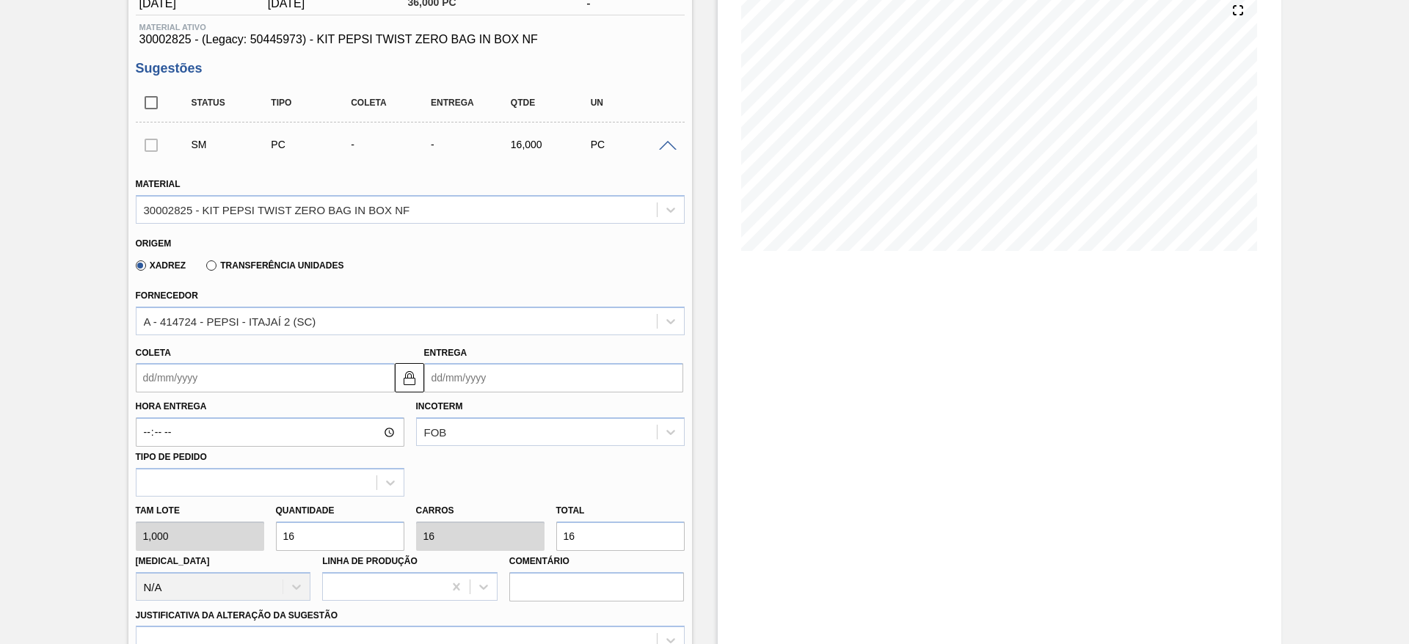
type input "16"
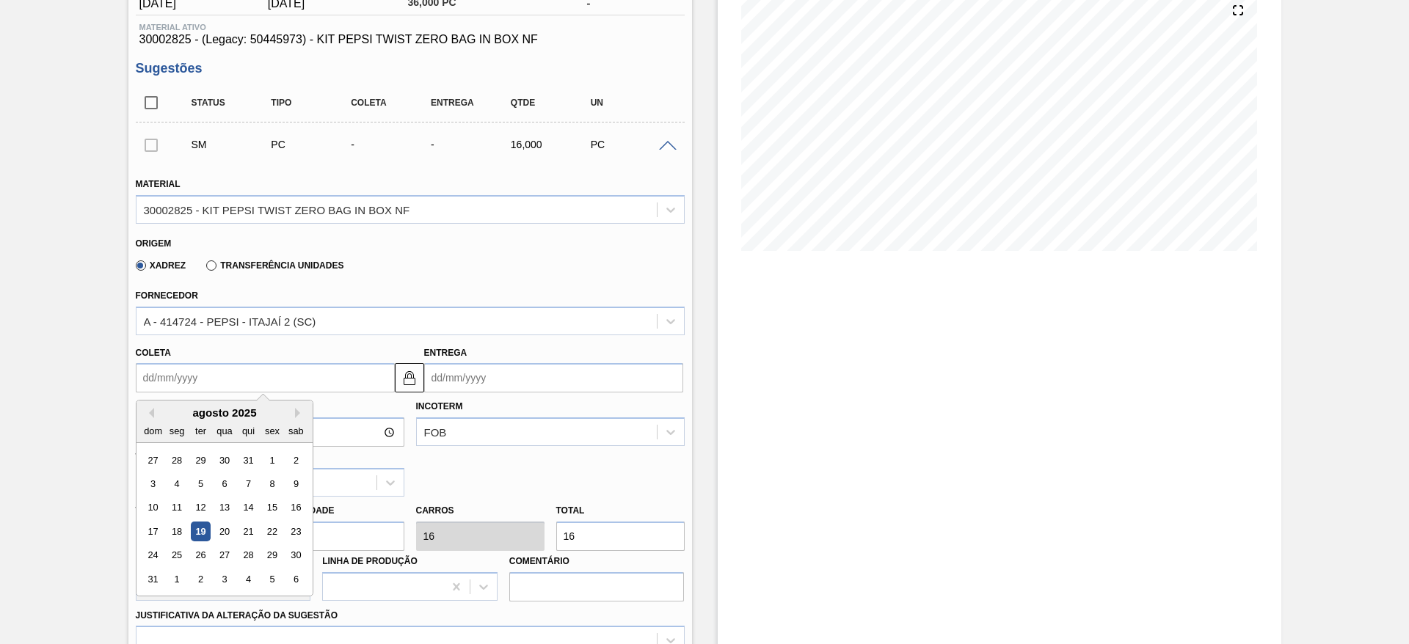
click at [191, 388] on input "Coleta" at bounding box center [265, 377] width 259 height 29
click at [219, 523] on div "20" at bounding box center [224, 532] width 20 height 20
type input "[DATE]"
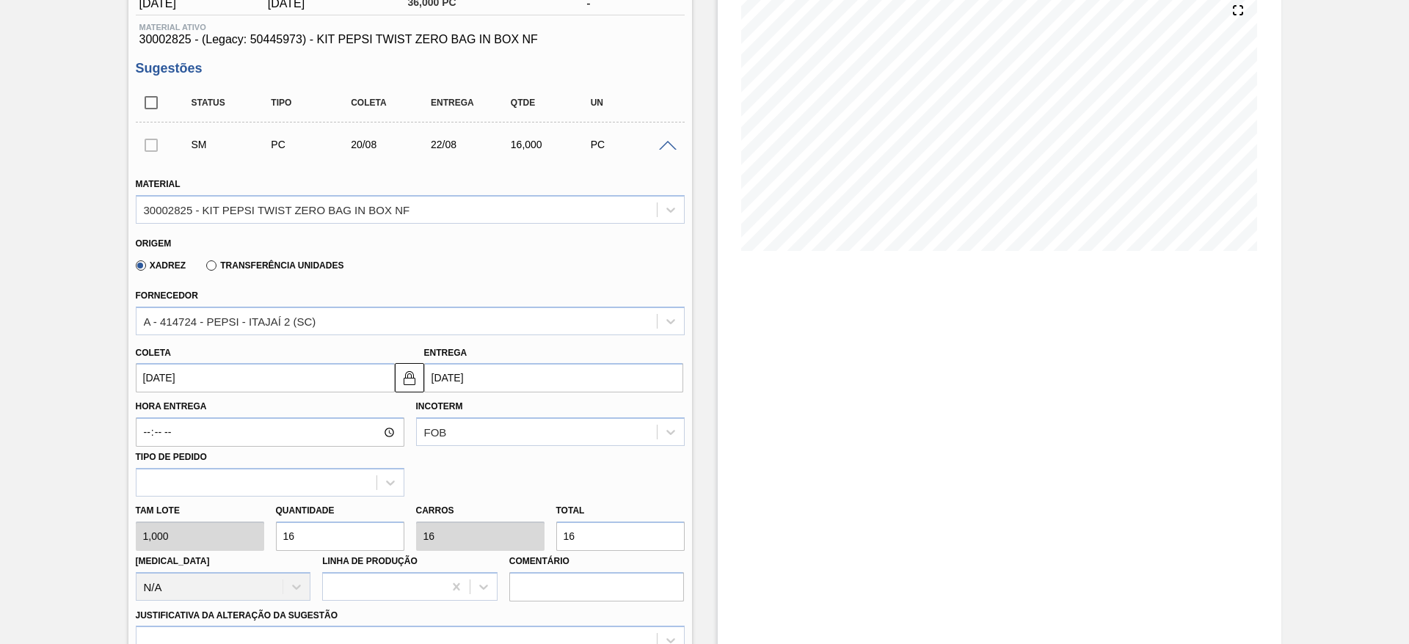
scroll to position [529, 0]
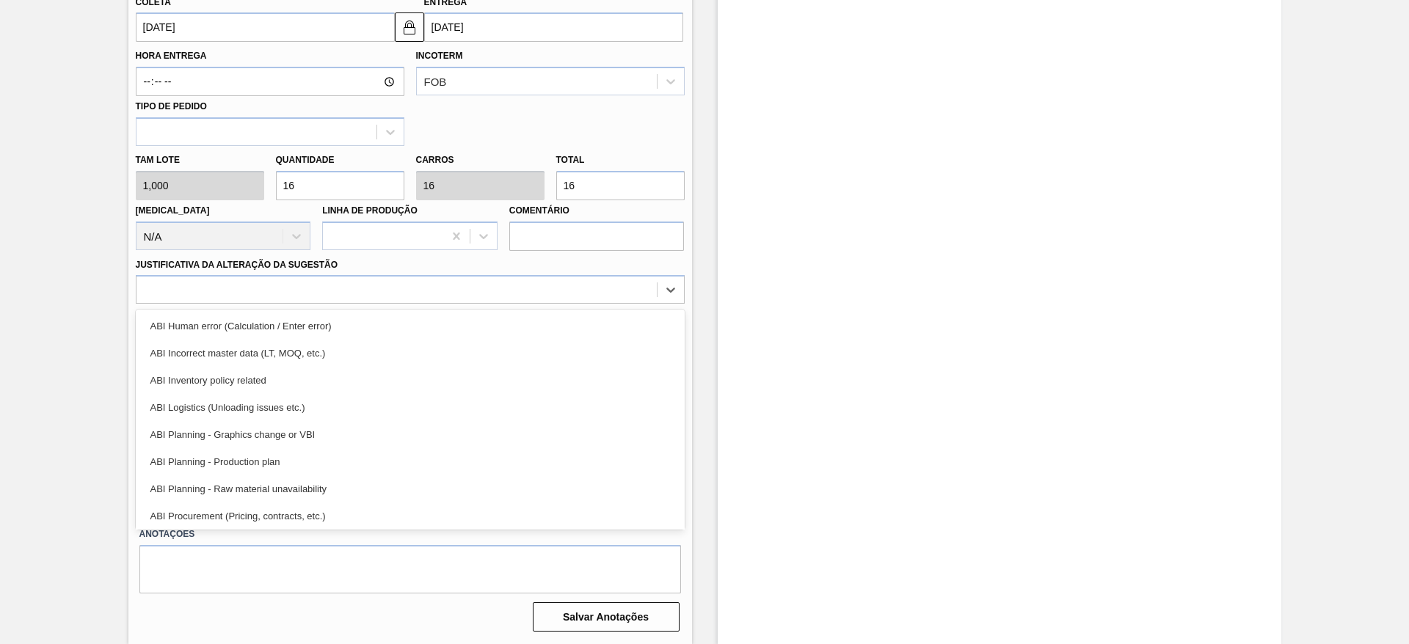
drag, startPoint x: 585, startPoint y: 288, endPoint x: 586, endPoint y: 311, distance: 22.8
click at [586, 304] on div "option ABI Human error (Calculation / Enter error) focused, 1 of 18. 18 results…" at bounding box center [410, 289] width 549 height 29
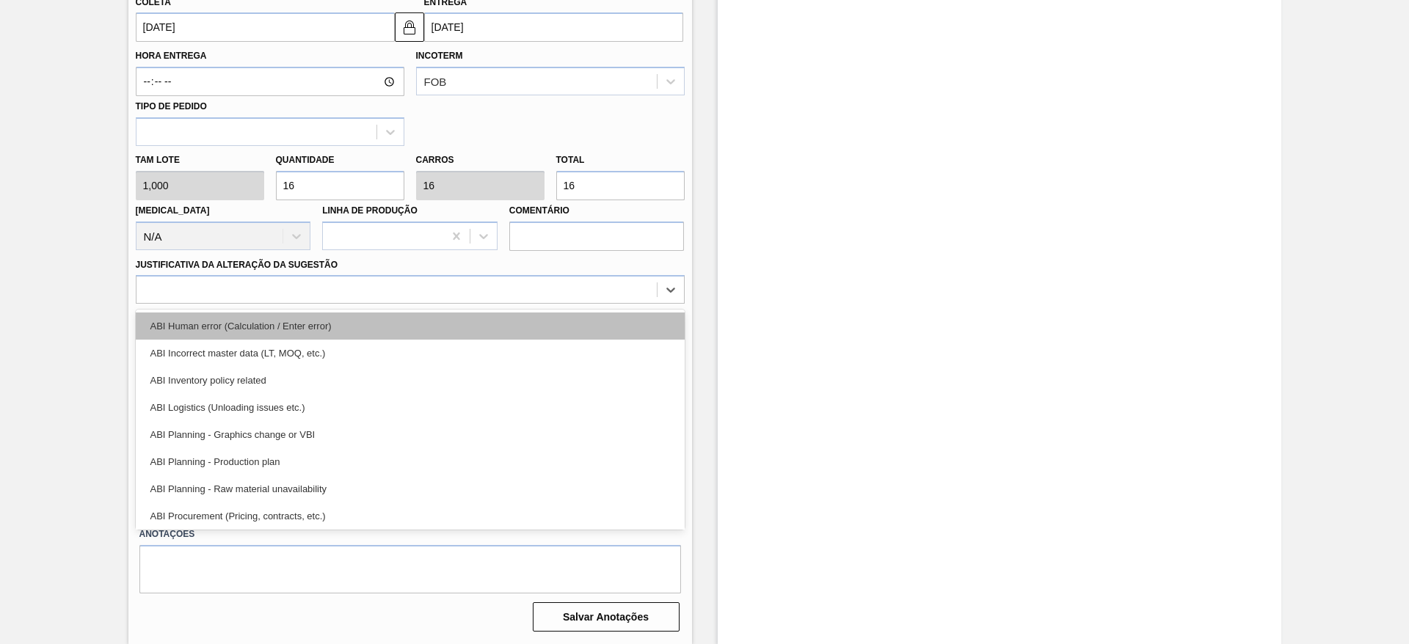
click at [586, 323] on div "ABI Human error (Calculation / Enter error)" at bounding box center [410, 326] width 549 height 27
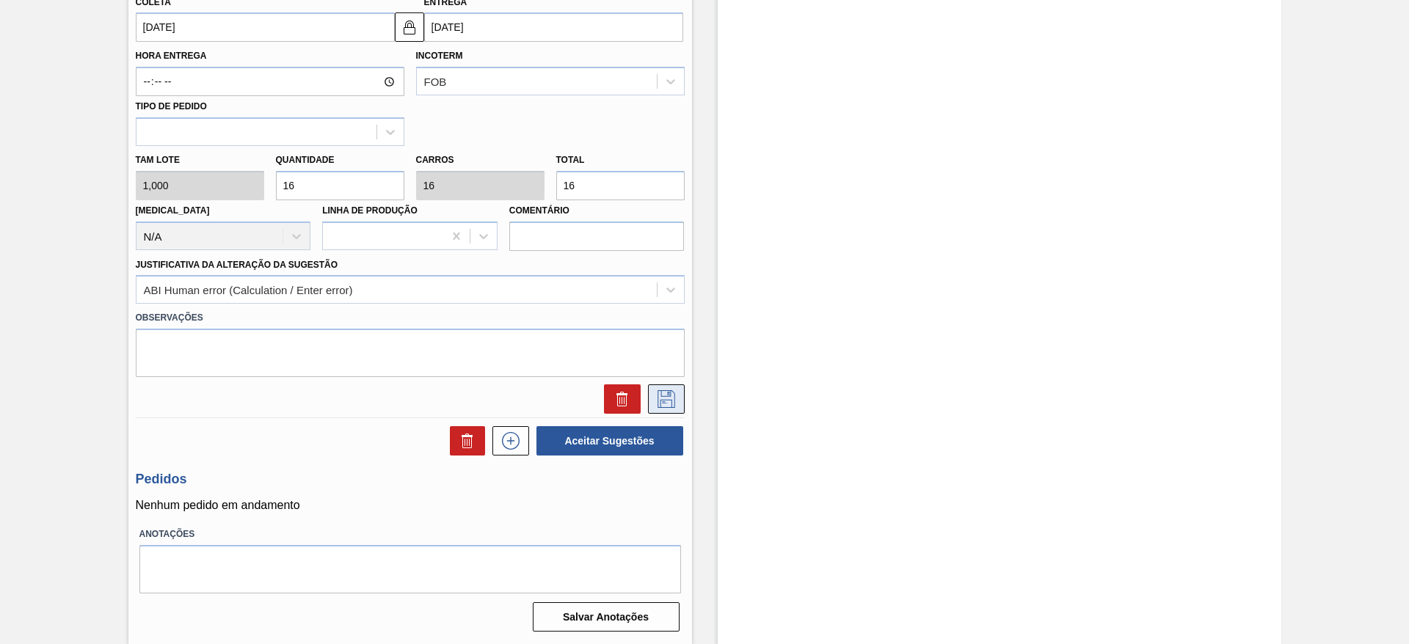
click at [668, 396] on icon at bounding box center [666, 399] width 18 height 18
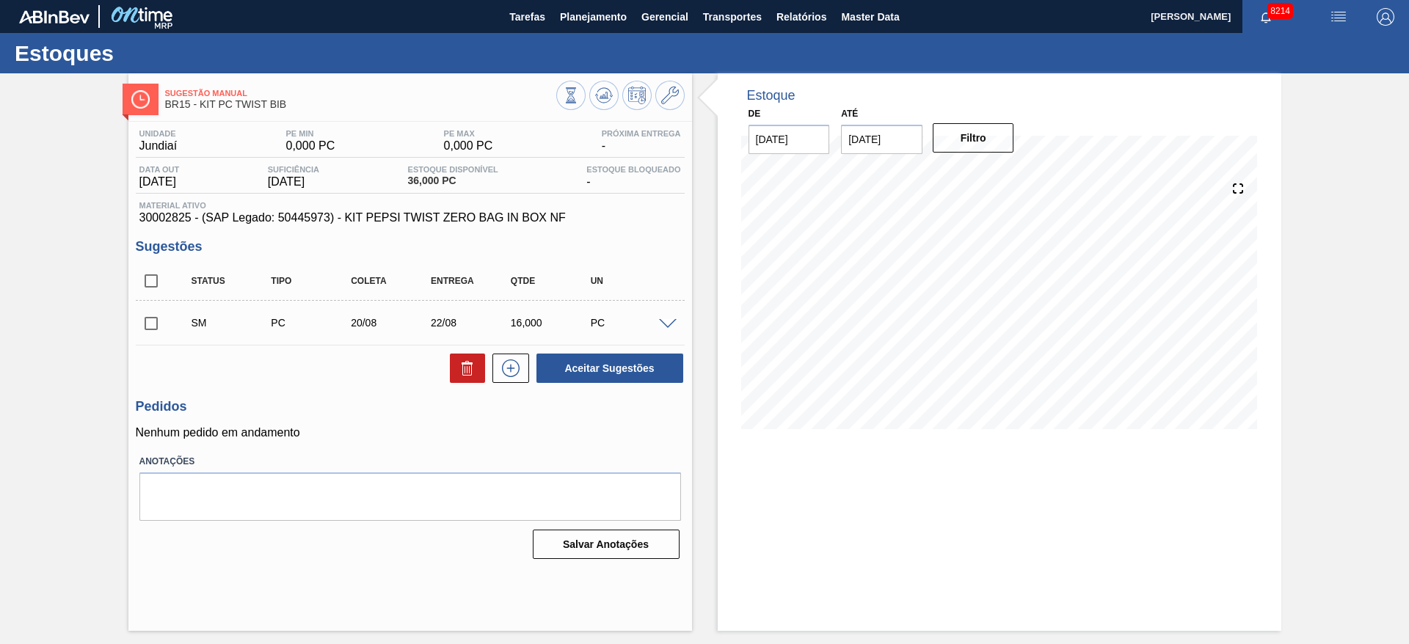
scroll to position [0, 0]
click at [145, 325] on input "checkbox" at bounding box center [151, 323] width 31 height 31
click at [569, 368] on button "Aceitar Sugestões" at bounding box center [609, 368] width 147 height 29
checkbox input "false"
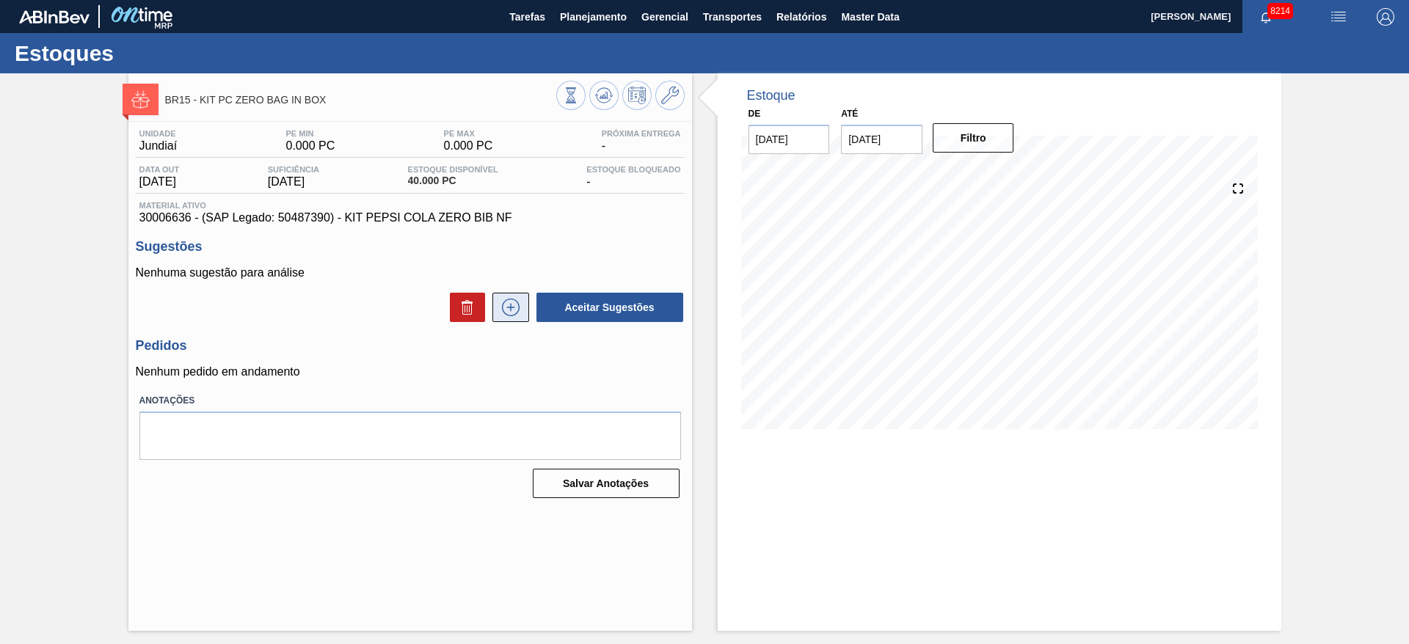
click at [513, 299] on icon at bounding box center [511, 308] width 18 height 18
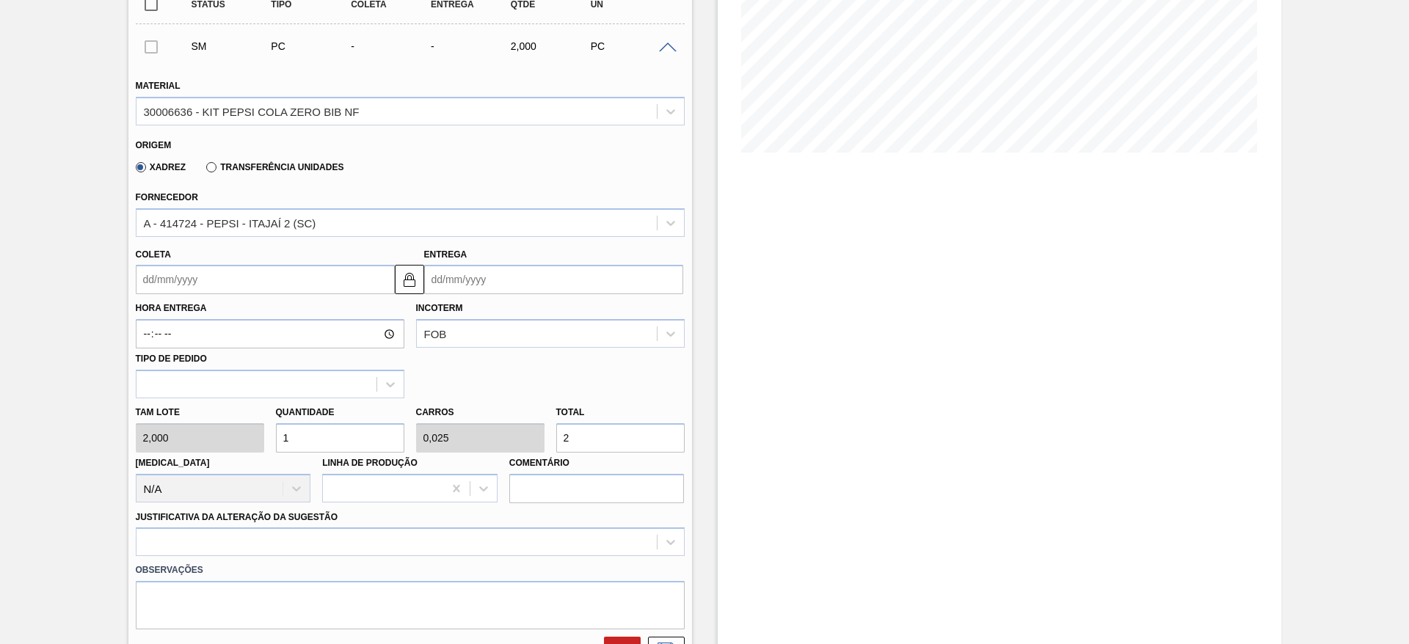
scroll to position [279, 0]
click at [313, 434] on input "1" at bounding box center [340, 435] width 128 height 29
type input "6"
type input "0,15"
type input "12"
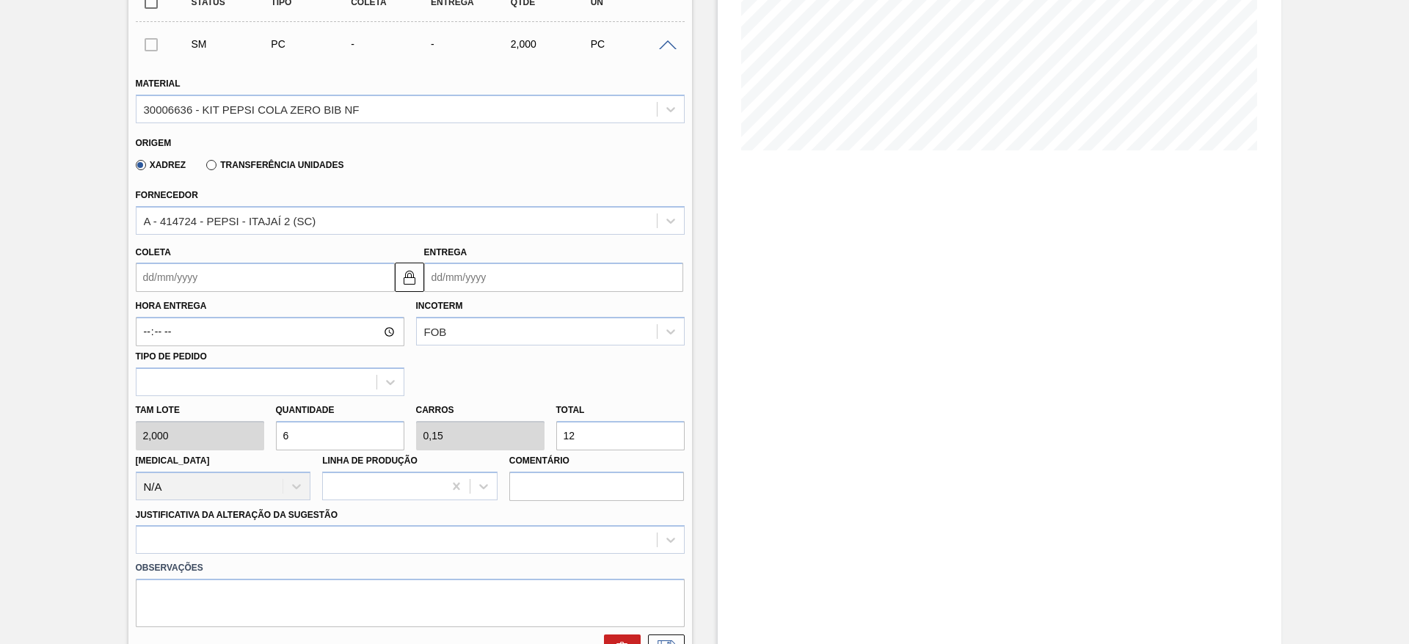
click at [313, 434] on input "6" at bounding box center [340, 435] width 128 height 29
type input "6"
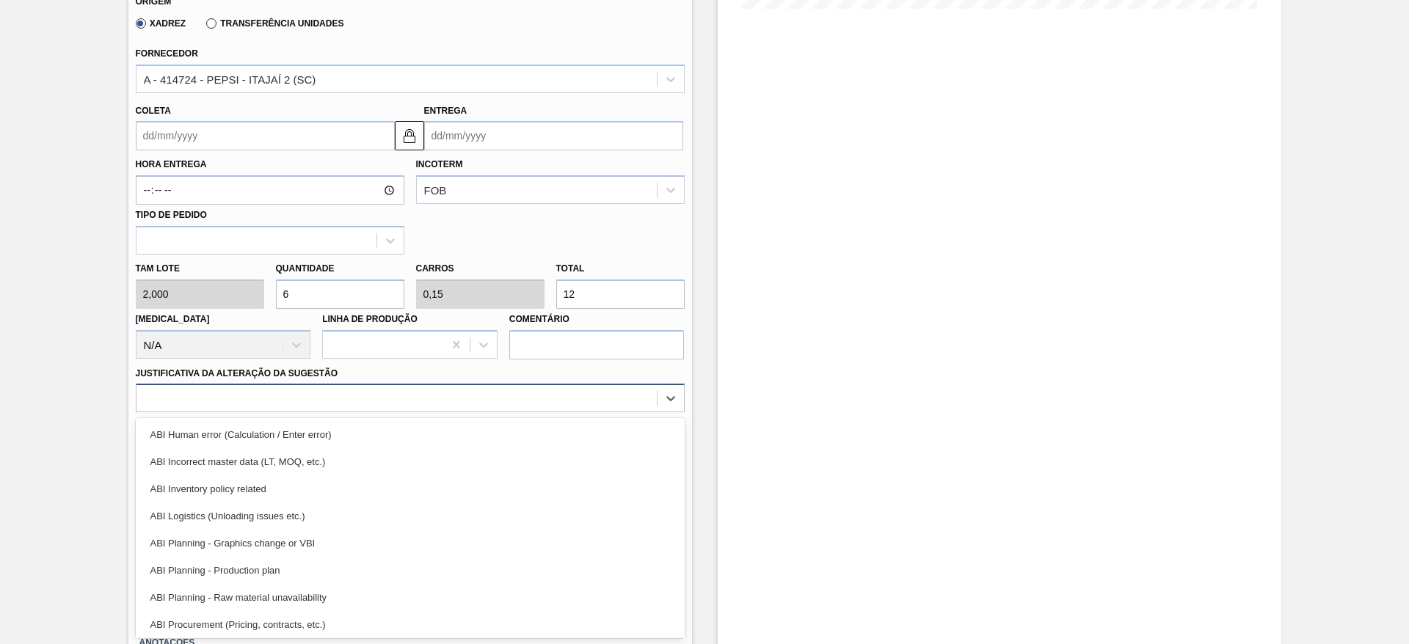
click at [475, 412] on div "option ABI Planning - Graphics change or VBI focused, 5 of 18. 18 results avail…" at bounding box center [410, 398] width 549 height 29
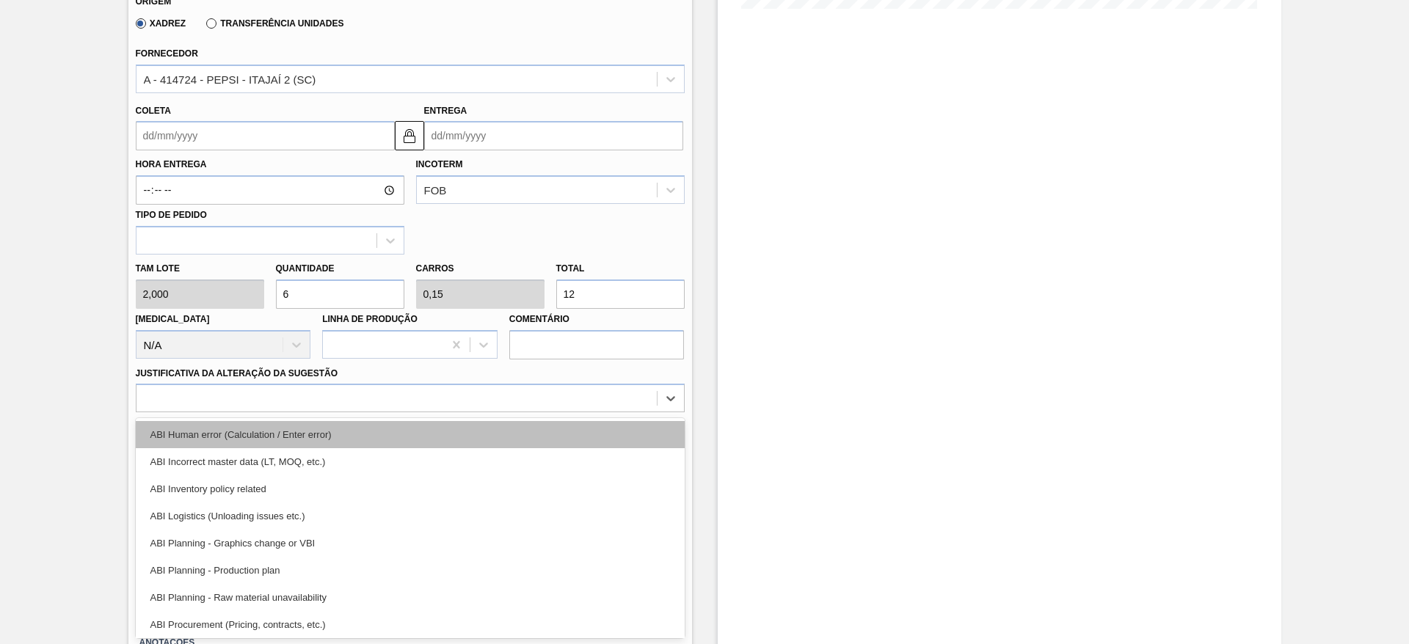
click at [508, 442] on div "ABI Human error (Calculation / Enter error)" at bounding box center [410, 434] width 549 height 27
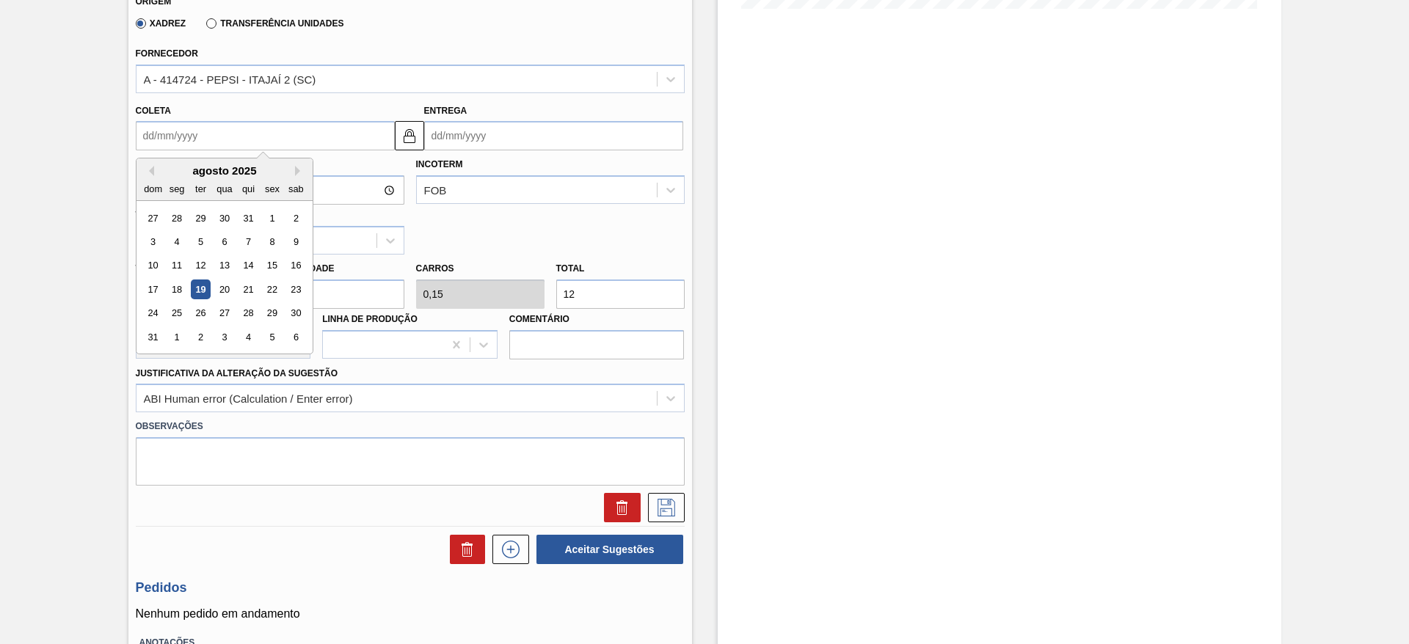
click at [178, 127] on input "Coleta" at bounding box center [265, 135] width 259 height 29
click at [227, 281] on div "20" at bounding box center [224, 290] width 20 height 20
type input "[DATE]"
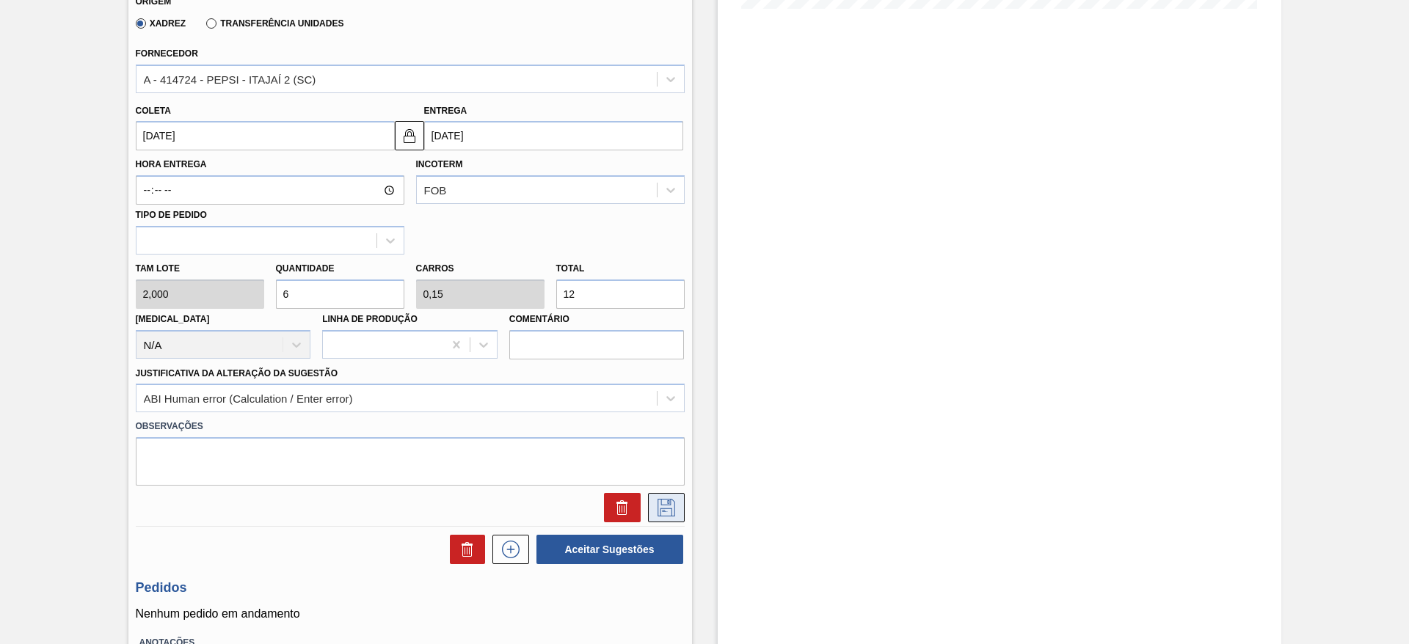
click at [652, 508] on button at bounding box center [666, 507] width 37 height 29
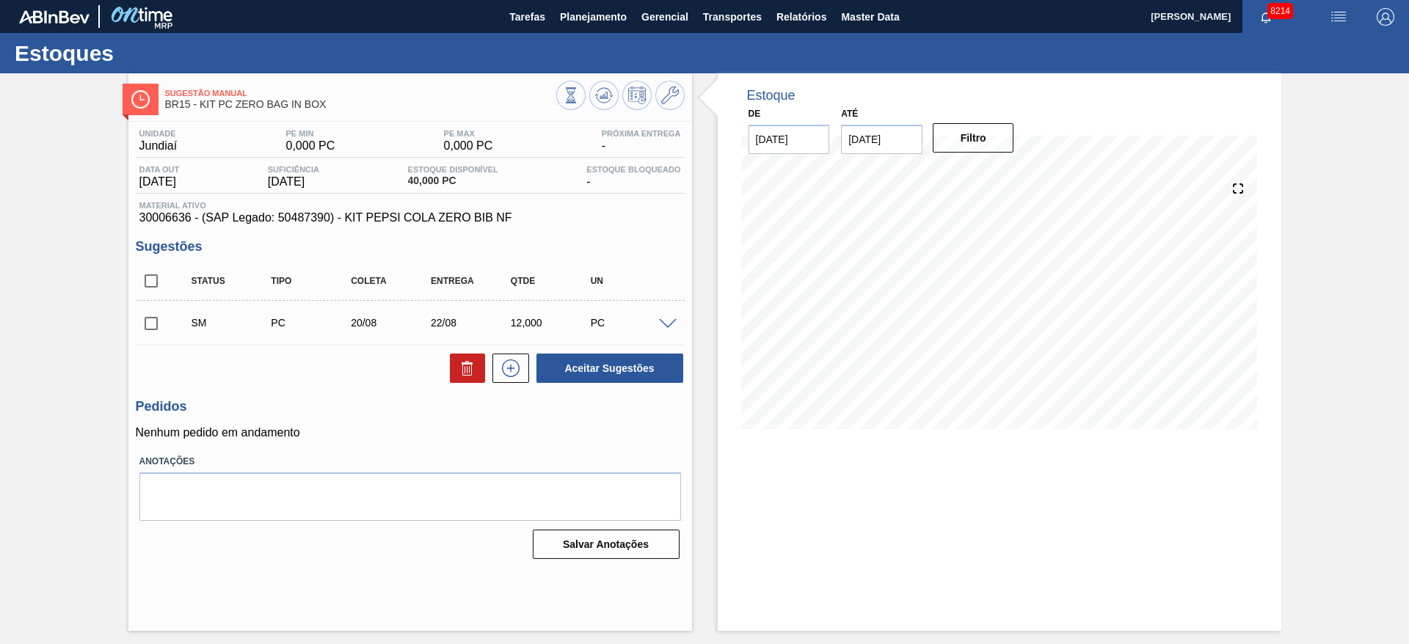
scroll to position [0, 0]
click at [141, 318] on input "checkbox" at bounding box center [151, 323] width 31 height 31
click at [649, 357] on button "Aceitar Sugestões" at bounding box center [609, 368] width 147 height 29
checkbox input "false"
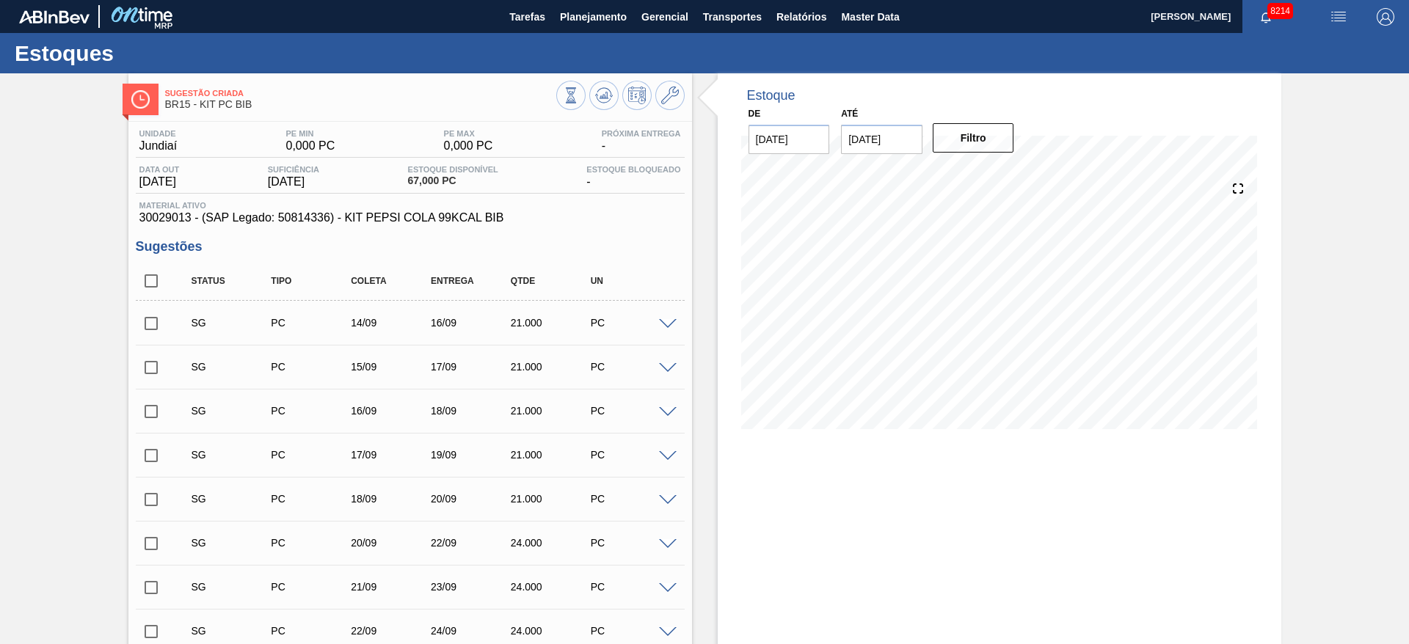
click at [672, 320] on div at bounding box center [669, 323] width 29 height 11
click at [672, 320] on span at bounding box center [668, 324] width 18 height 11
type input "1,000"
type input "0,07"
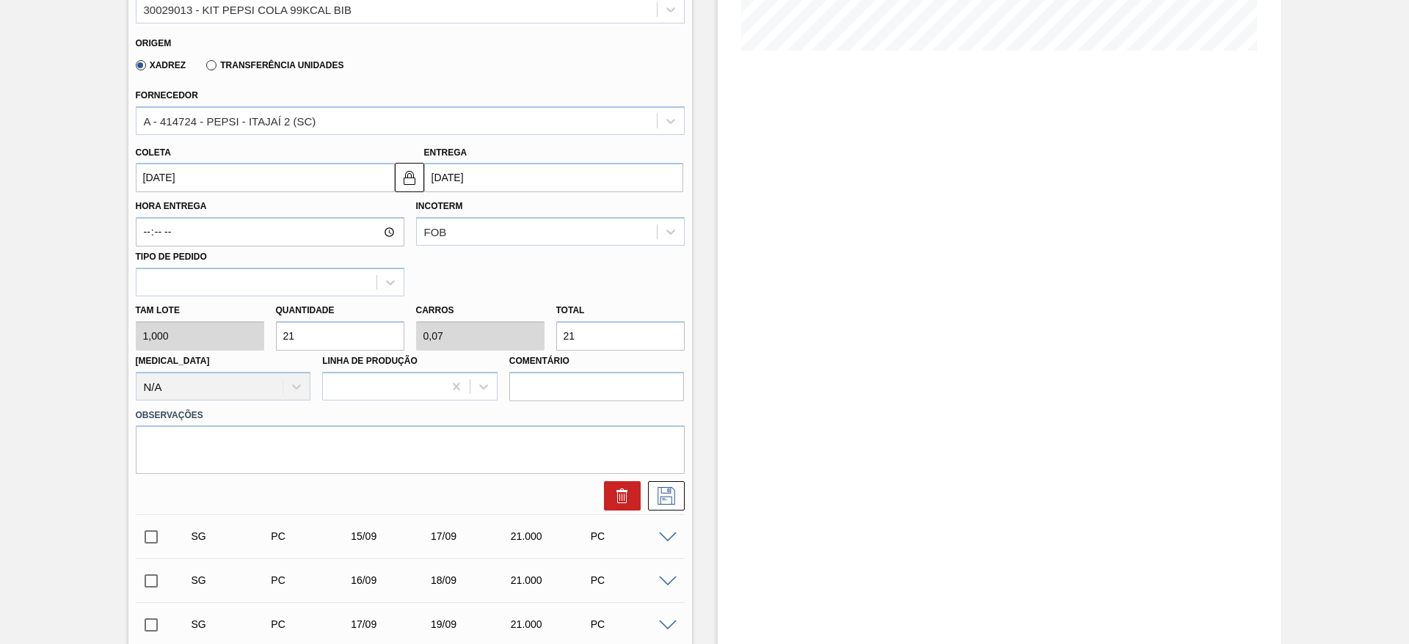
scroll to position [382, 0]
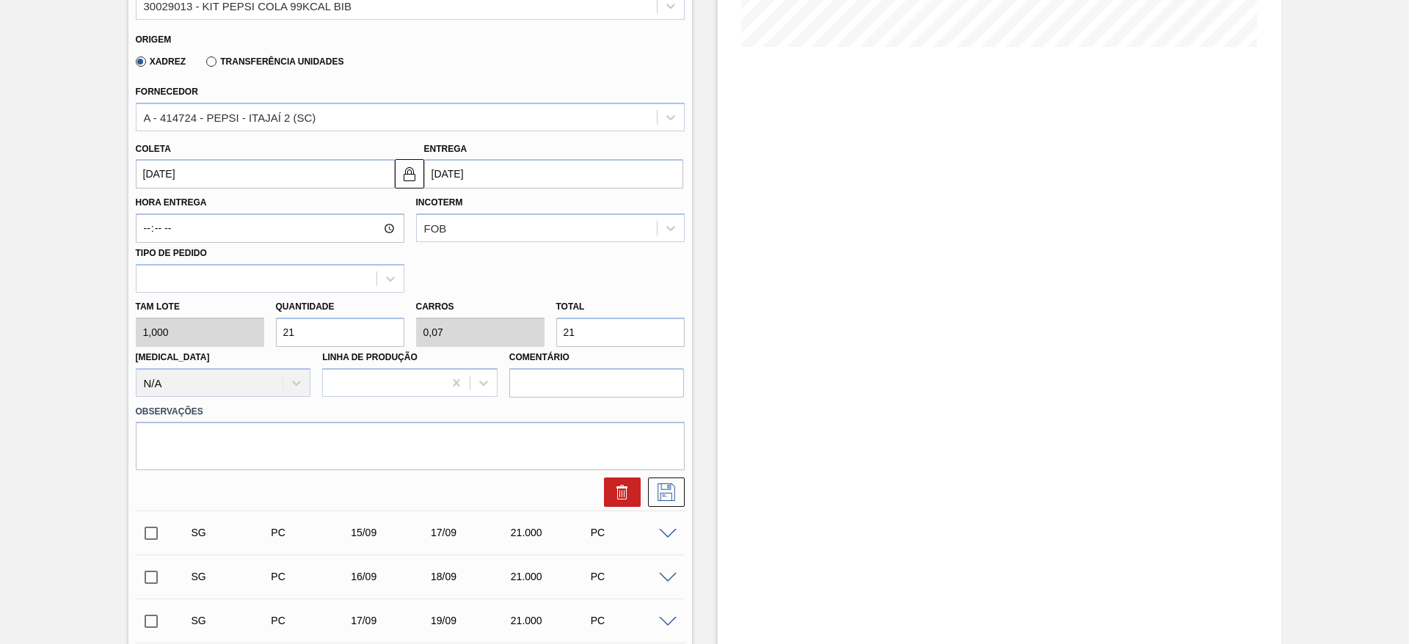
click at [359, 337] on input "21" at bounding box center [340, 332] width 128 height 29
type input "1"
type input "0,003"
type input "1"
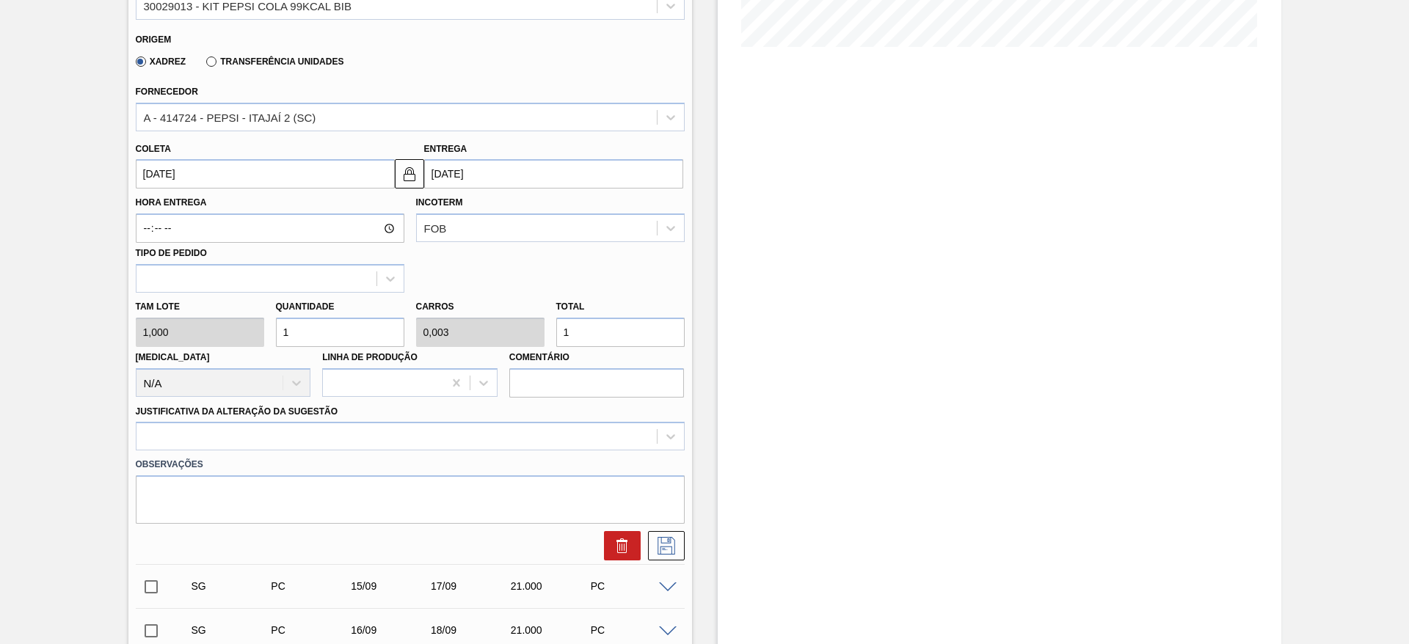
type input "10"
type input "0,033"
type input "10"
type input "104"
type input "0,347"
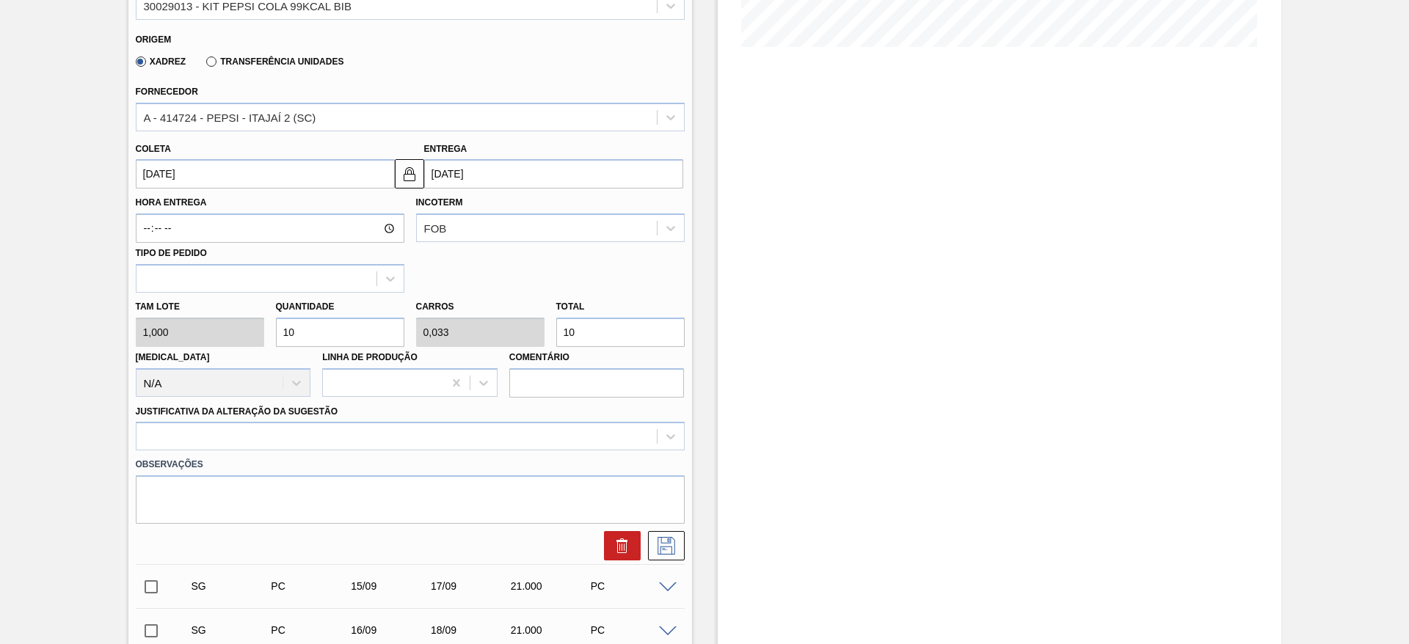
type input "104"
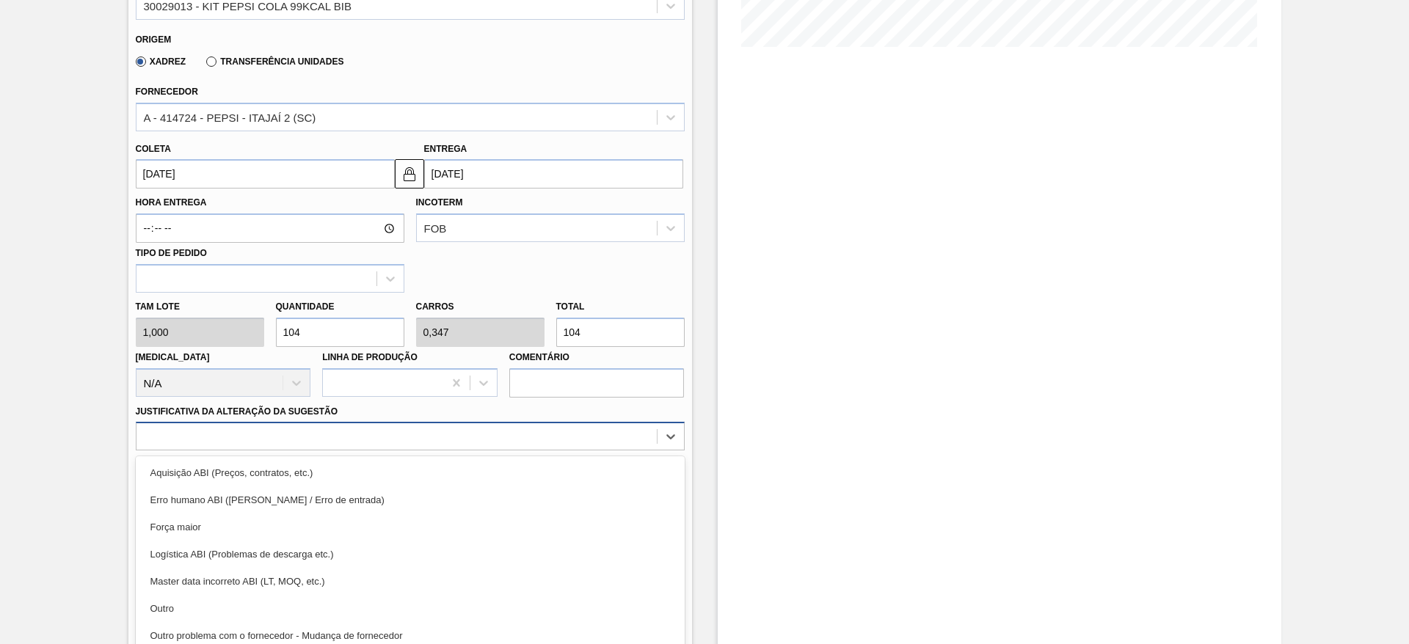
scroll to position [420, 0]
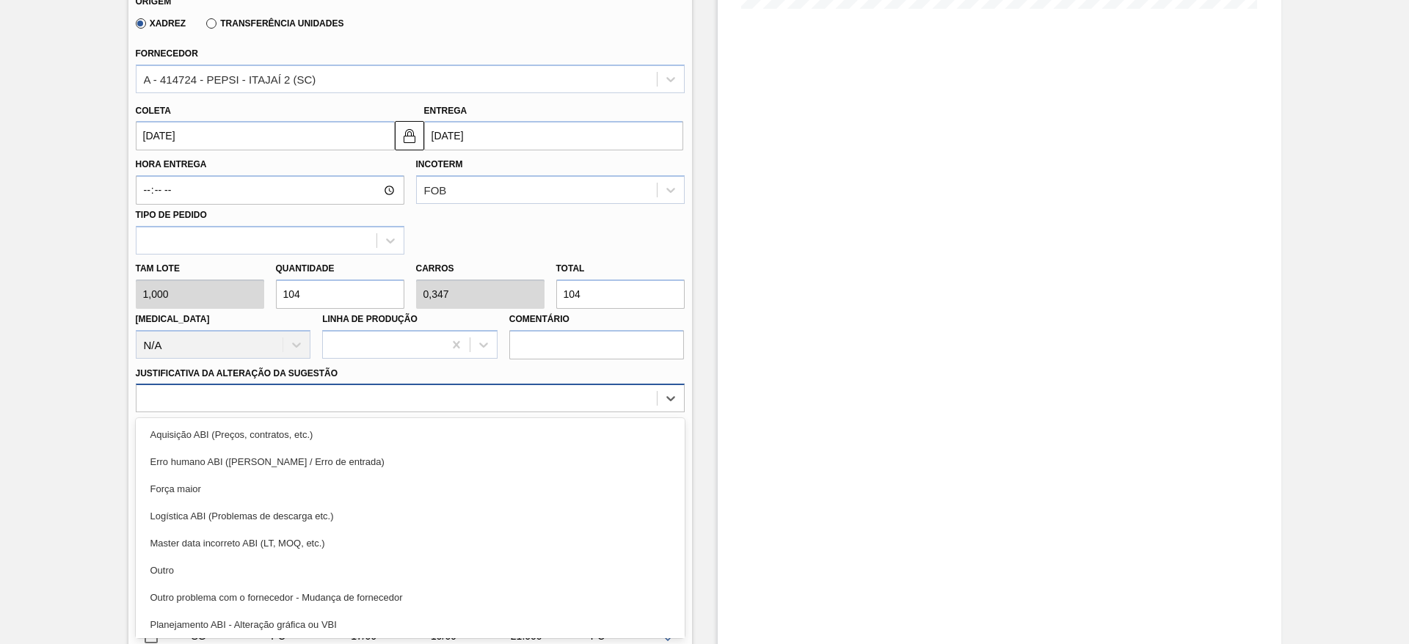
click at [470, 412] on div "option Aquisição ABI (Preços, contratos, etc.) focused, 1 of 18. 18 results ava…" at bounding box center [410, 398] width 549 height 29
click at [470, 430] on div "Aquisição ABI (Preços, contratos, etc.)" at bounding box center [410, 434] width 549 height 27
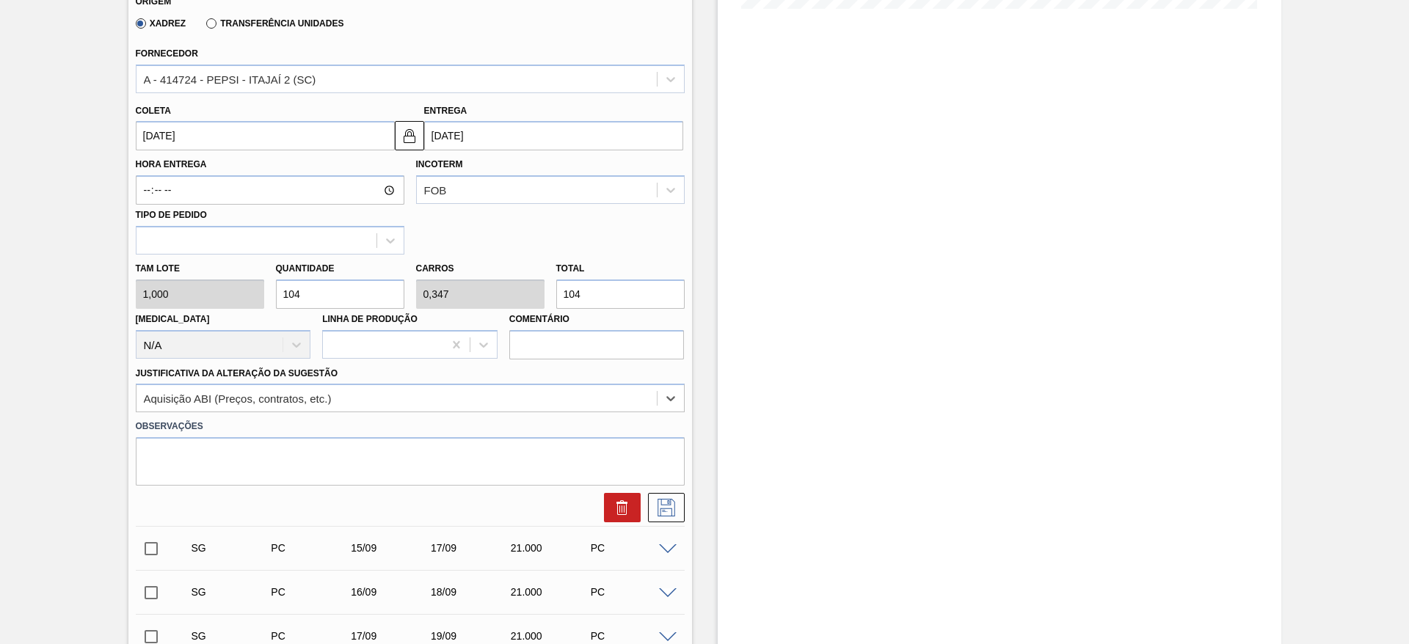
click at [159, 147] on input "14/09/2025" at bounding box center [265, 135] width 259 height 29
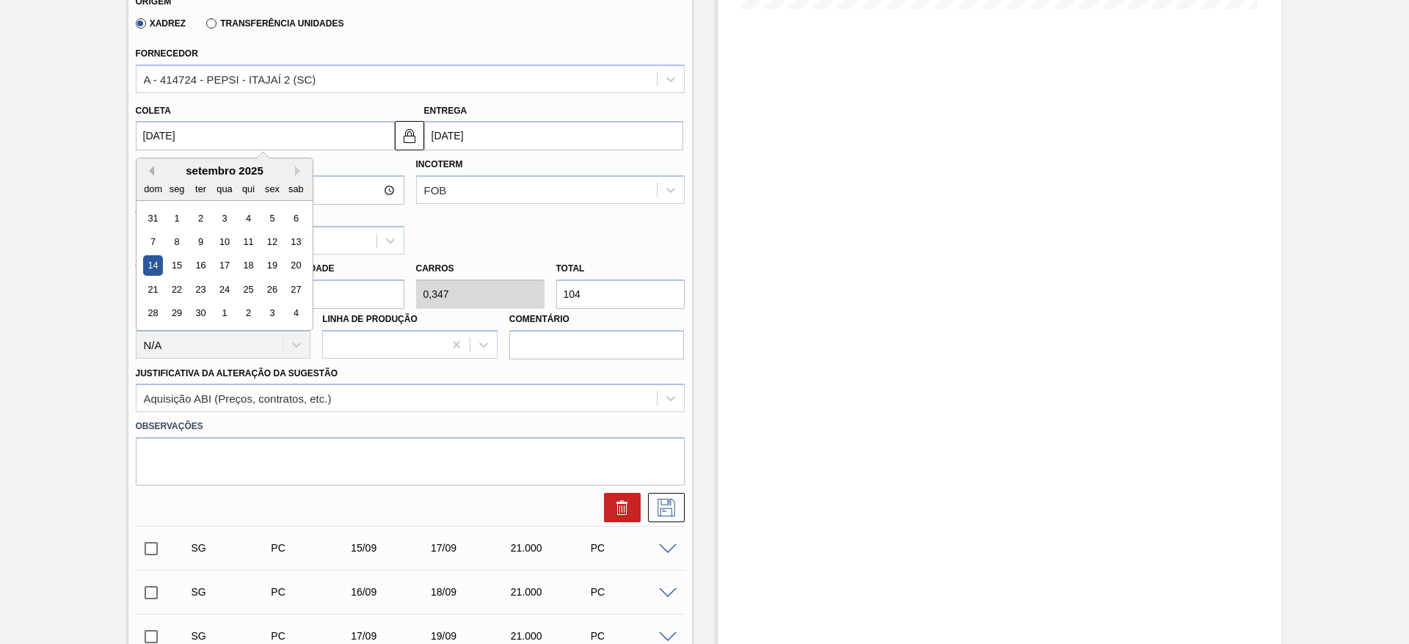
click at [149, 170] on button "Previous Month" at bounding box center [149, 171] width 10 height 10
click at [228, 288] on div "20" at bounding box center [224, 290] width 20 height 20
type input "[DATE]"
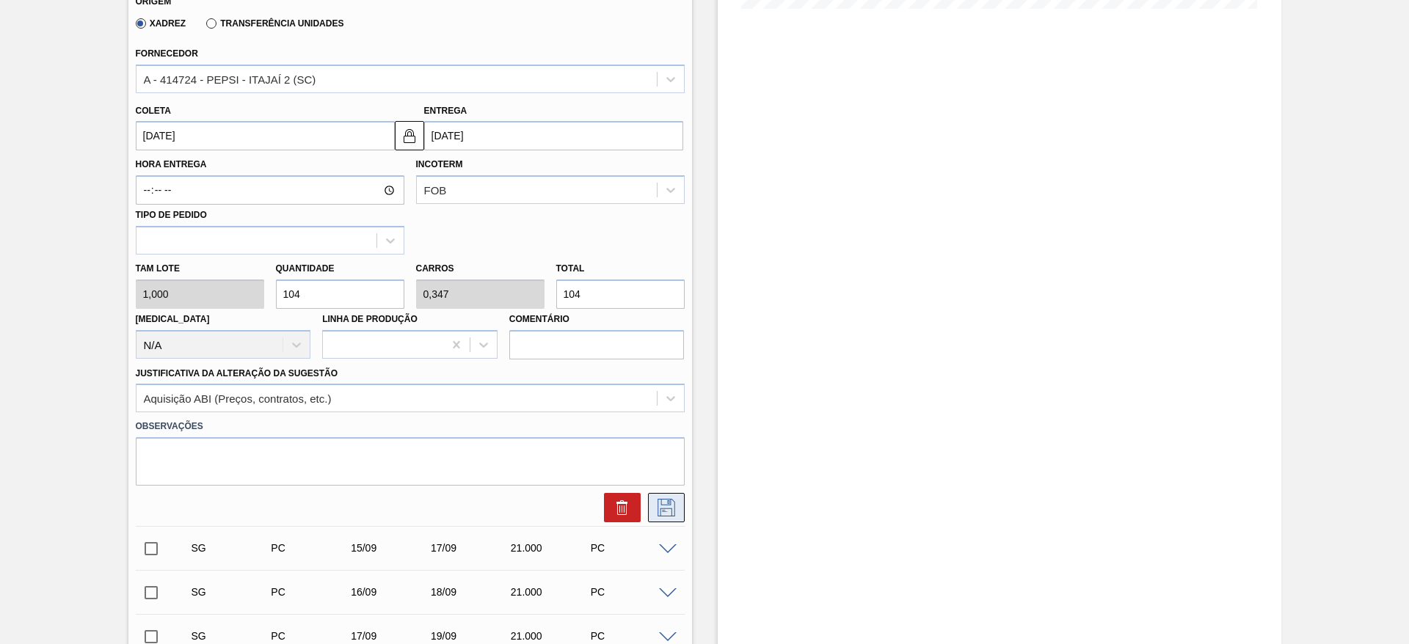
click at [668, 520] on button at bounding box center [666, 507] width 37 height 29
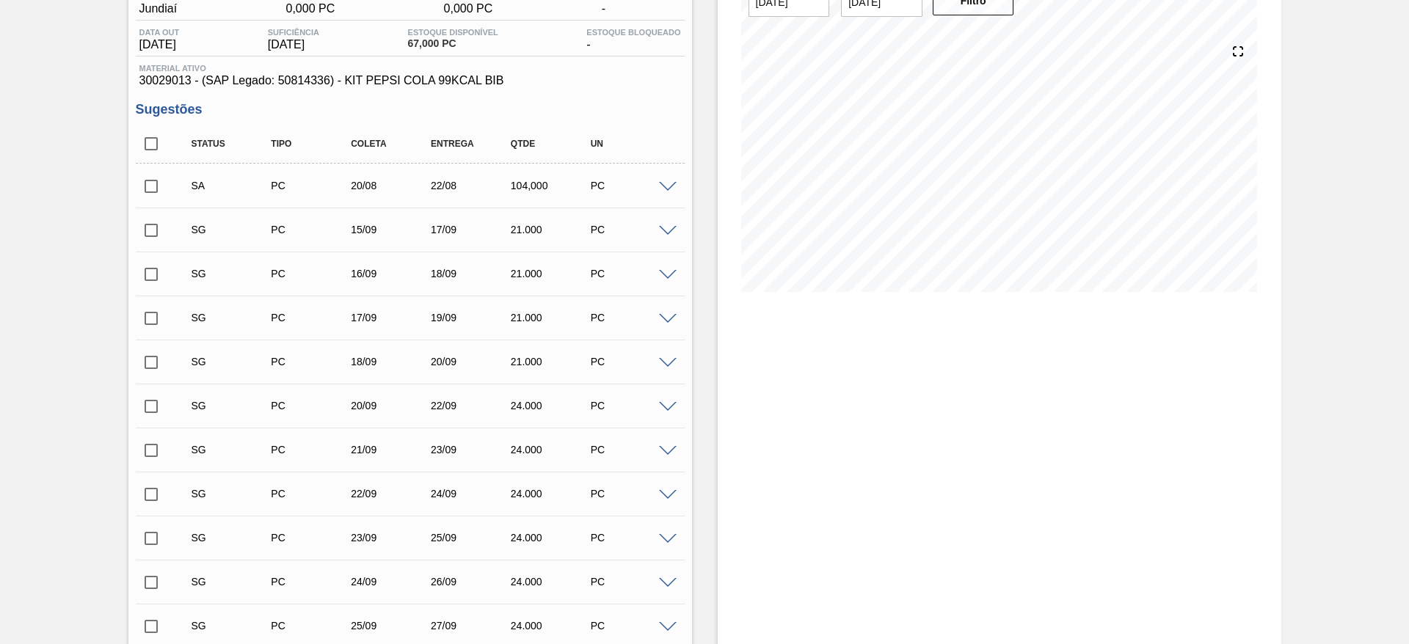
scroll to position [136, 0]
click at [146, 199] on input "checkbox" at bounding box center [151, 187] width 31 height 31
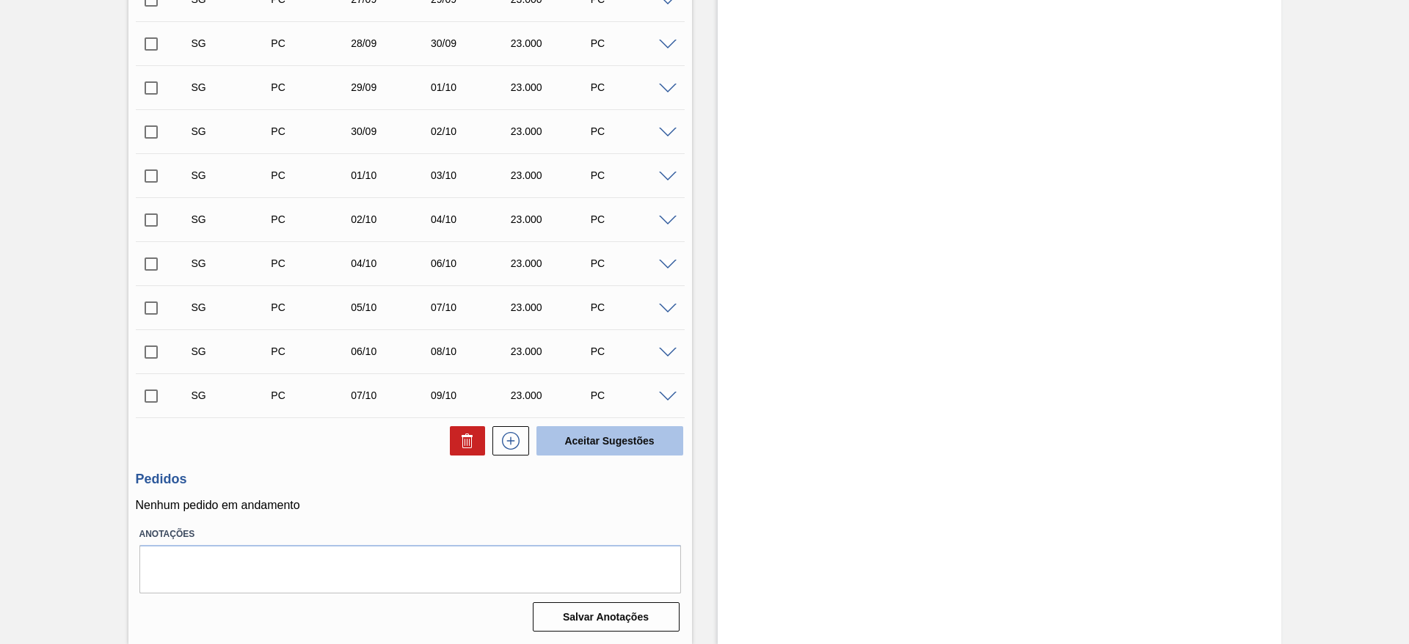
click at [641, 450] on button "Aceitar Sugestões" at bounding box center [609, 440] width 147 height 29
checkbox input "false"
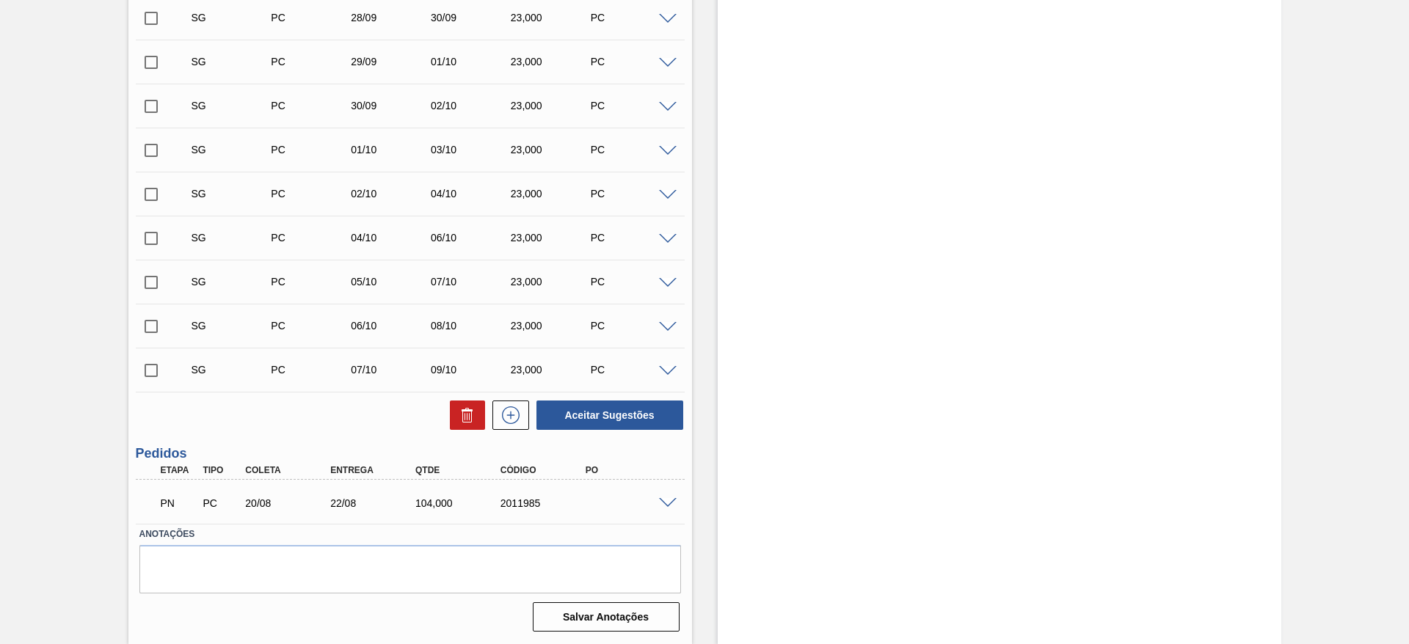
scroll to position [764, 0]
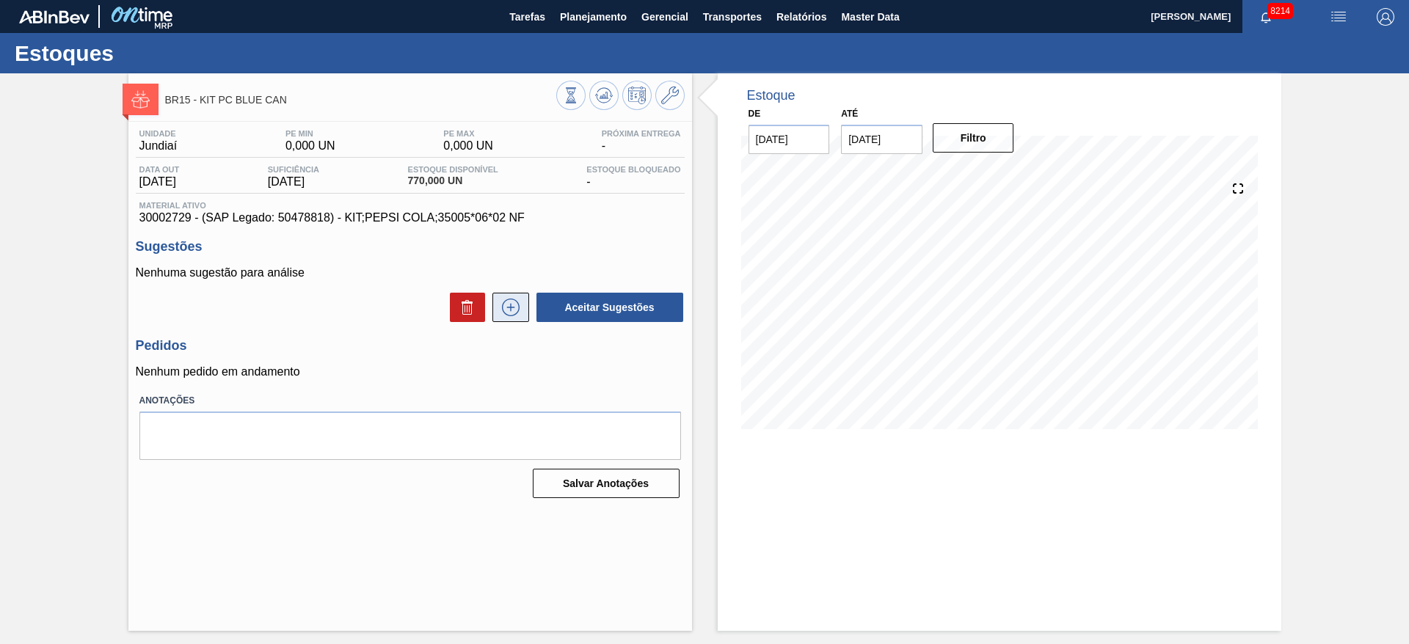
click at [523, 314] on button at bounding box center [510, 307] width 37 height 29
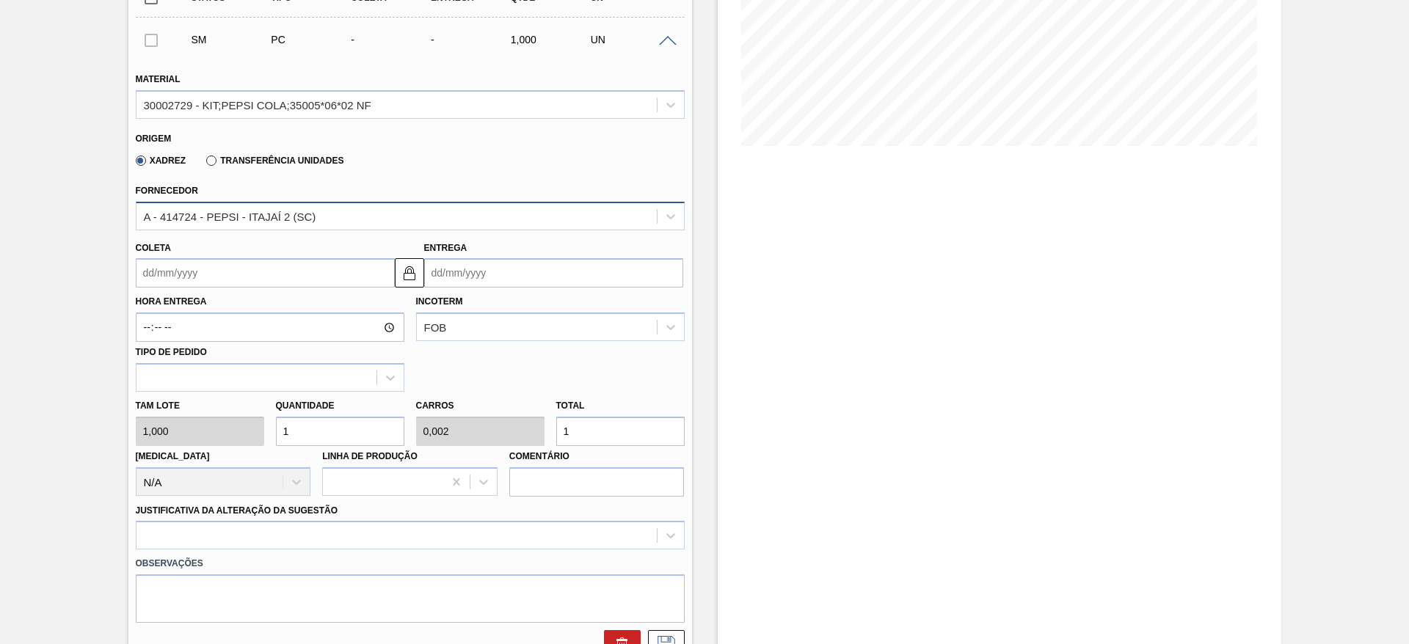
scroll to position [310, 0]
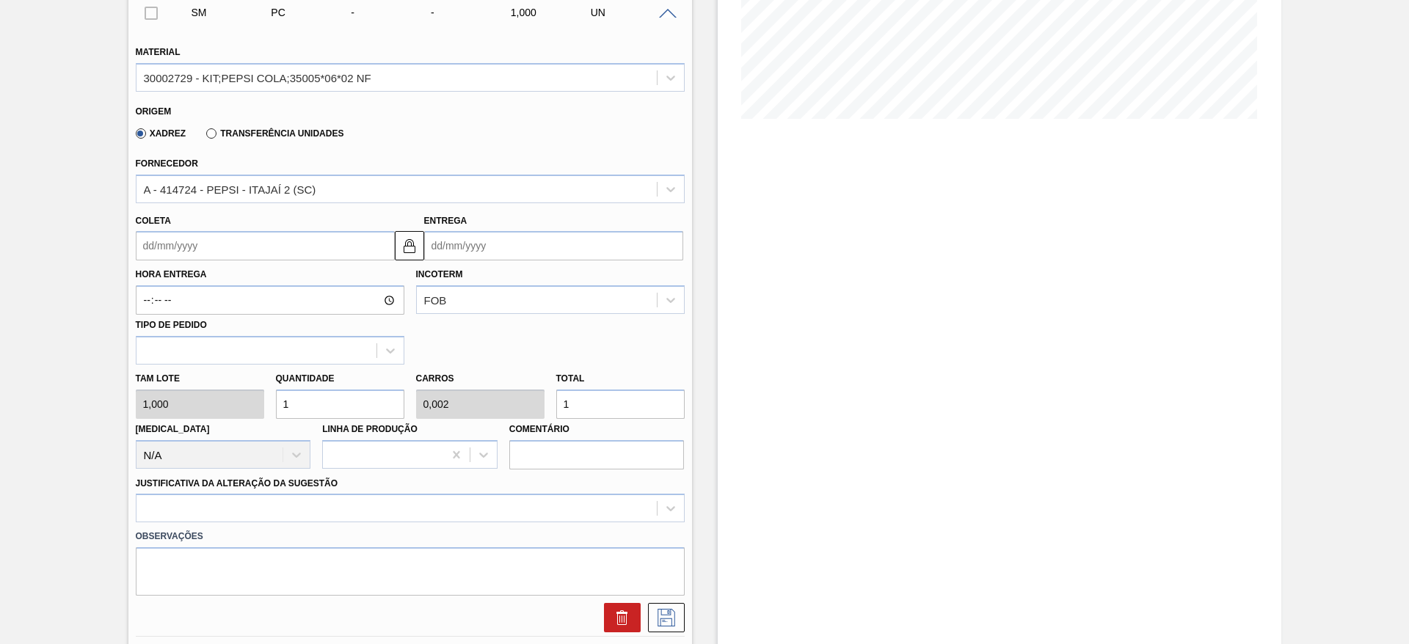
click at [330, 407] on input "1" at bounding box center [340, 404] width 128 height 29
type input "2"
type input "0,004"
type input "2"
click at [330, 407] on input "2" at bounding box center [340, 404] width 128 height 29
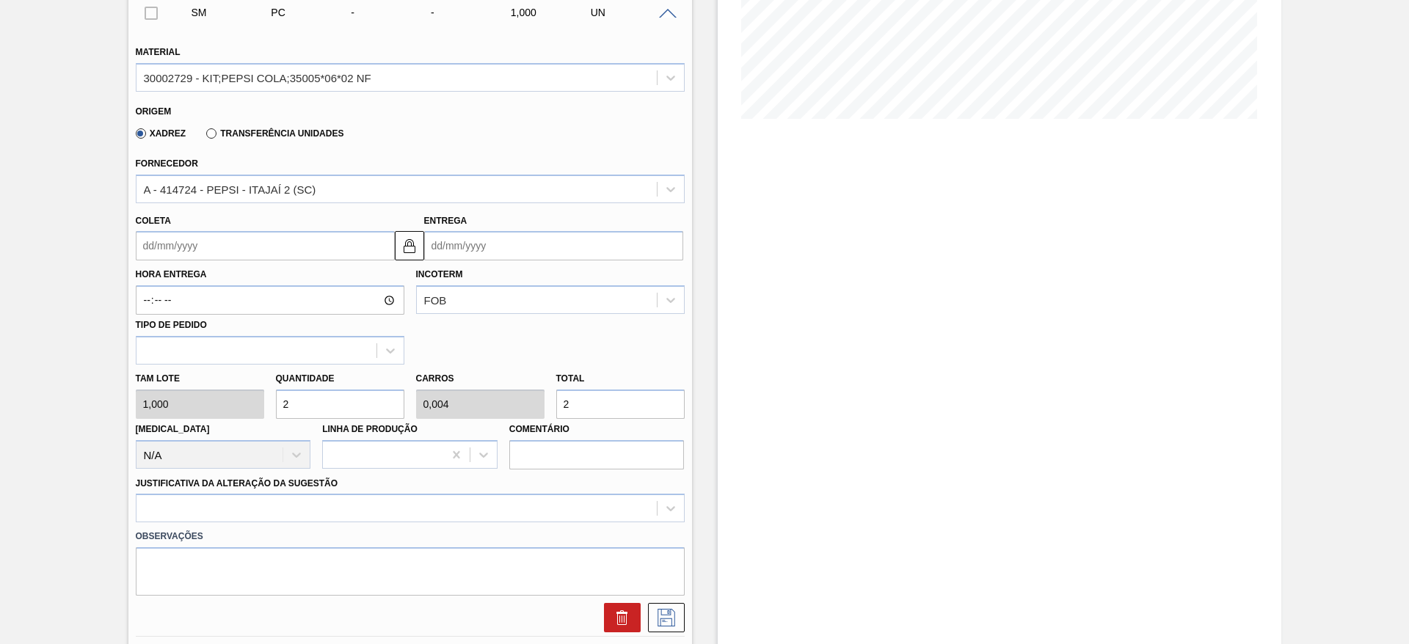
type input "20"
type input "0,04"
type input "20"
type input "200"
type input "0,4"
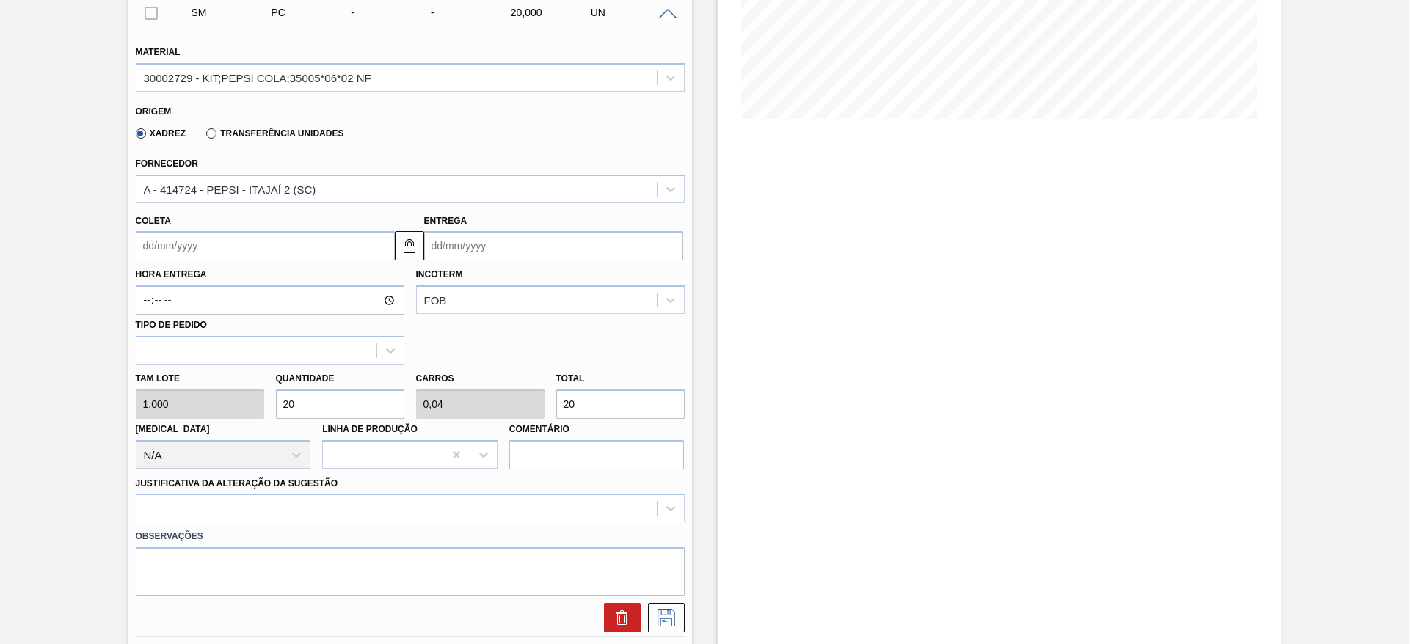
type input "200"
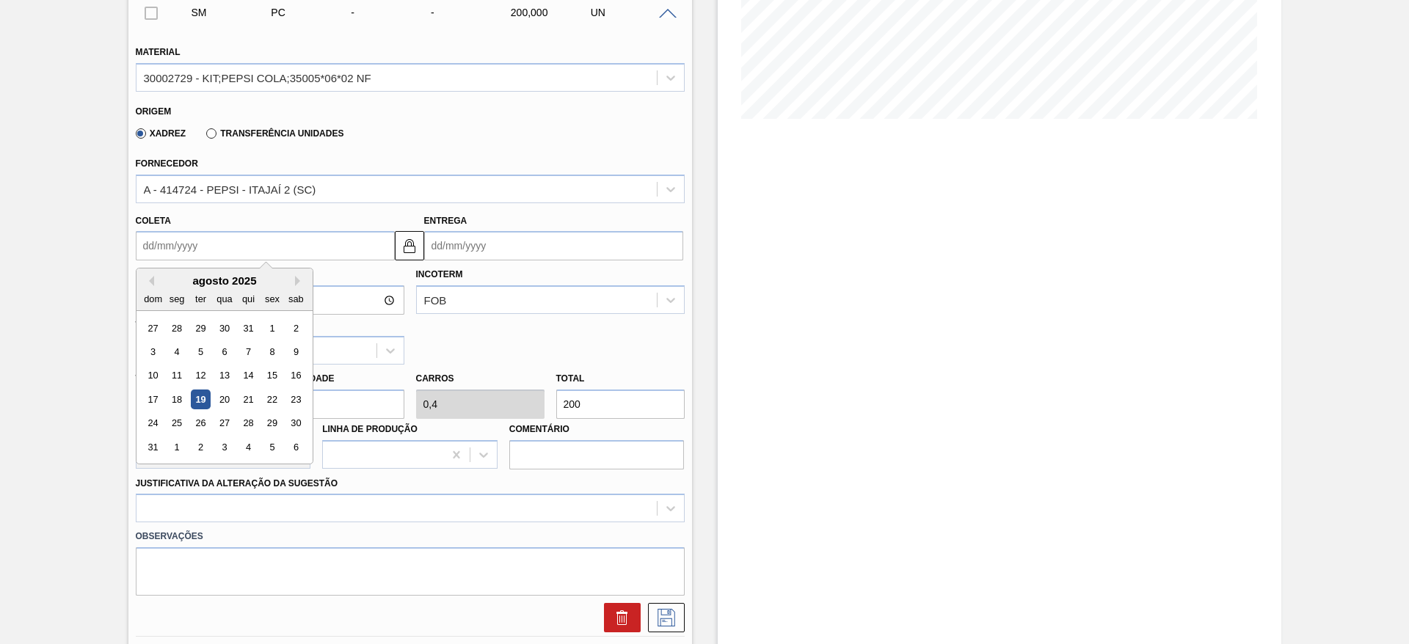
click at [174, 236] on input "Coleta" at bounding box center [265, 245] width 259 height 29
click at [224, 397] on div "20" at bounding box center [224, 400] width 20 height 20
type input "[DATE]"
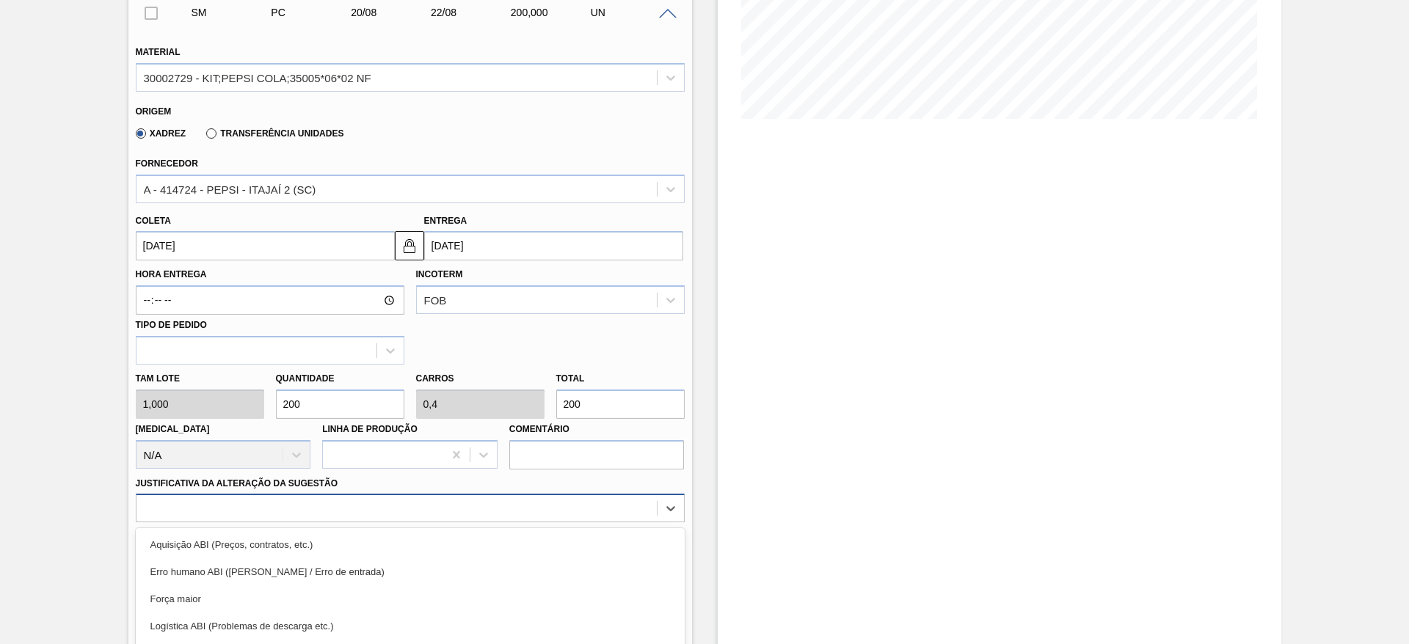
scroll to position [420, 0]
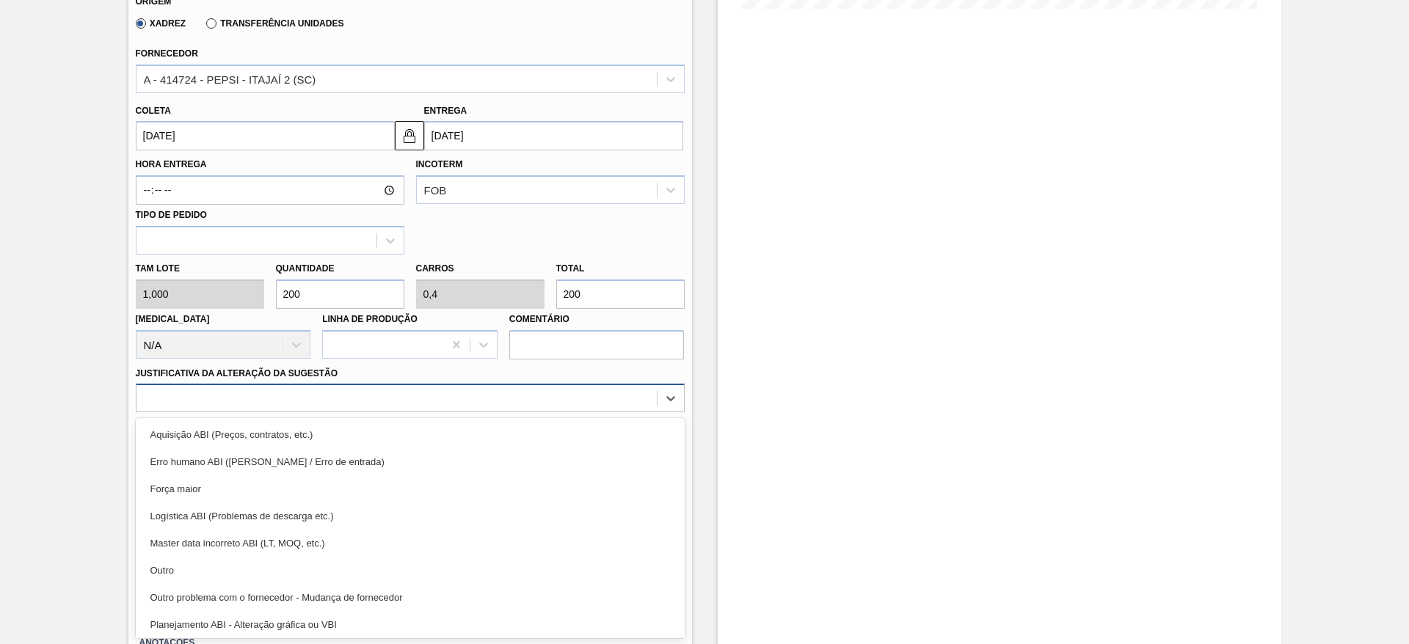
click at [513, 412] on div "option Força maior focused, 3 of 18. 18 results available. Use Up and Down to c…" at bounding box center [410, 398] width 549 height 29
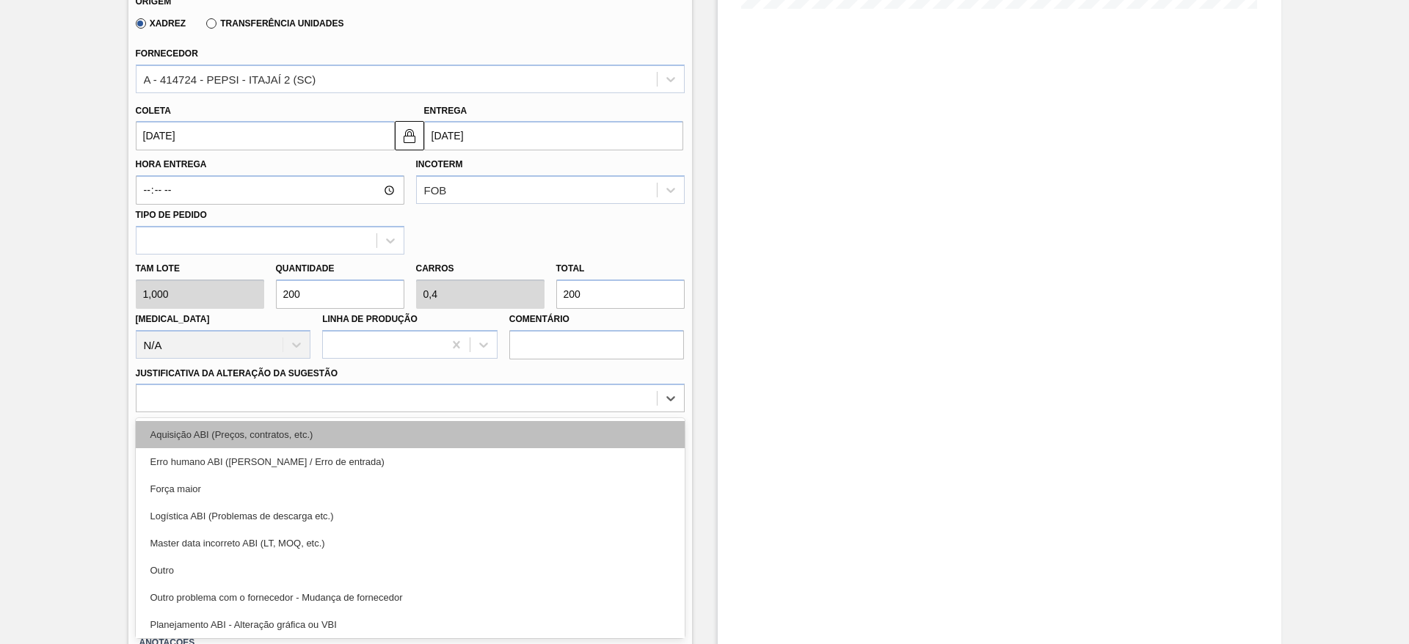
click at [566, 442] on div "Aquisição ABI (Preços, contratos, etc.)" at bounding box center [410, 434] width 549 height 27
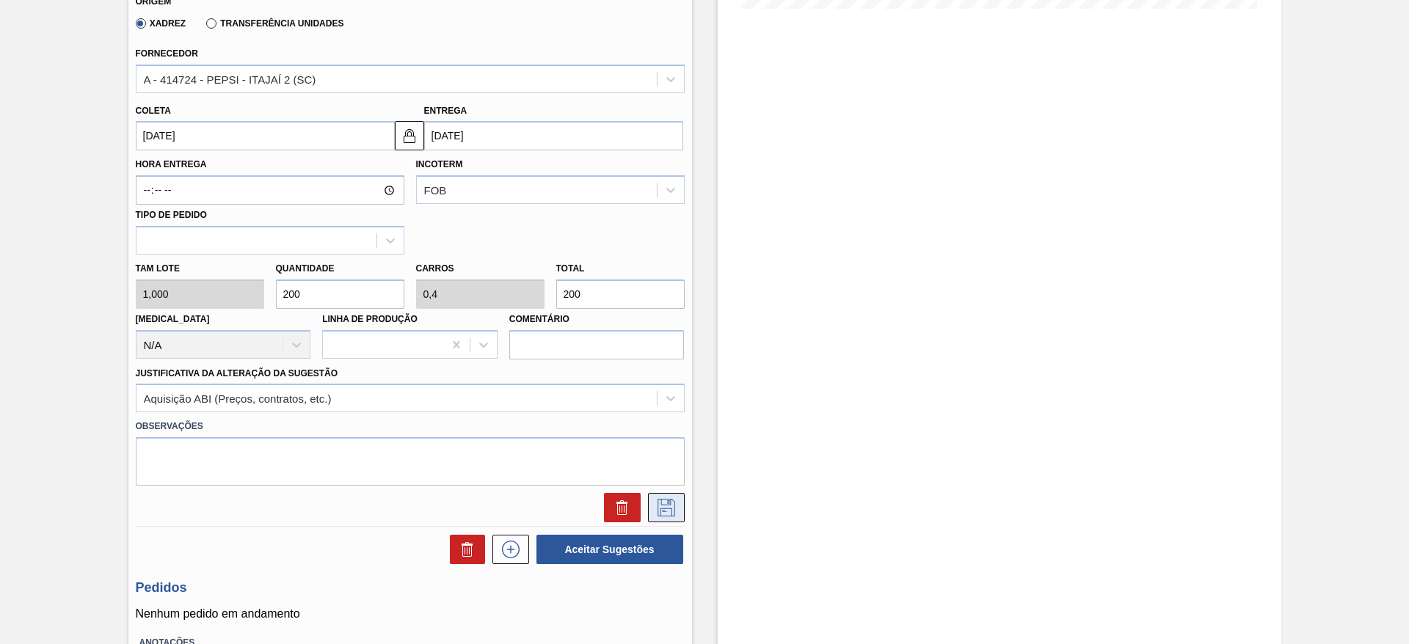
click at [666, 505] on icon at bounding box center [666, 508] width 18 height 18
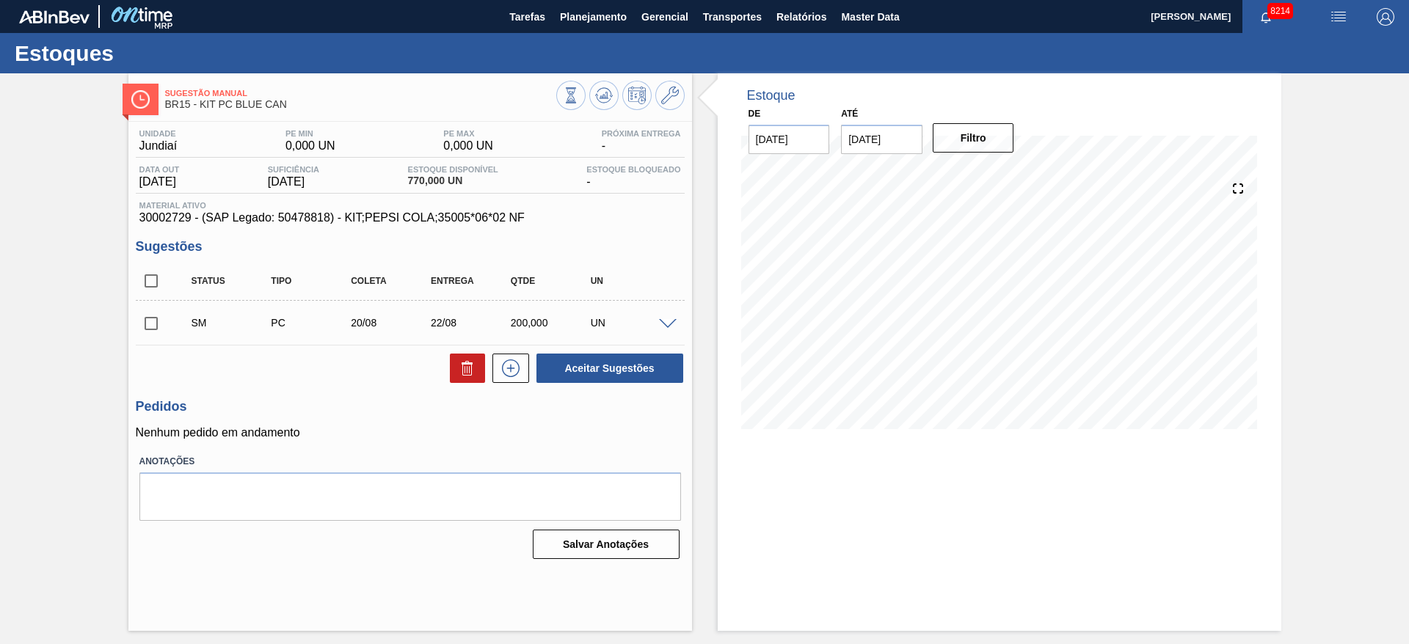
scroll to position [0, 0]
click at [156, 317] on input "checkbox" at bounding box center [151, 323] width 31 height 31
click at [575, 381] on button "Aceitar Sugestões" at bounding box center [609, 368] width 147 height 29
checkbox input "false"
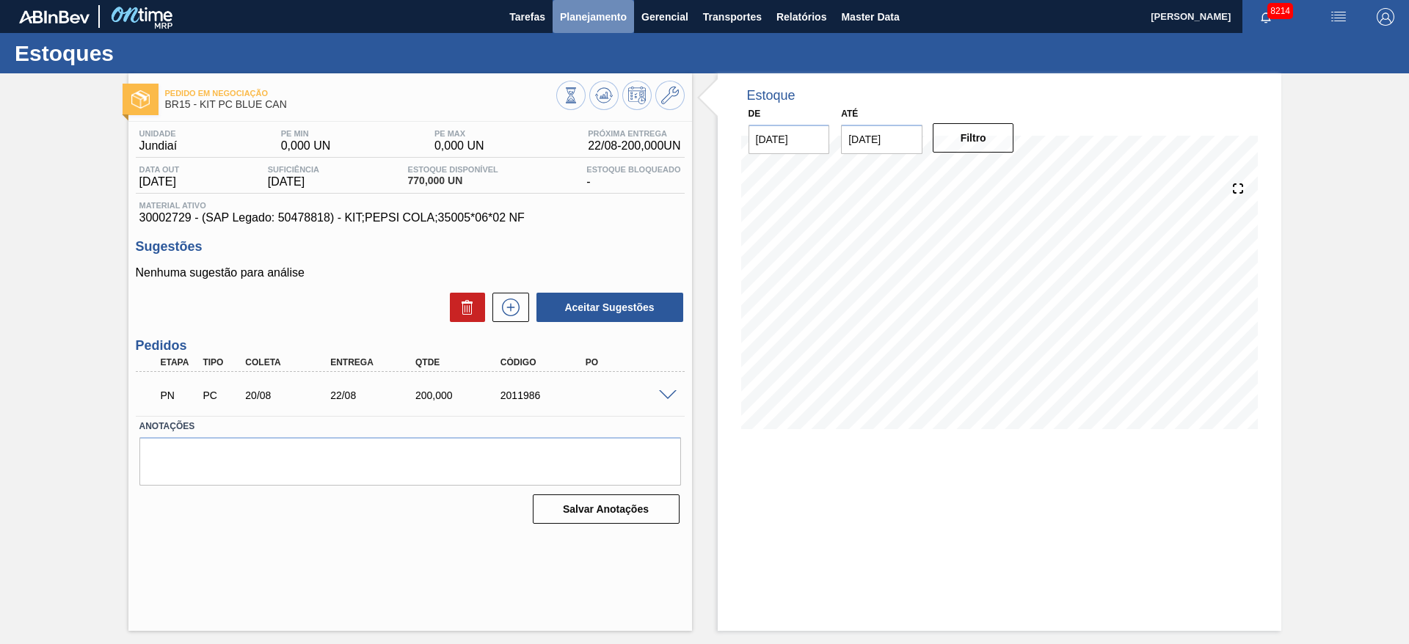
click at [575, 10] on span "Planejamento" at bounding box center [593, 17] width 67 height 18
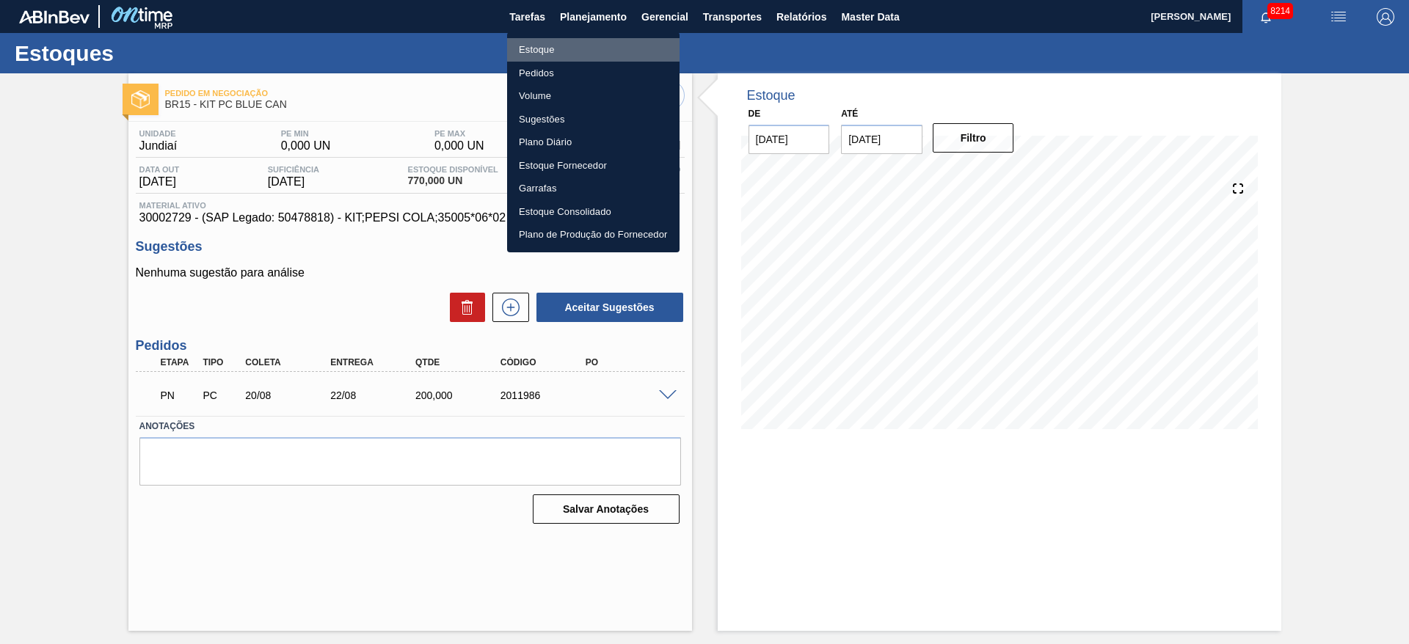
click at [575, 39] on li "Estoque" at bounding box center [593, 49] width 172 height 23
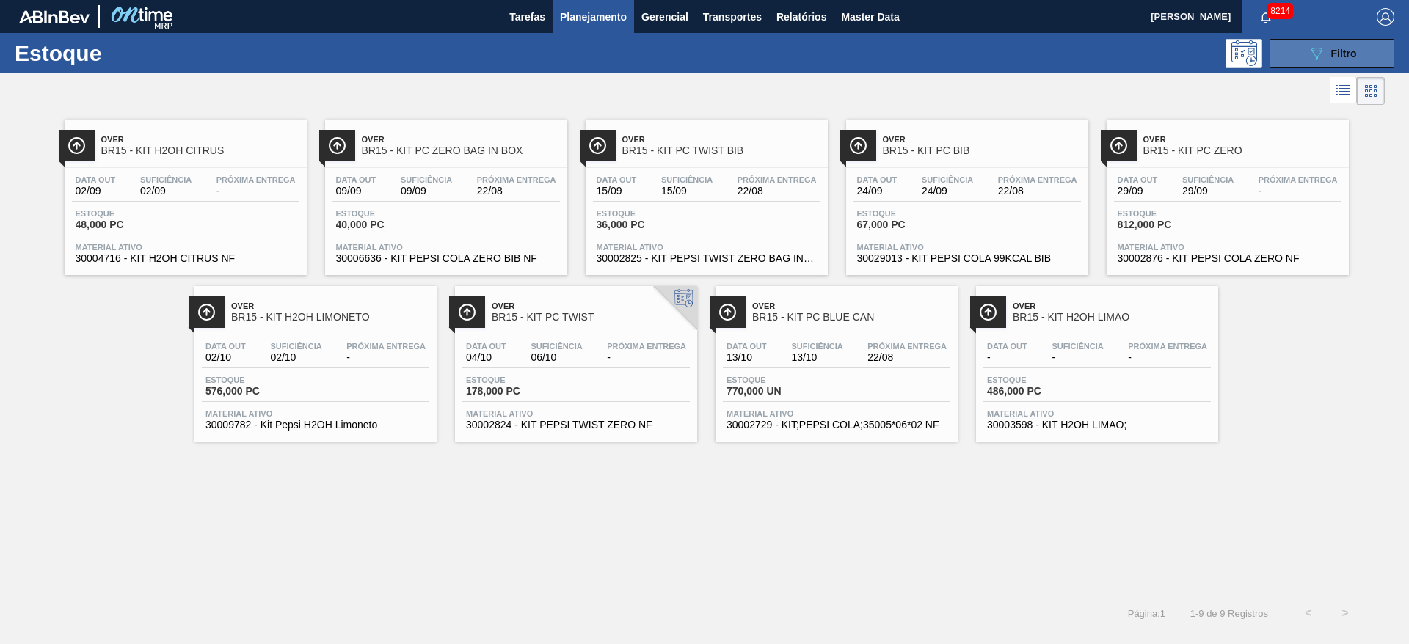
click at [1312, 48] on icon at bounding box center [1316, 54] width 11 height 12
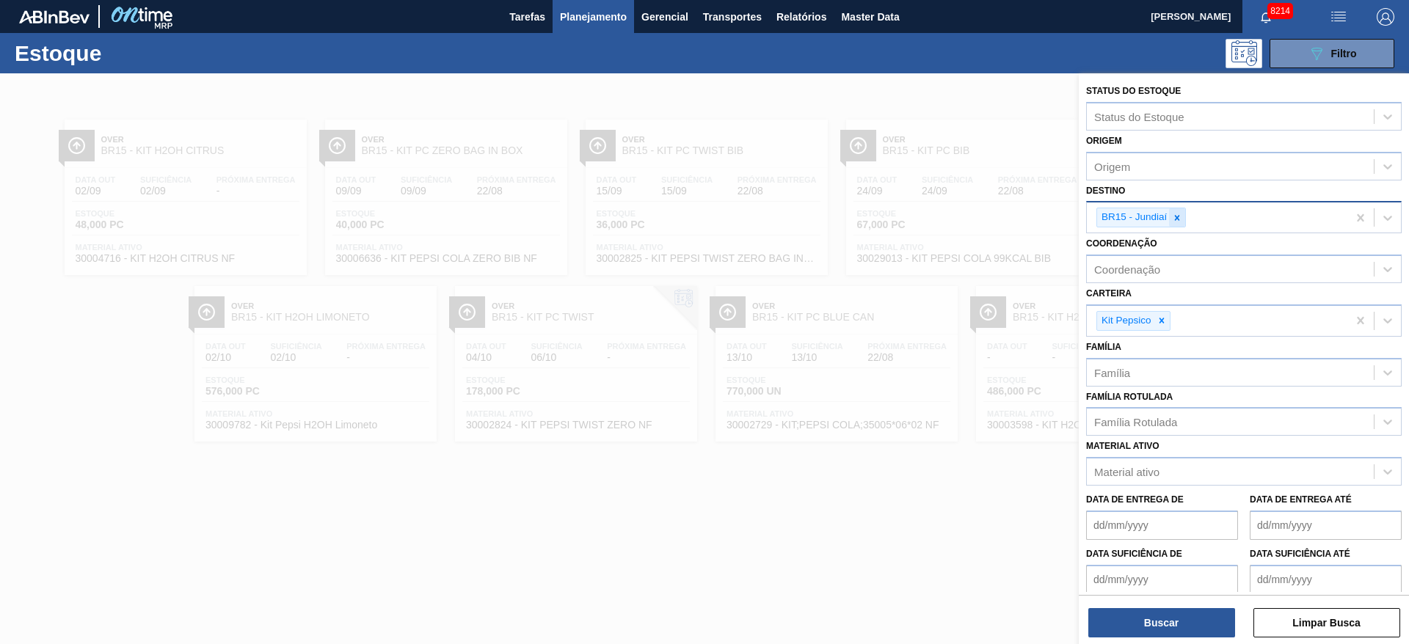
click at [1177, 214] on icon at bounding box center [1177, 218] width 10 height 10
type input "27"
click at [1164, 318] on icon at bounding box center [1161, 320] width 10 height 10
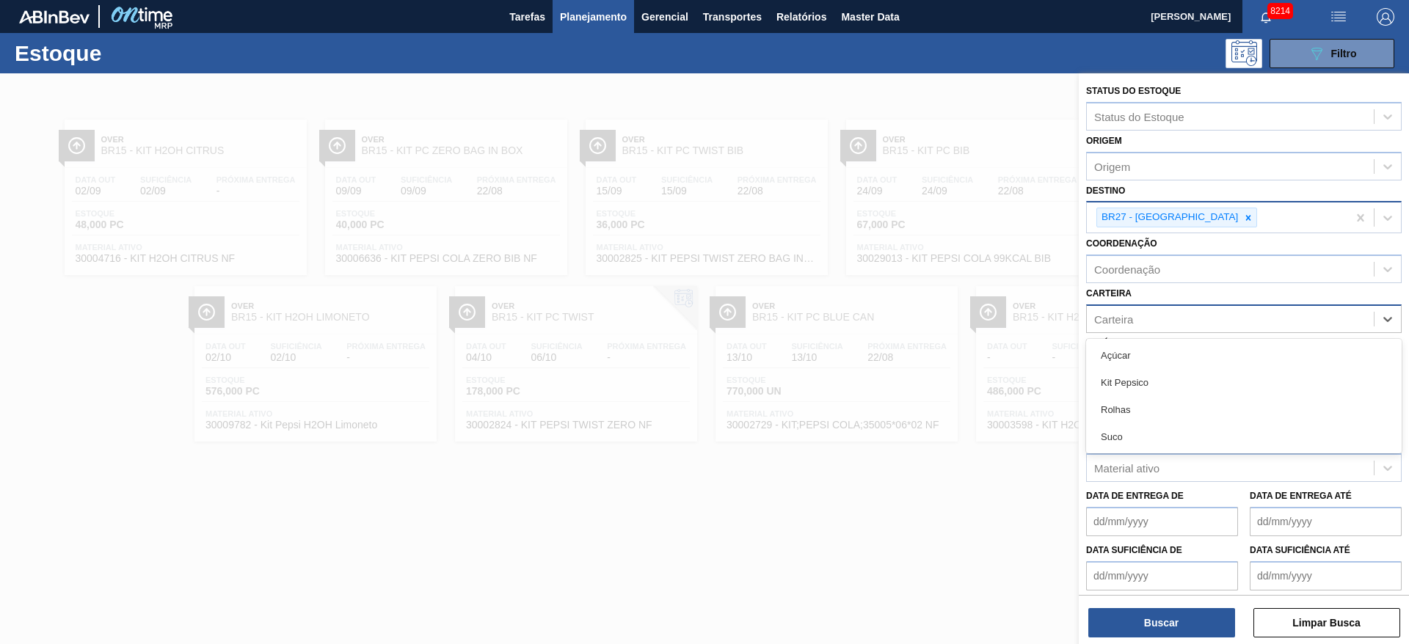
click at [1164, 318] on div "Carteira" at bounding box center [1229, 318] width 287 height 21
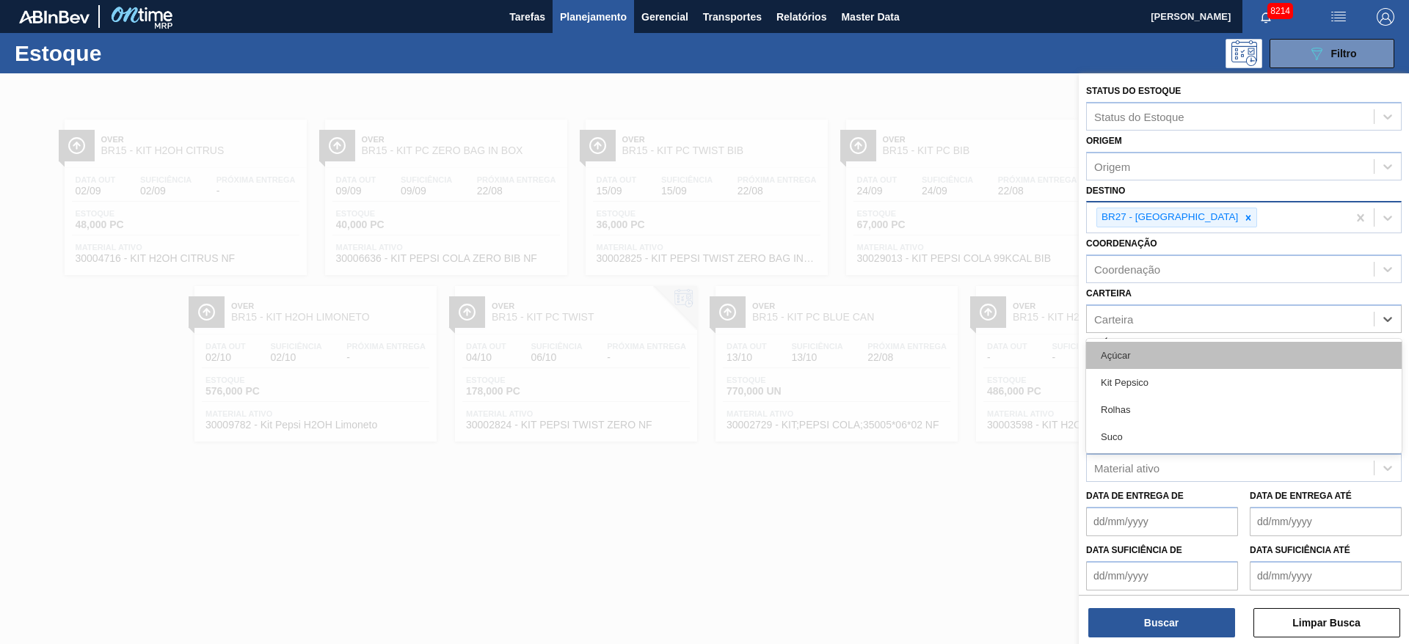
click at [1139, 357] on div "Açúcar" at bounding box center [1243, 355] width 315 height 27
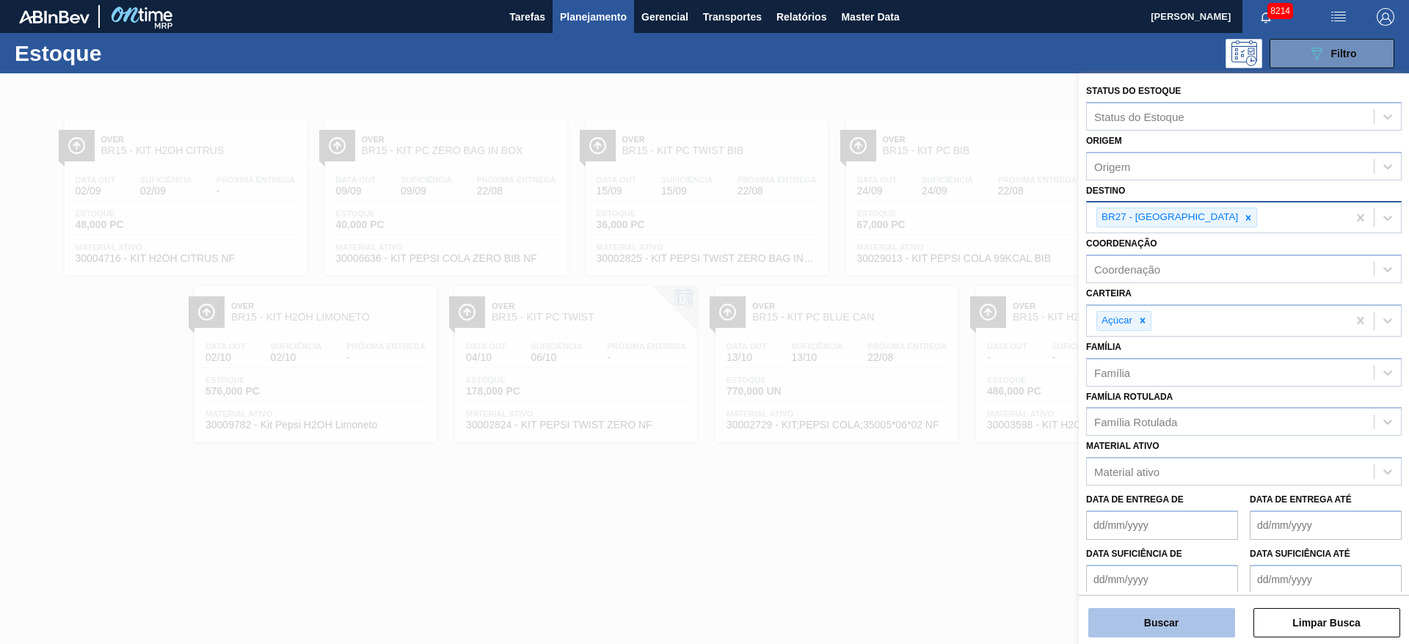
click at [1140, 613] on button "Buscar" at bounding box center [1161, 622] width 147 height 29
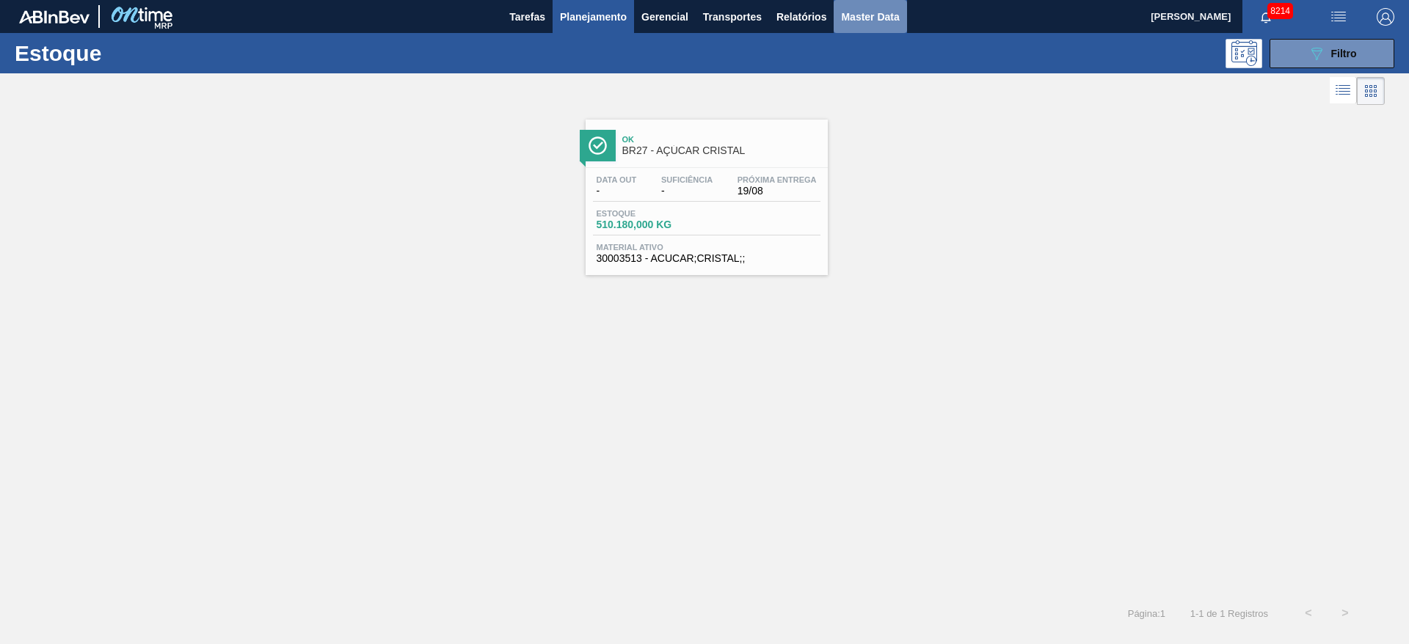
click at [871, 29] on button "Master Data" at bounding box center [869, 16] width 73 height 33
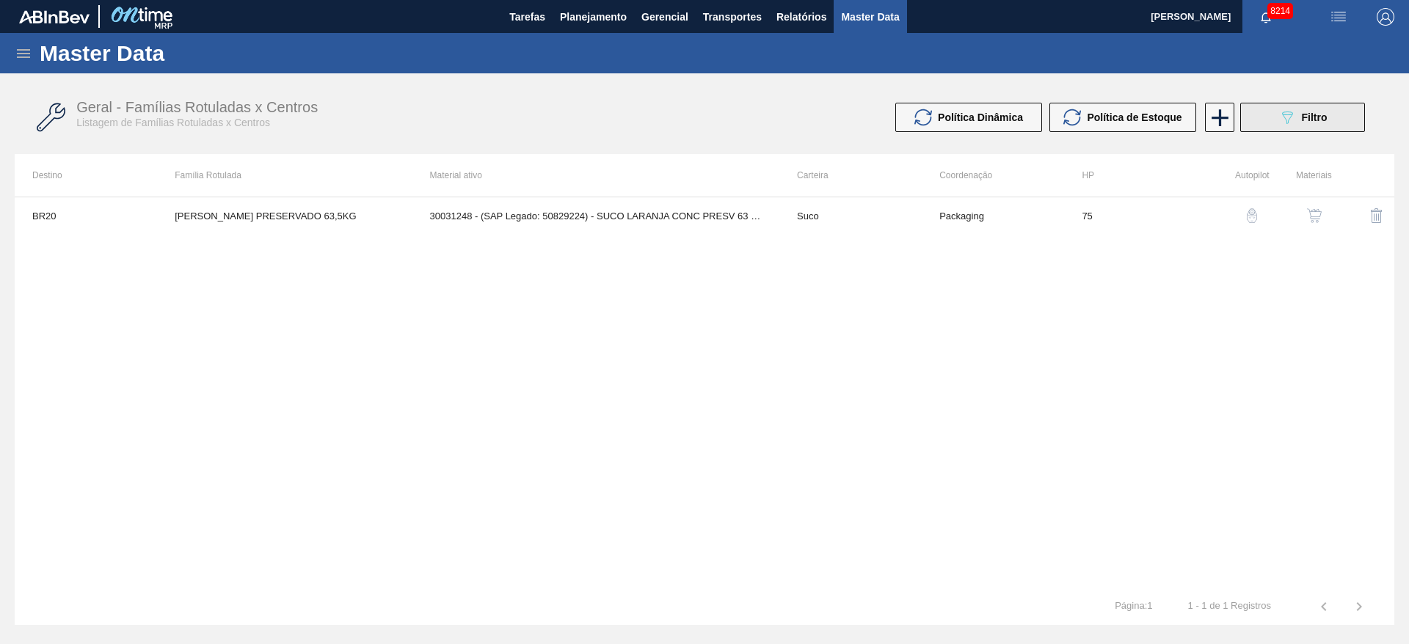
click at [1304, 124] on div "089F7B8B-B2A5-4AFE-B5C0-19BA573D28AC Filtro" at bounding box center [1302, 118] width 49 height 18
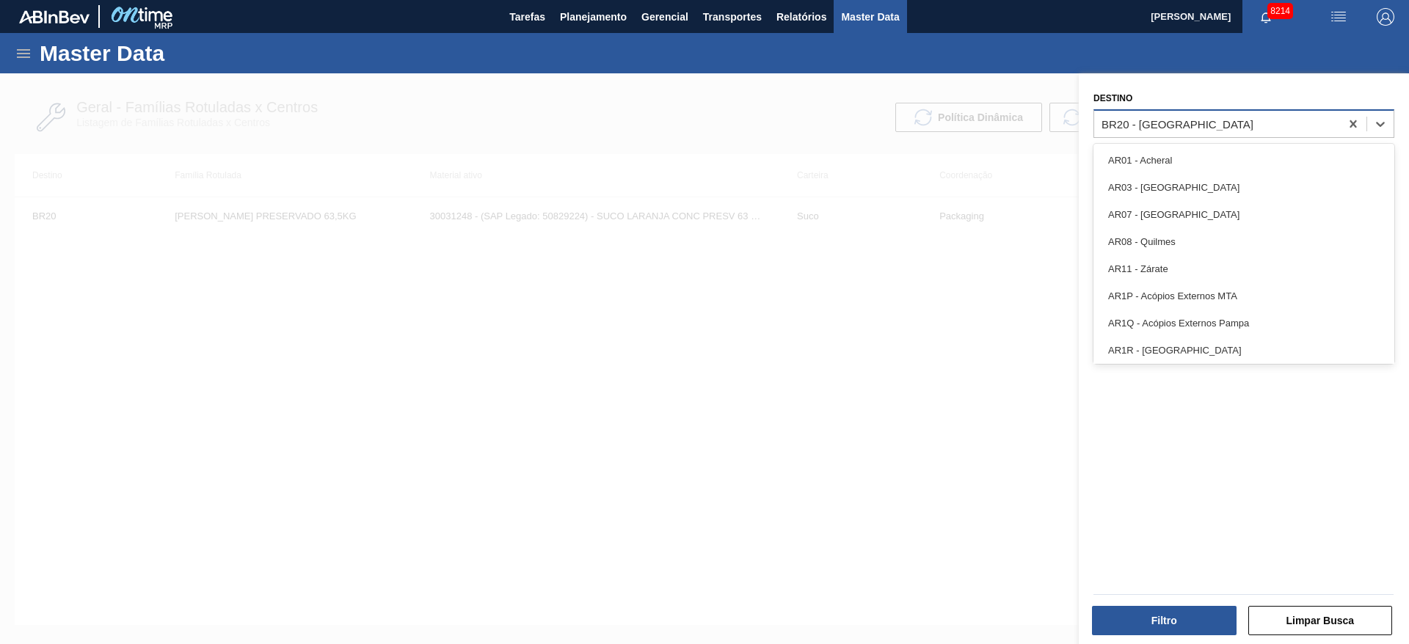
click at [1200, 129] on div "BR20 - [GEOGRAPHIC_DATA]" at bounding box center [1217, 123] width 246 height 21
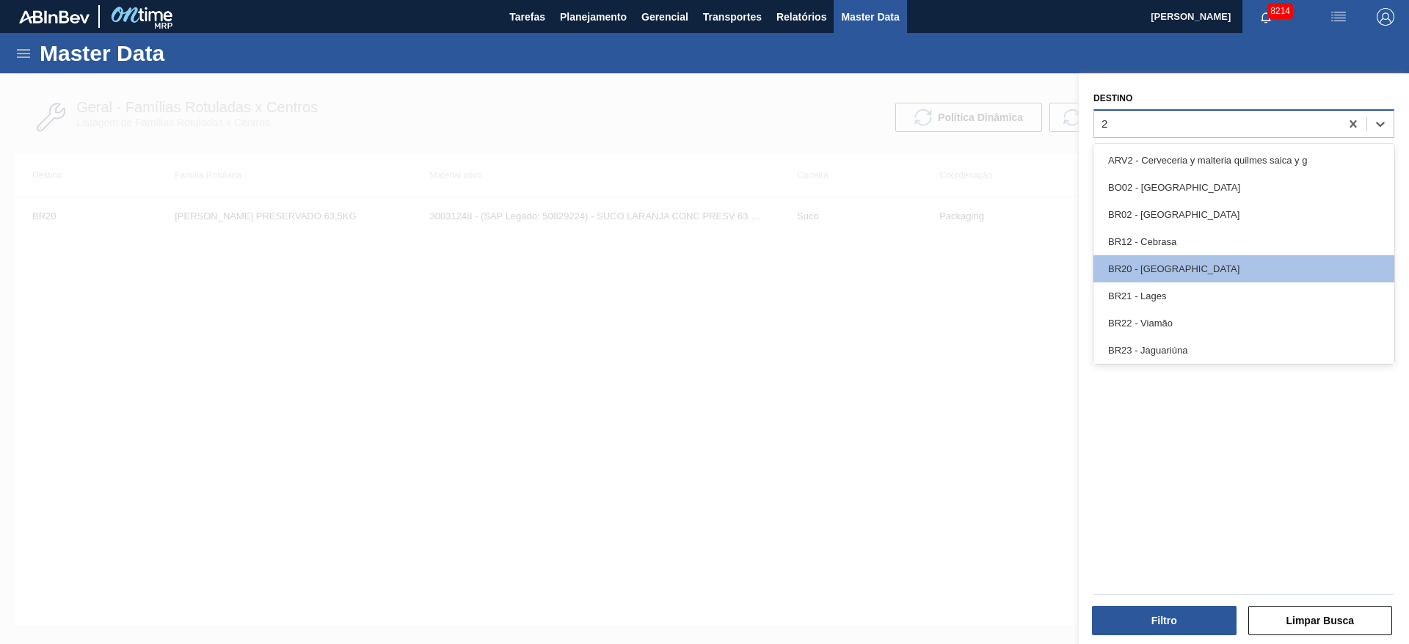
type input "27"
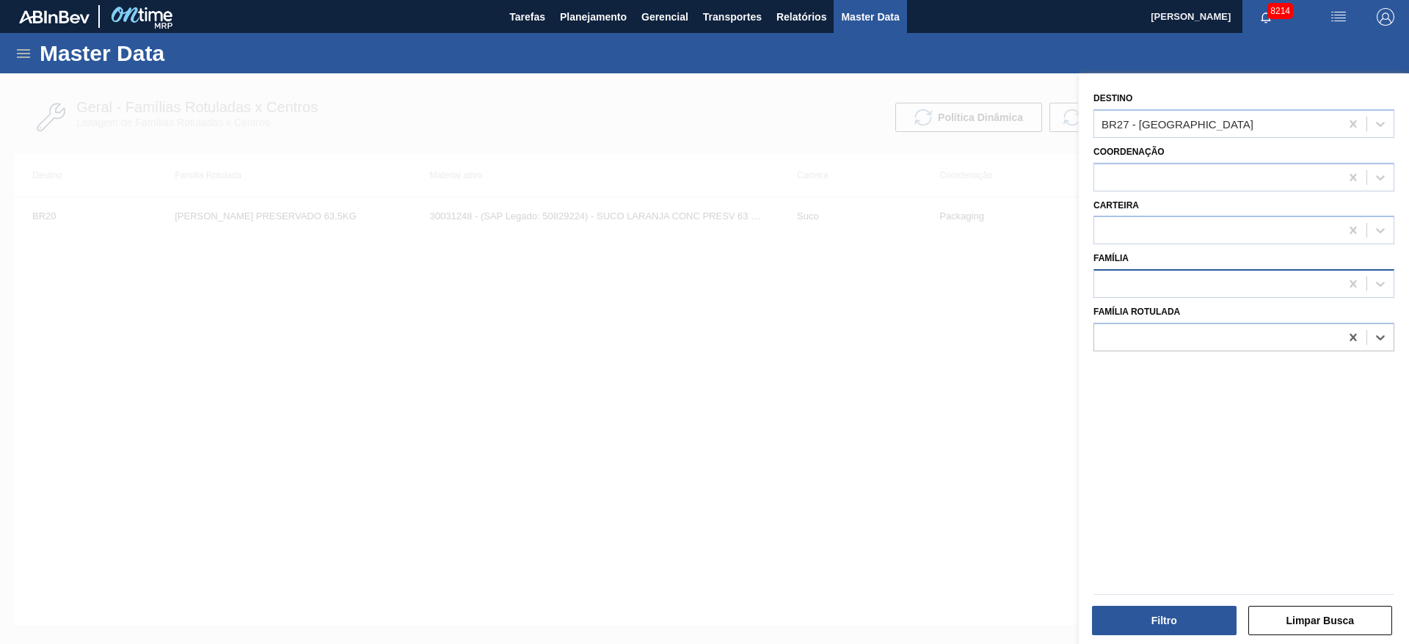
drag, startPoint x: 1353, startPoint y: 336, endPoint x: 1166, endPoint y: 282, distance: 193.9
click at [1166, 282] on div "Destino BR27 - Nova Minas Coordenação Carteira Família Família Rotulada Select …" at bounding box center [1243, 360] width 330 height 574
click at [1166, 282] on div at bounding box center [1217, 284] width 246 height 21
type input "r"
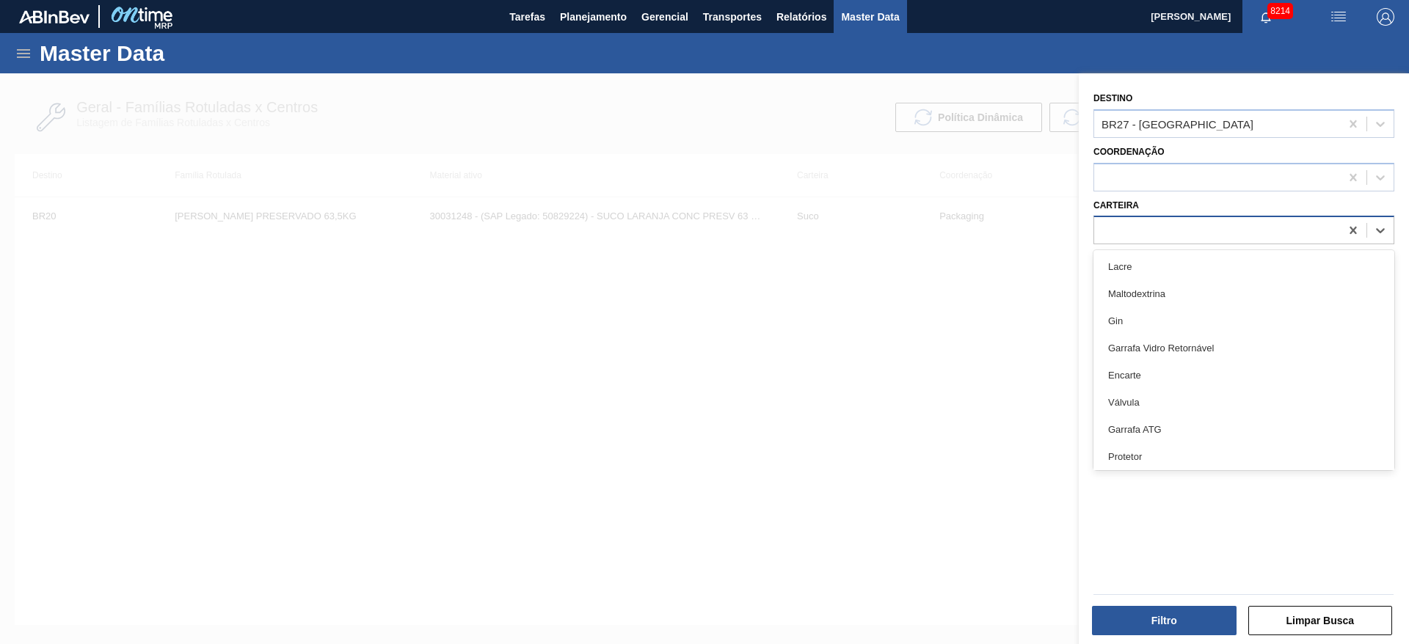
click at [1148, 230] on div at bounding box center [1217, 230] width 246 height 21
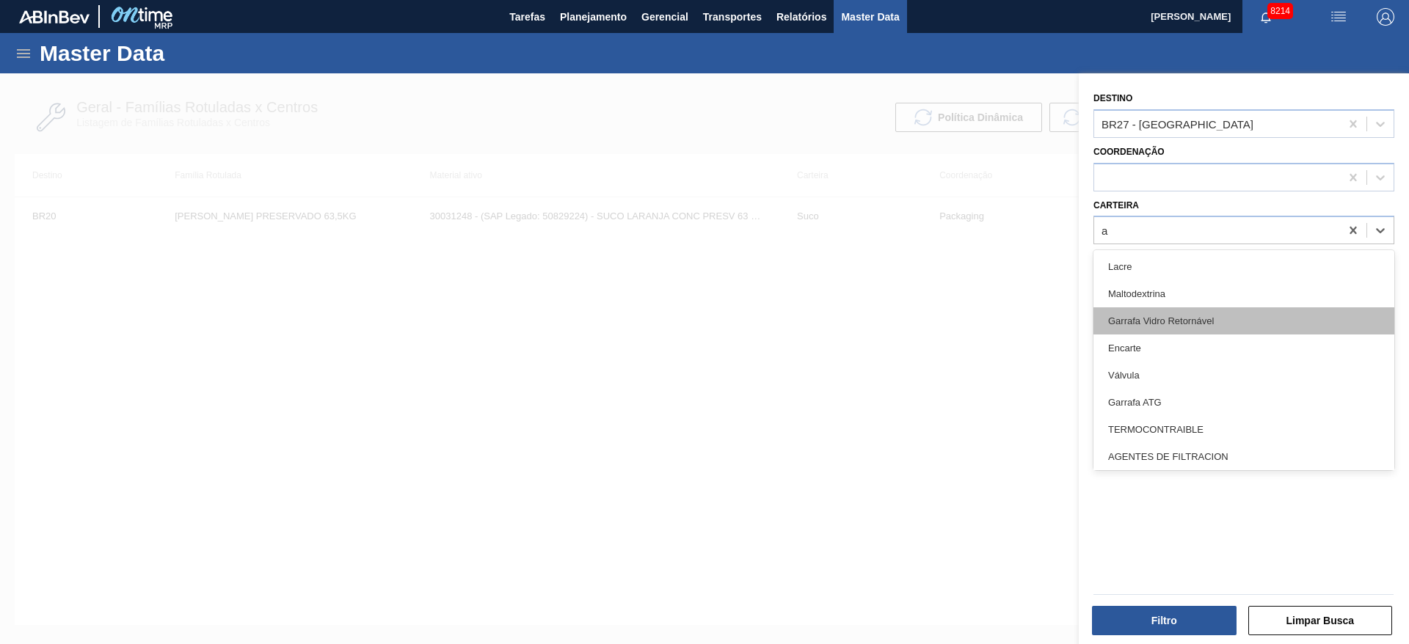
type input "aç"
click at [1169, 326] on div "Açúcar" at bounding box center [1243, 320] width 301 height 27
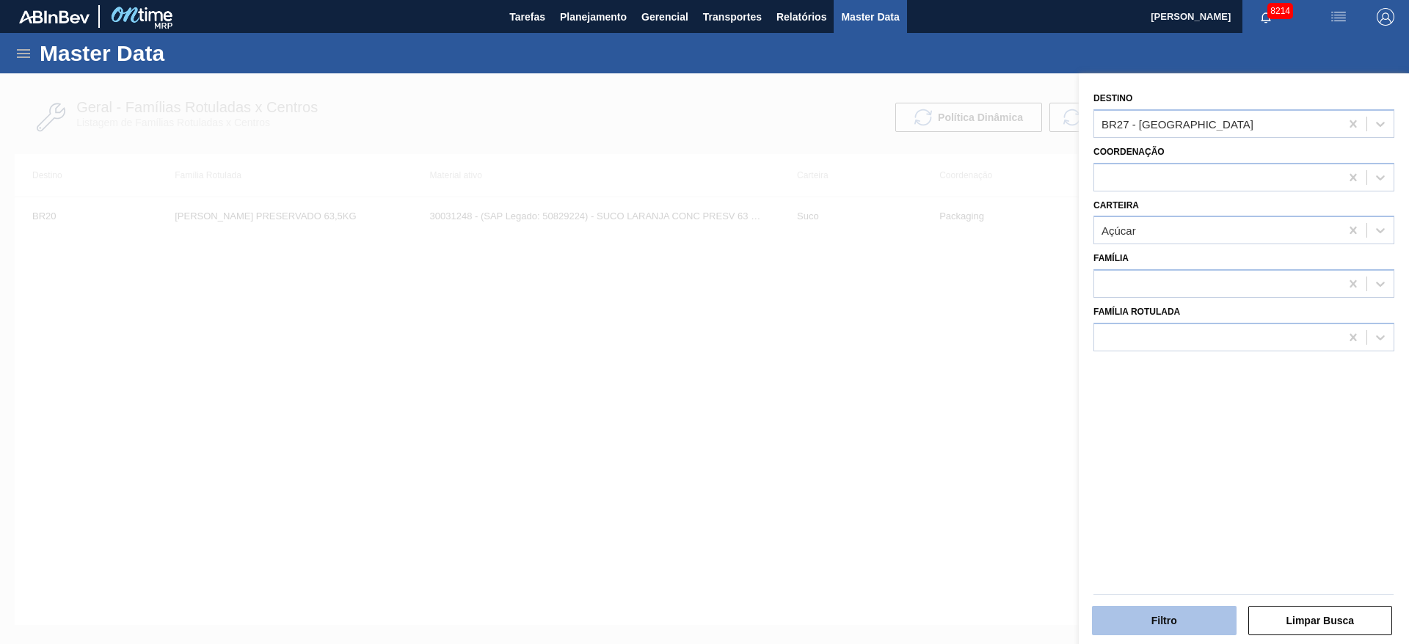
click at [1175, 608] on button "Filtro" at bounding box center [1164, 620] width 145 height 29
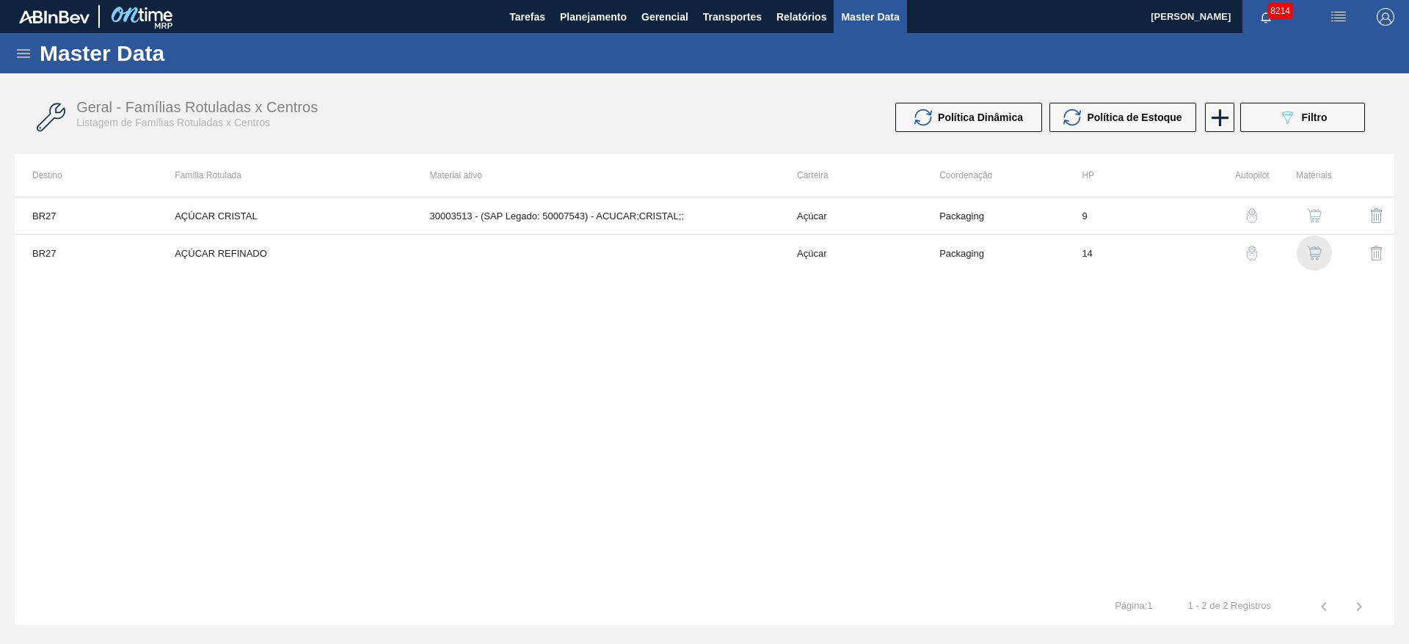
click at [1318, 260] on img "button" at bounding box center [1314, 253] width 15 height 15
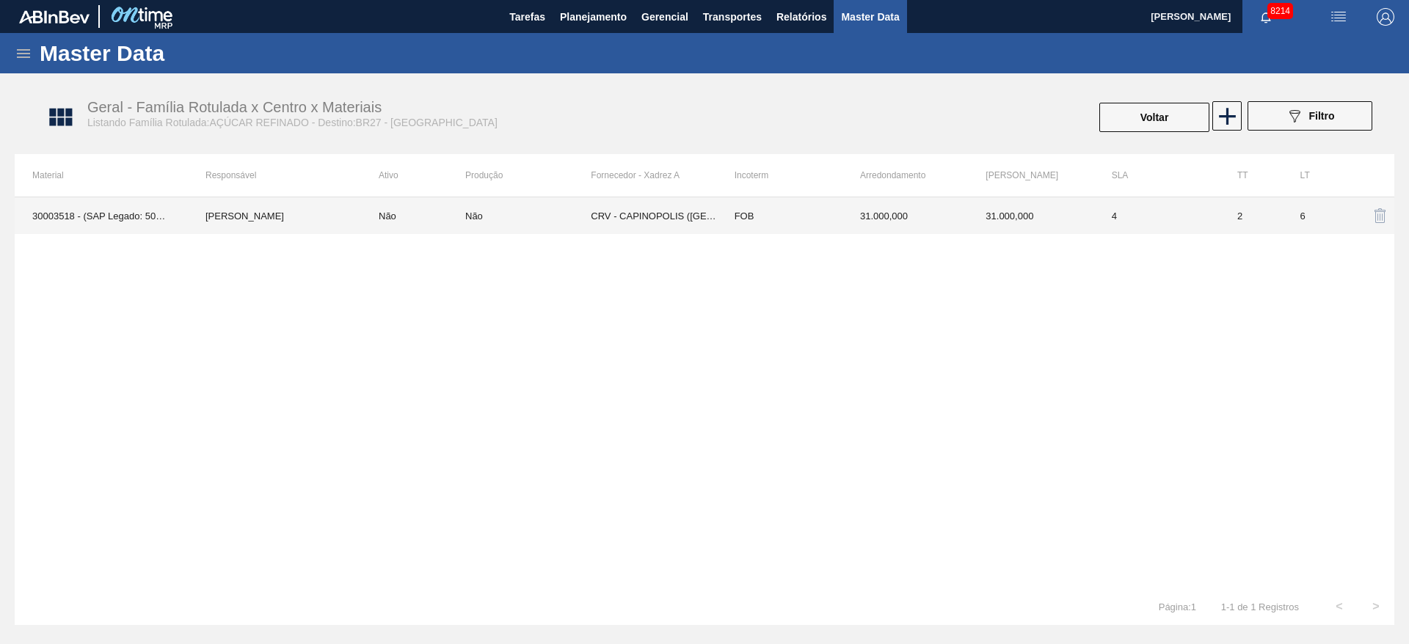
click at [811, 200] on td "FOB" at bounding box center [779, 215] width 125 height 37
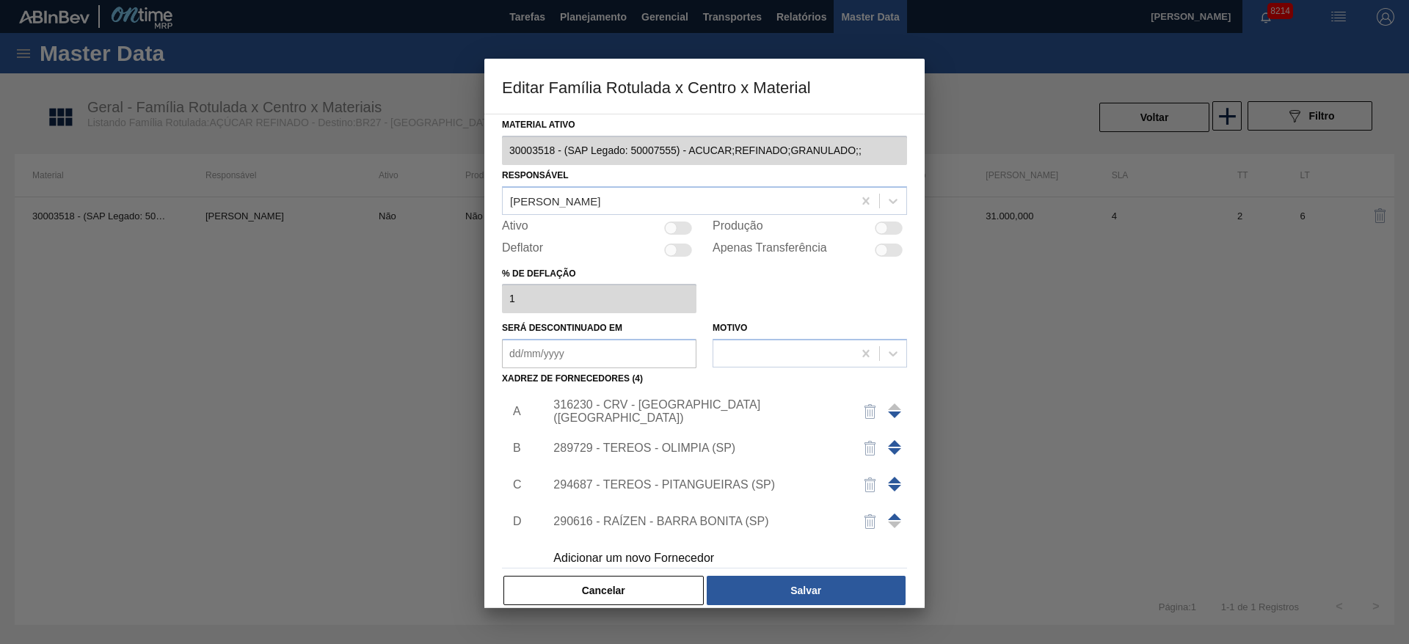
click at [892, 231] on div at bounding box center [888, 228] width 28 height 13
checkbox input "true"
click at [680, 230] on div at bounding box center [678, 228] width 28 height 13
checkbox input "true"
click at [814, 587] on button "Salvar" at bounding box center [805, 590] width 199 height 29
